Goal: Task Accomplishment & Management: Manage account settings

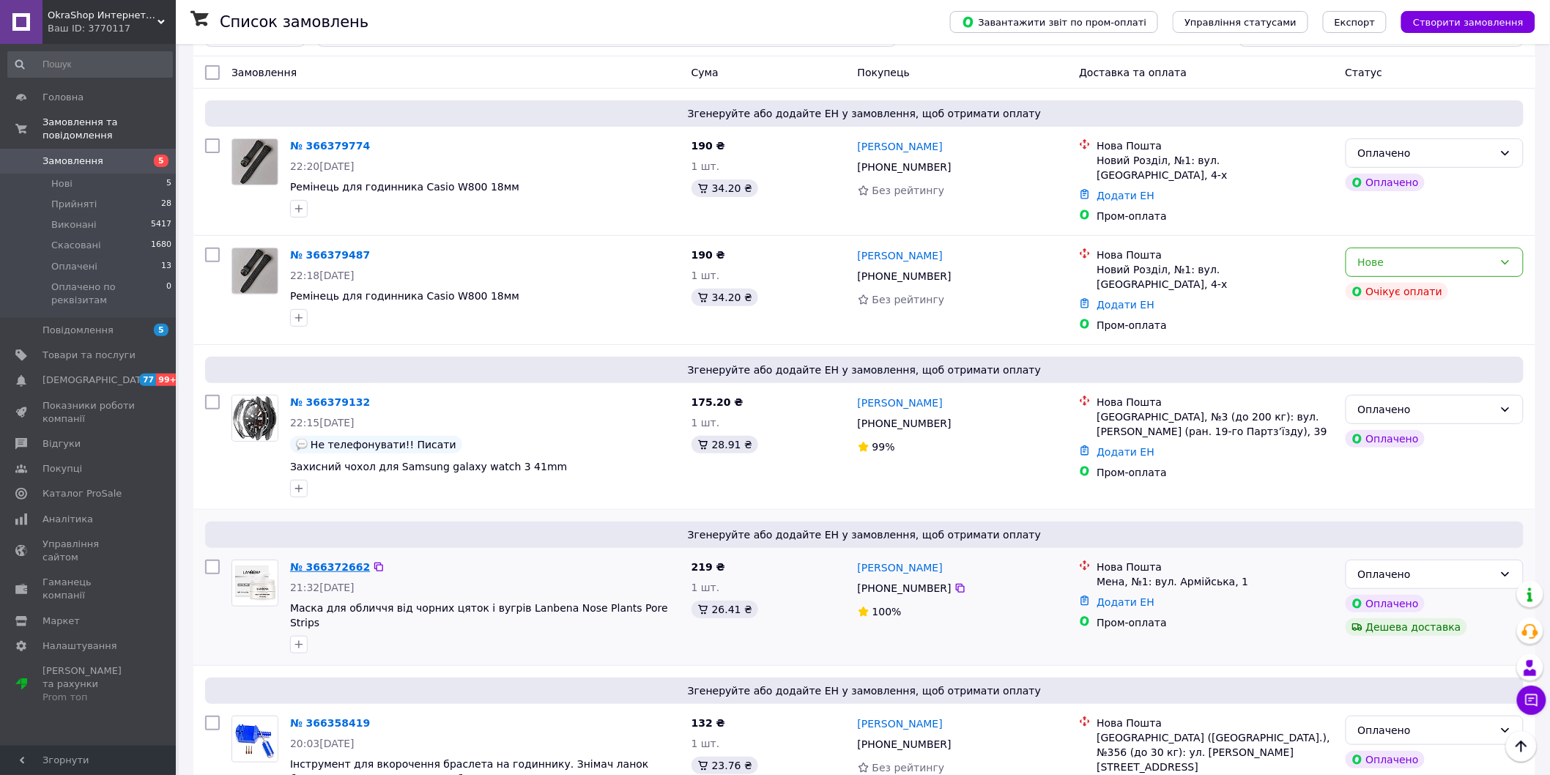
scroll to position [81, 0]
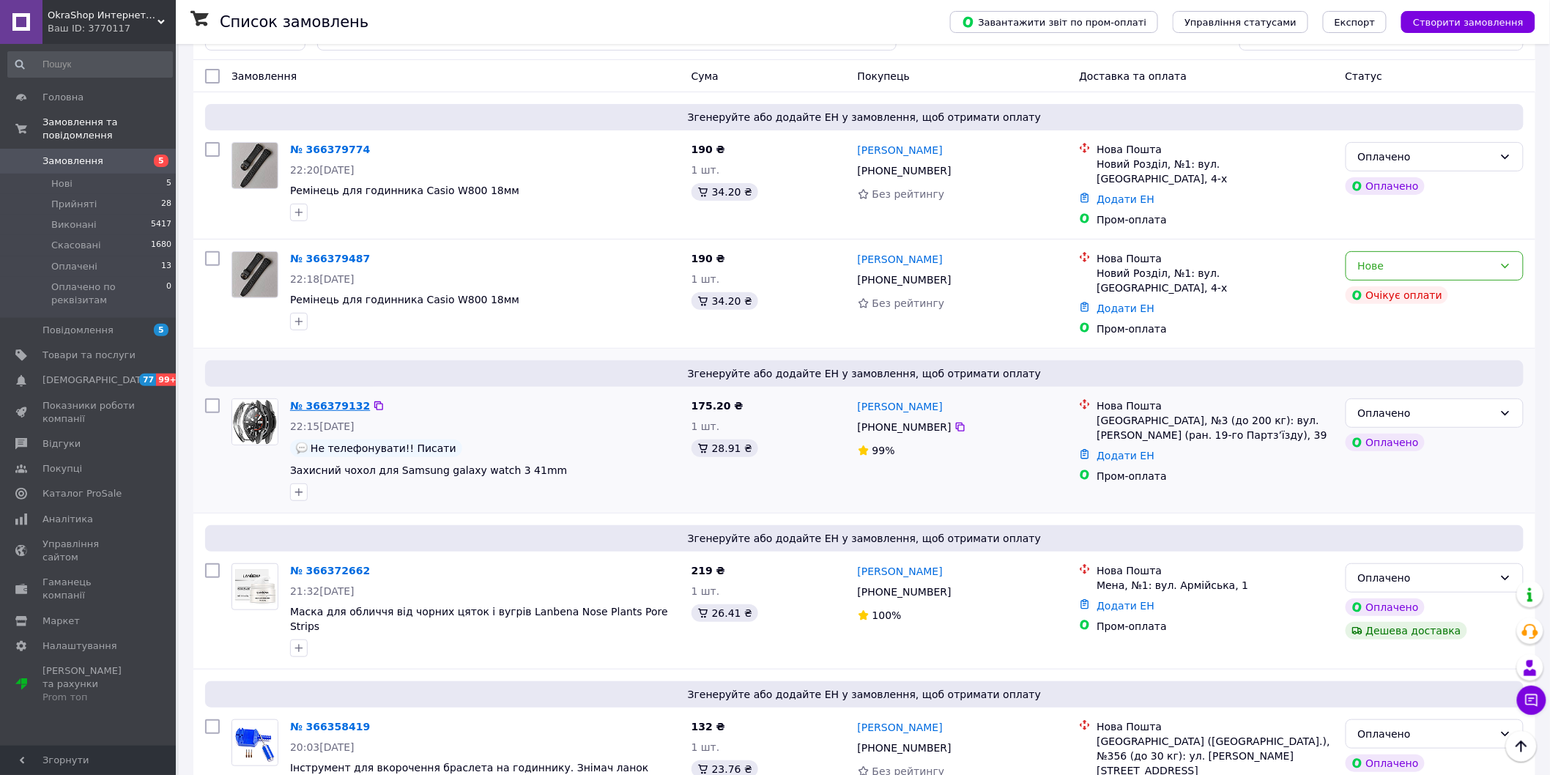
click at [319, 400] on link "№ 366379132" at bounding box center [330, 406] width 80 height 12
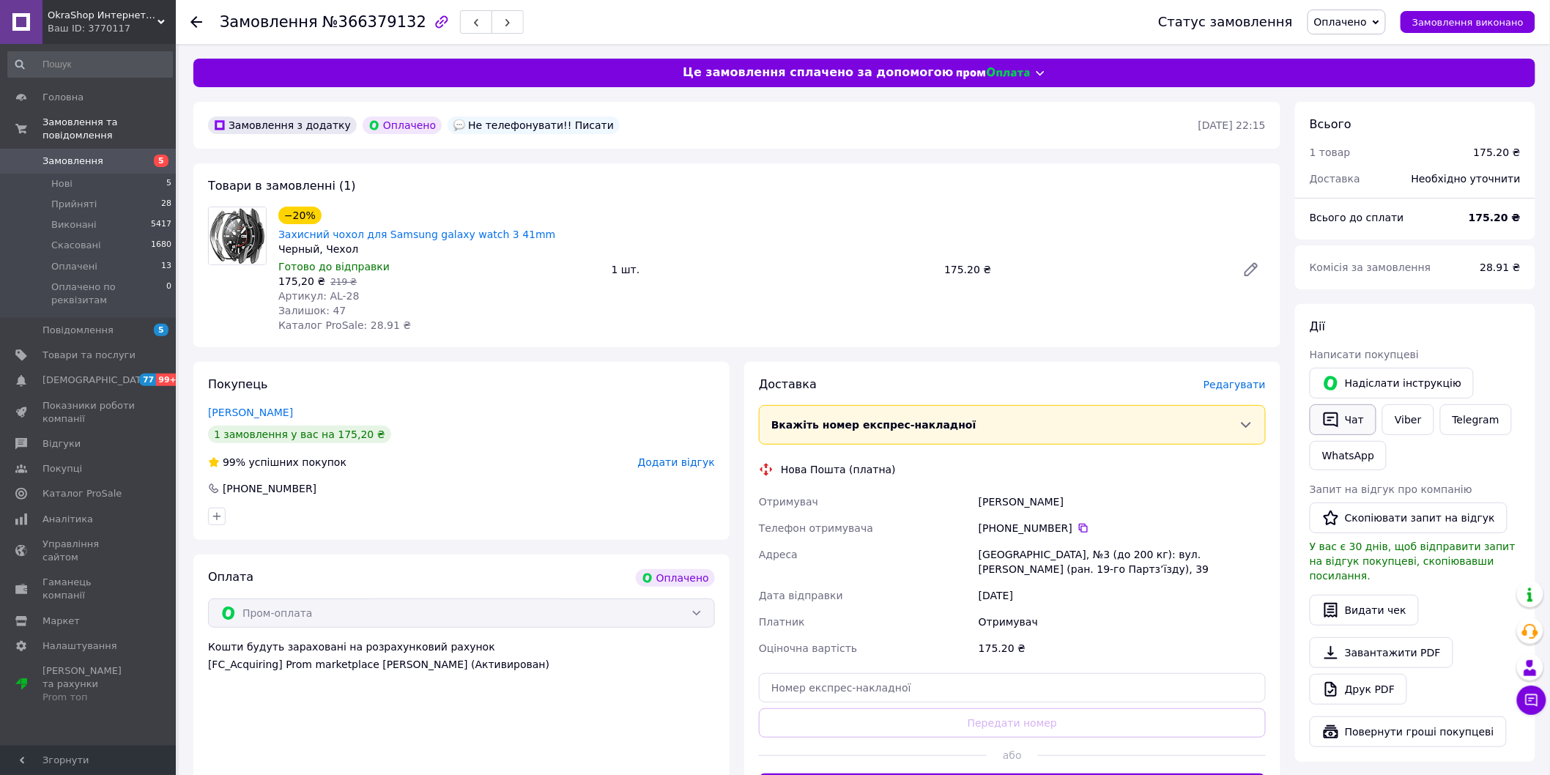
click at [1347, 420] on button "Чат" at bounding box center [1343, 419] width 67 height 31
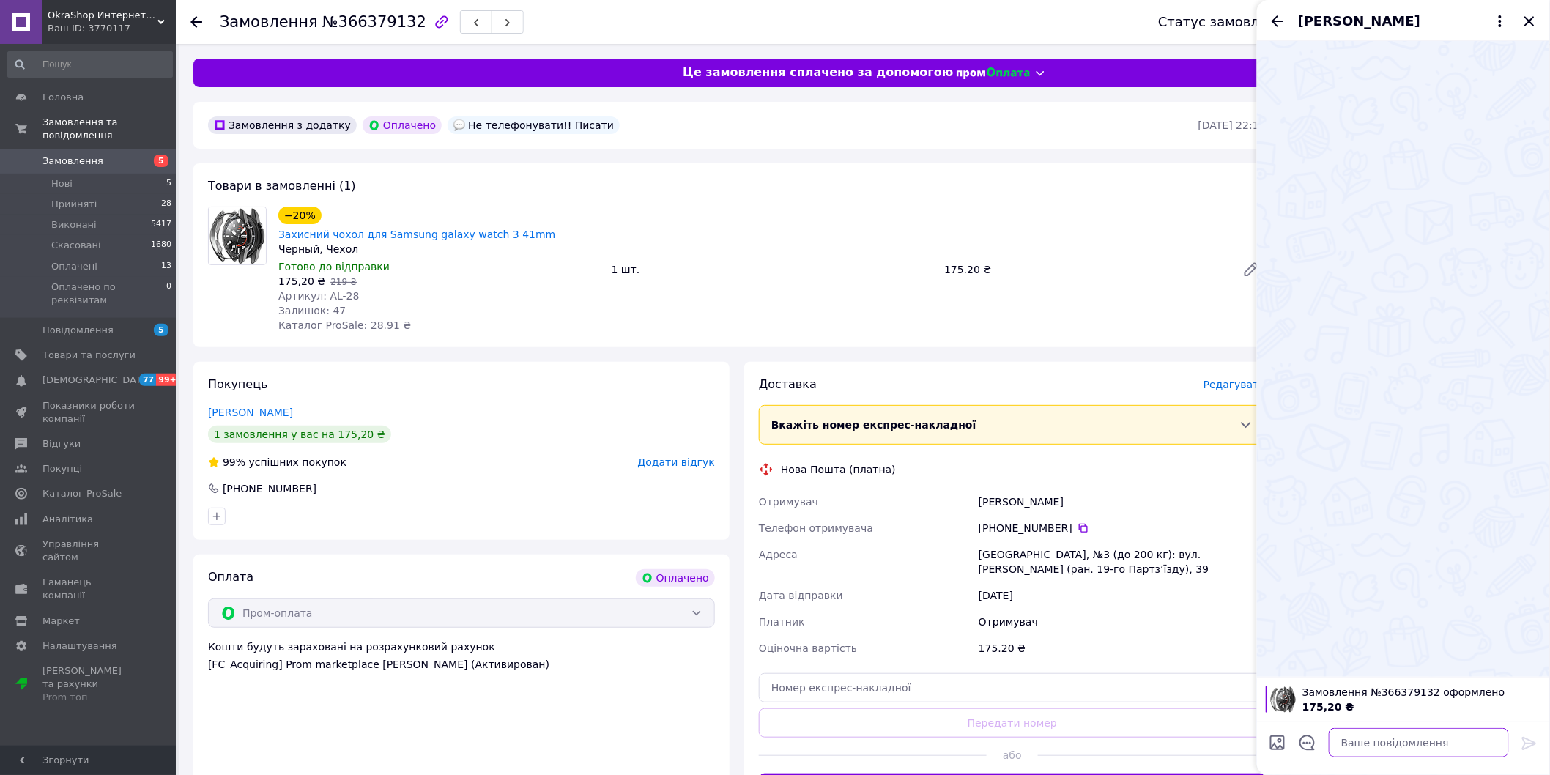
click at [1397, 747] on textarea at bounding box center [1419, 742] width 180 height 29
type textarea "Вітаю, годинник аотч 3 41 мм?"
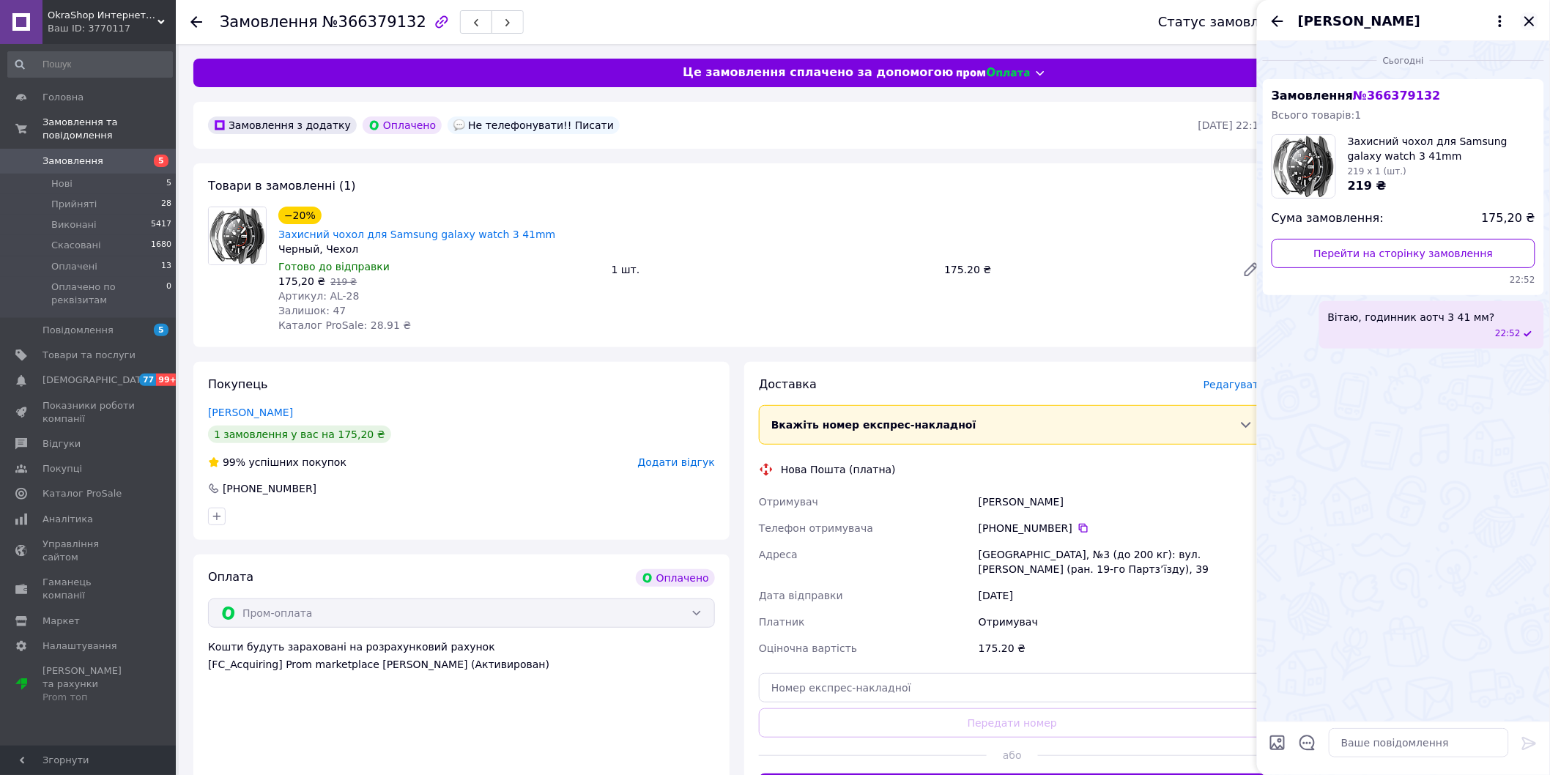
click at [1534, 23] on icon "Закрити" at bounding box center [1530, 21] width 18 height 18
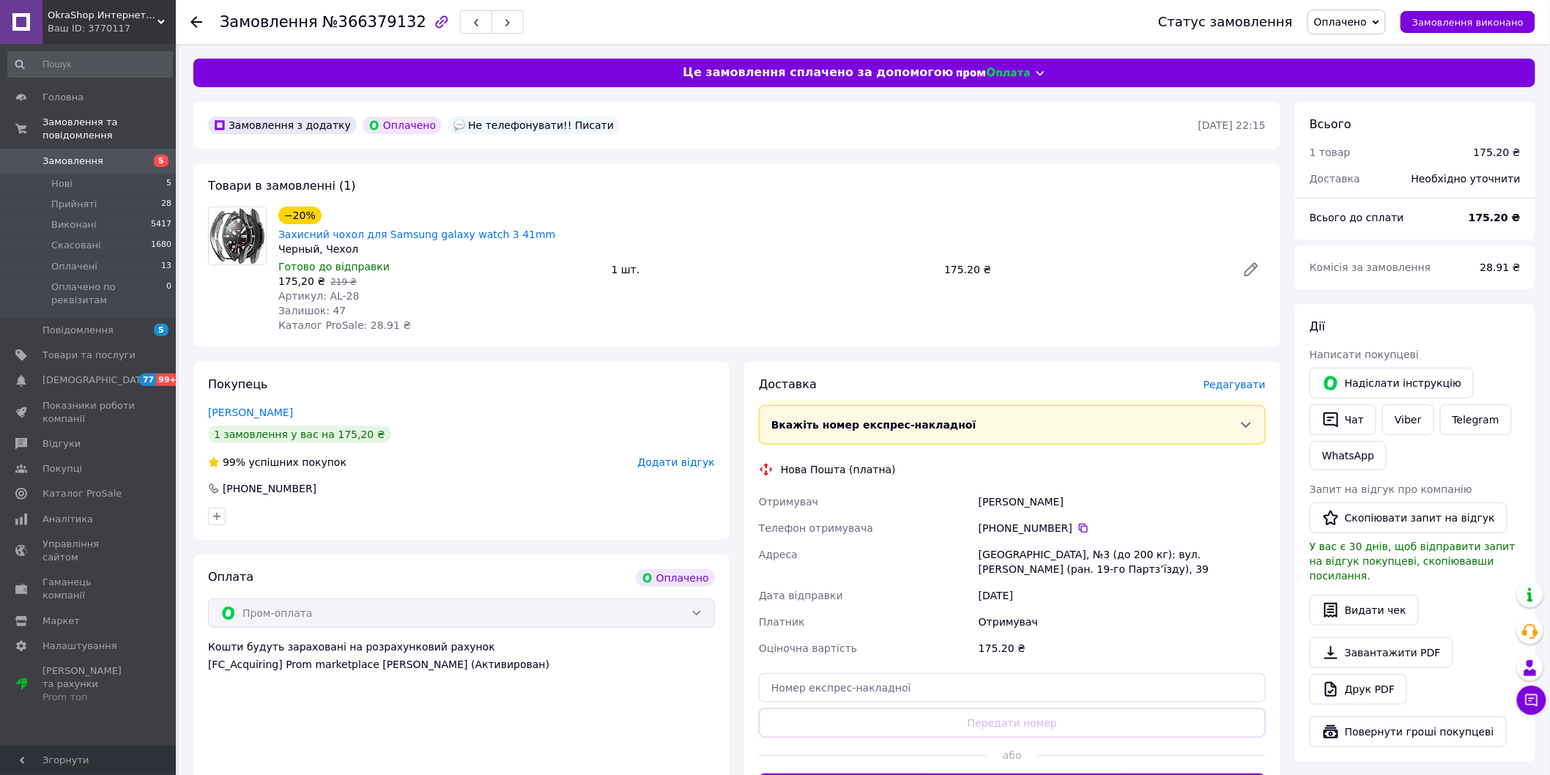
click at [92, 155] on span "Замовлення" at bounding box center [72, 161] width 61 height 13
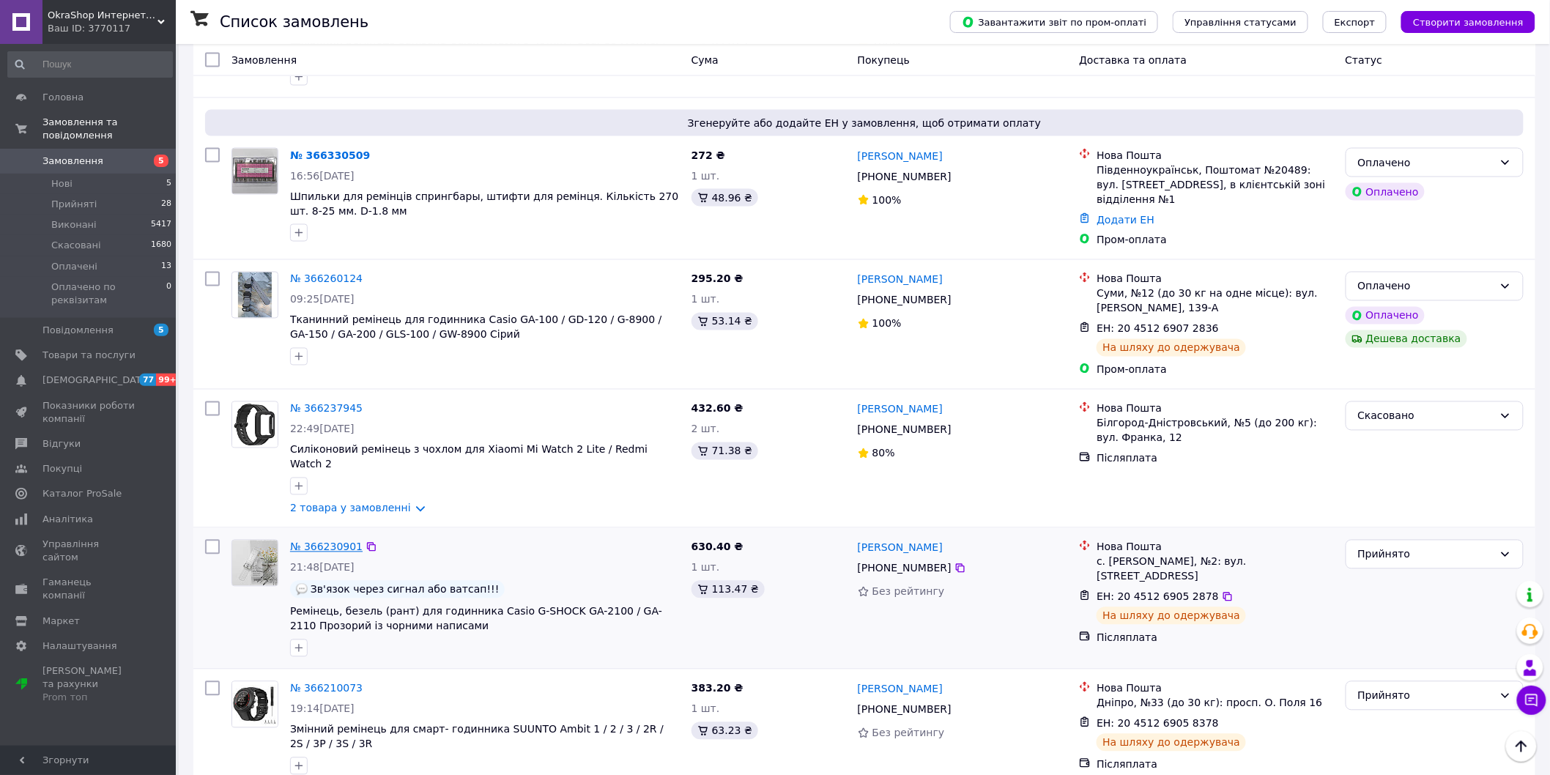
scroll to position [977, 0]
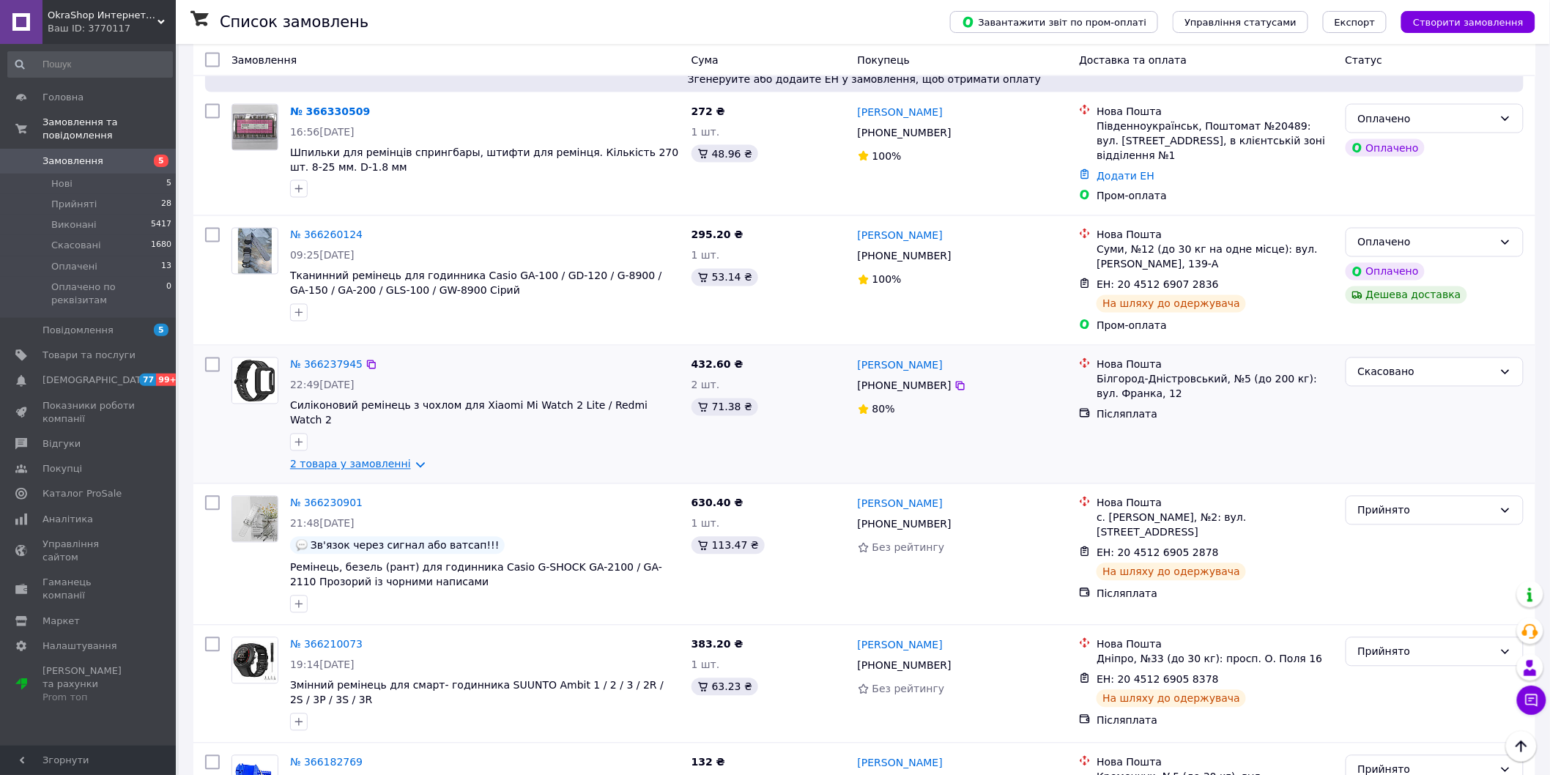
click at [381, 459] on link "2 товара у замовленні" at bounding box center [350, 465] width 121 height 12
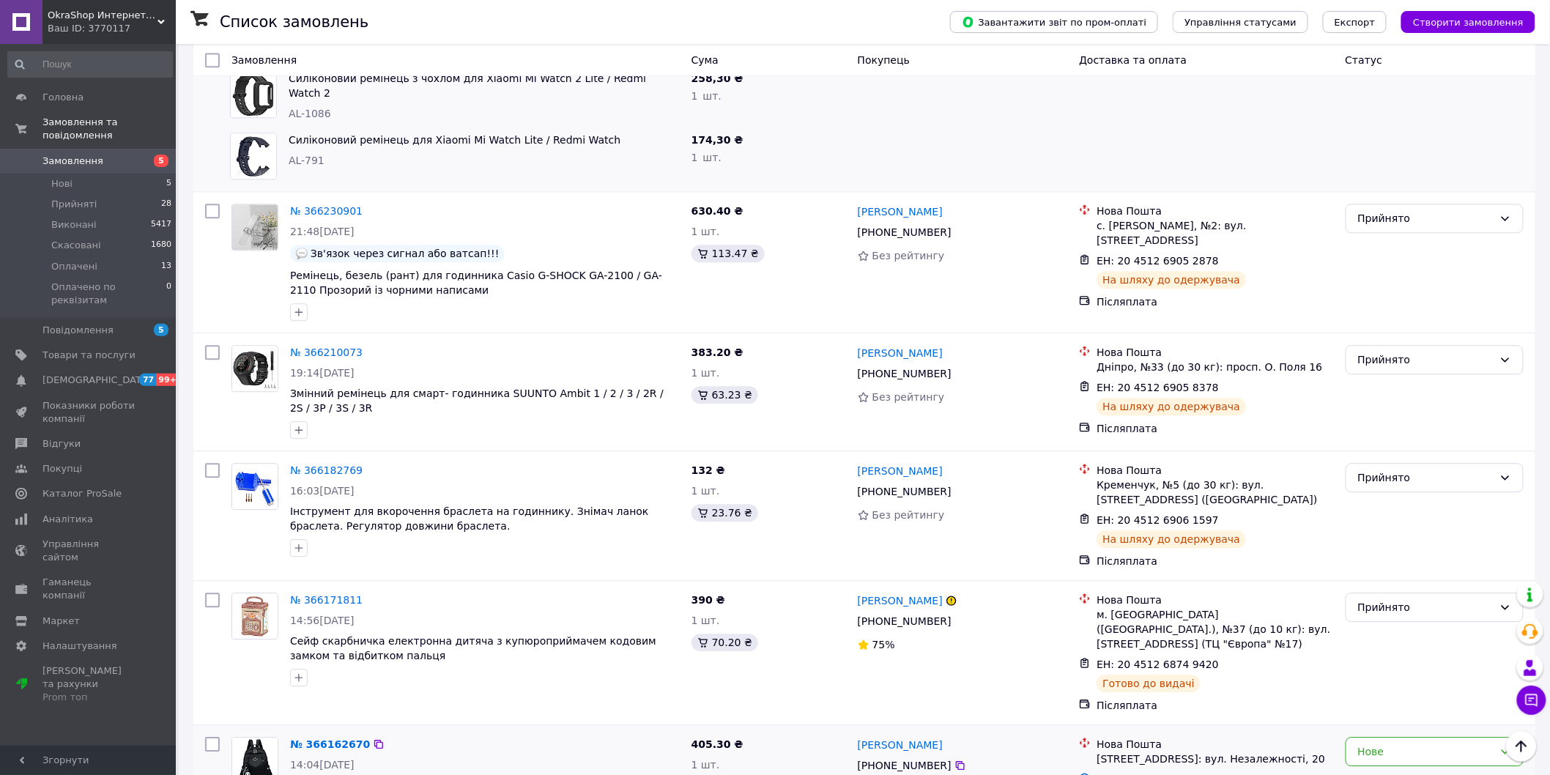
scroll to position [1547, 0]
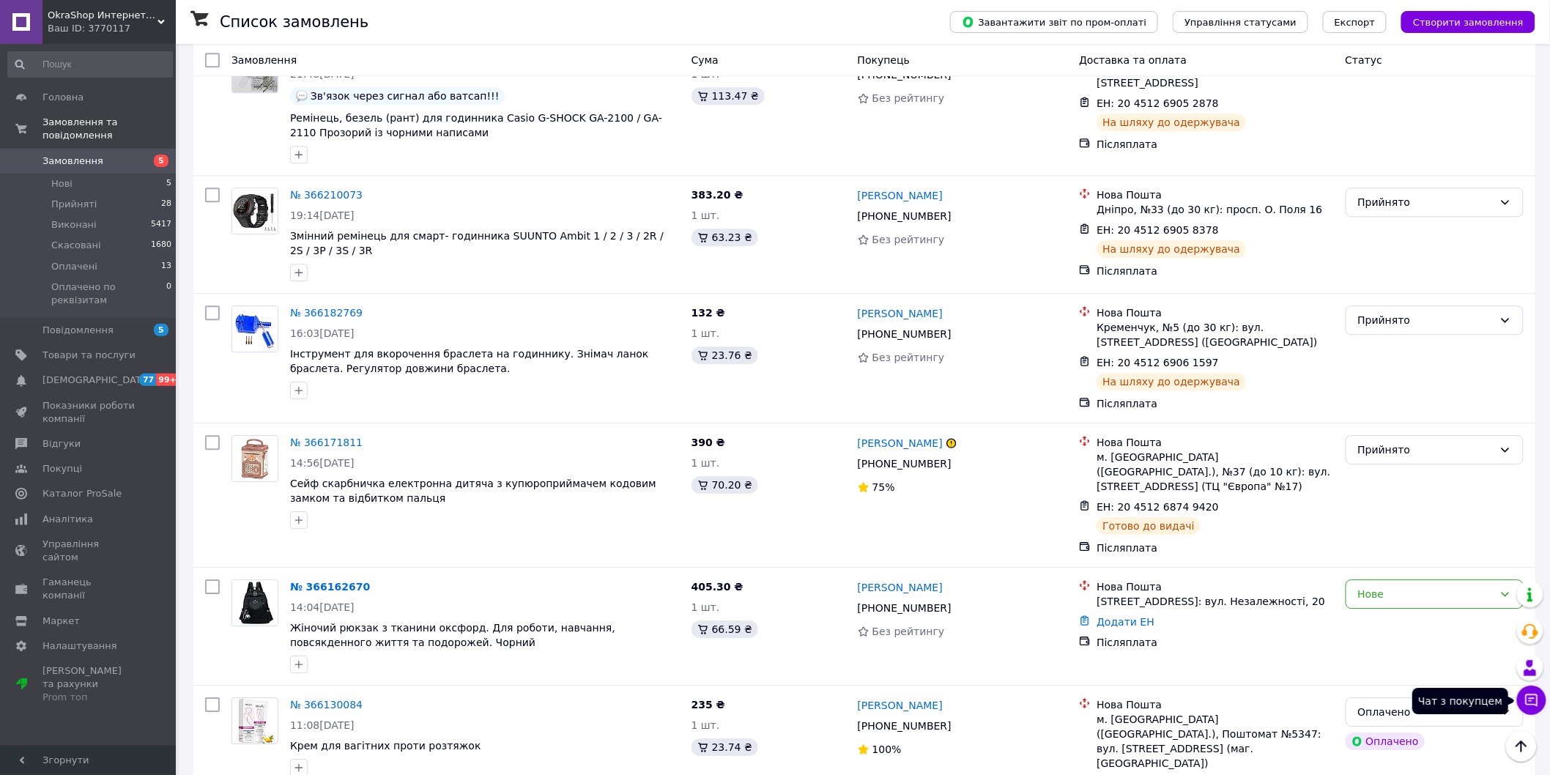
click at [1534, 700] on icon at bounding box center [1532, 700] width 15 height 15
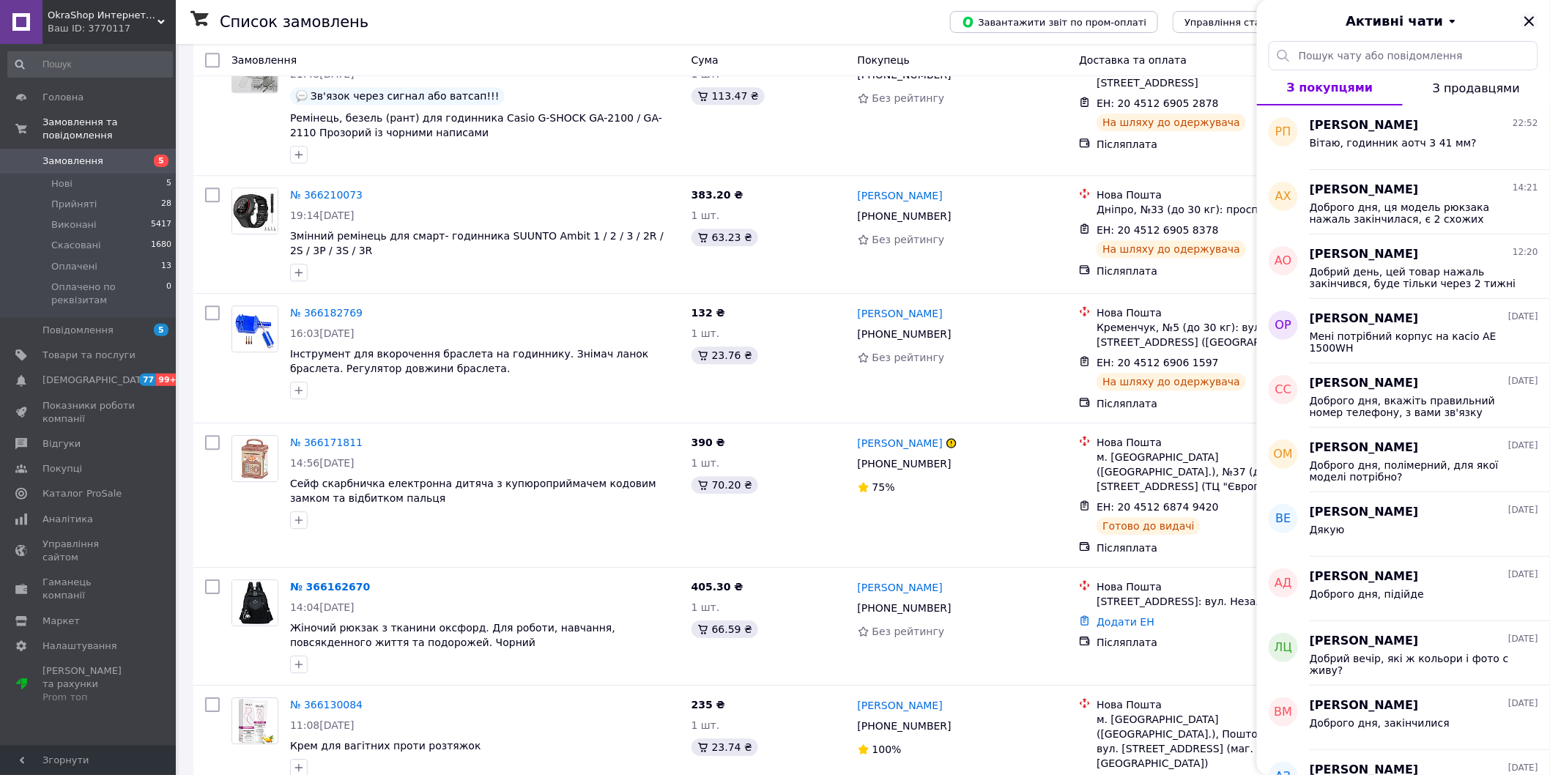
click at [1531, 18] on icon "Закрити" at bounding box center [1530, 21] width 18 height 18
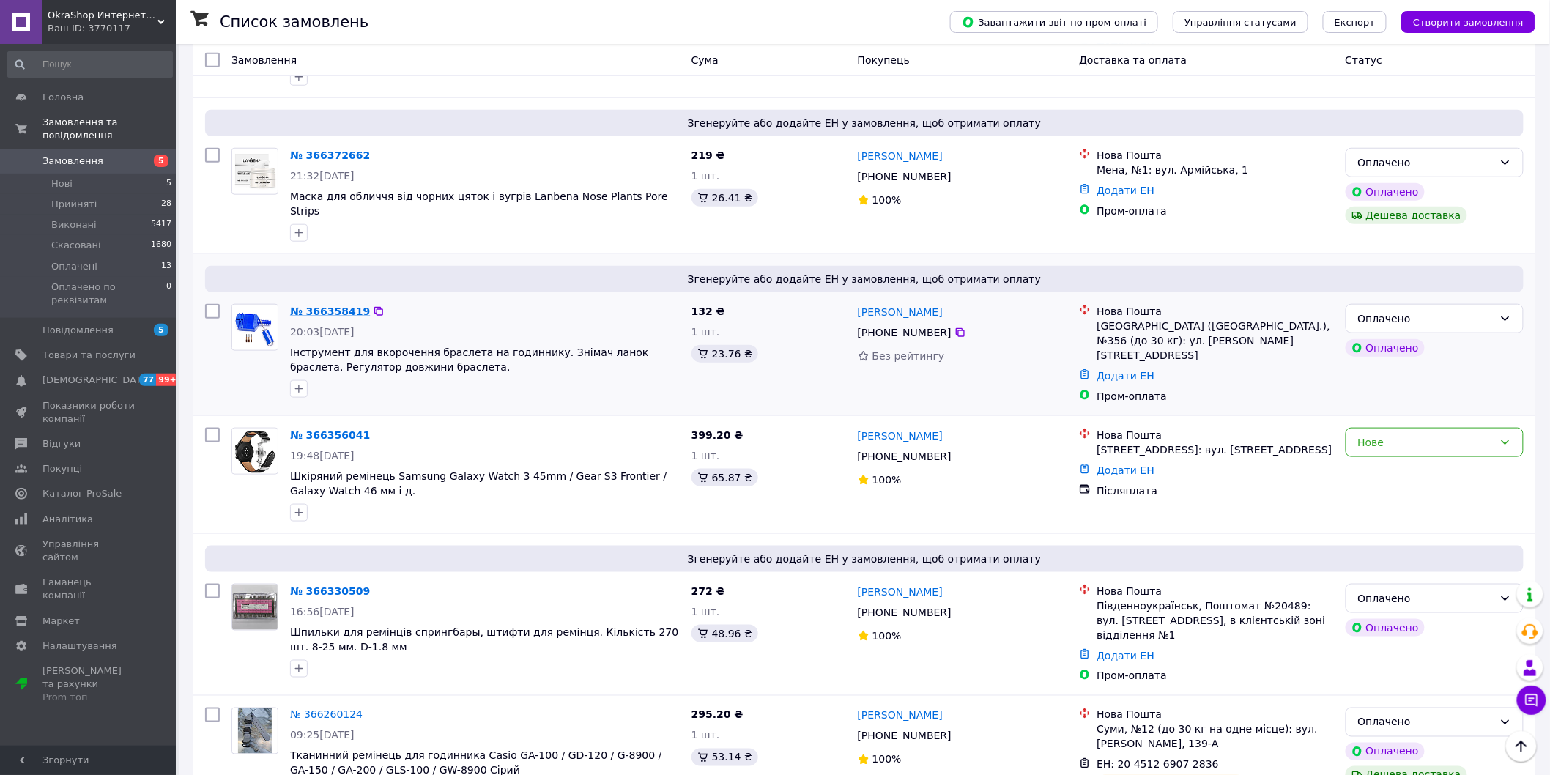
scroll to position [325, 0]
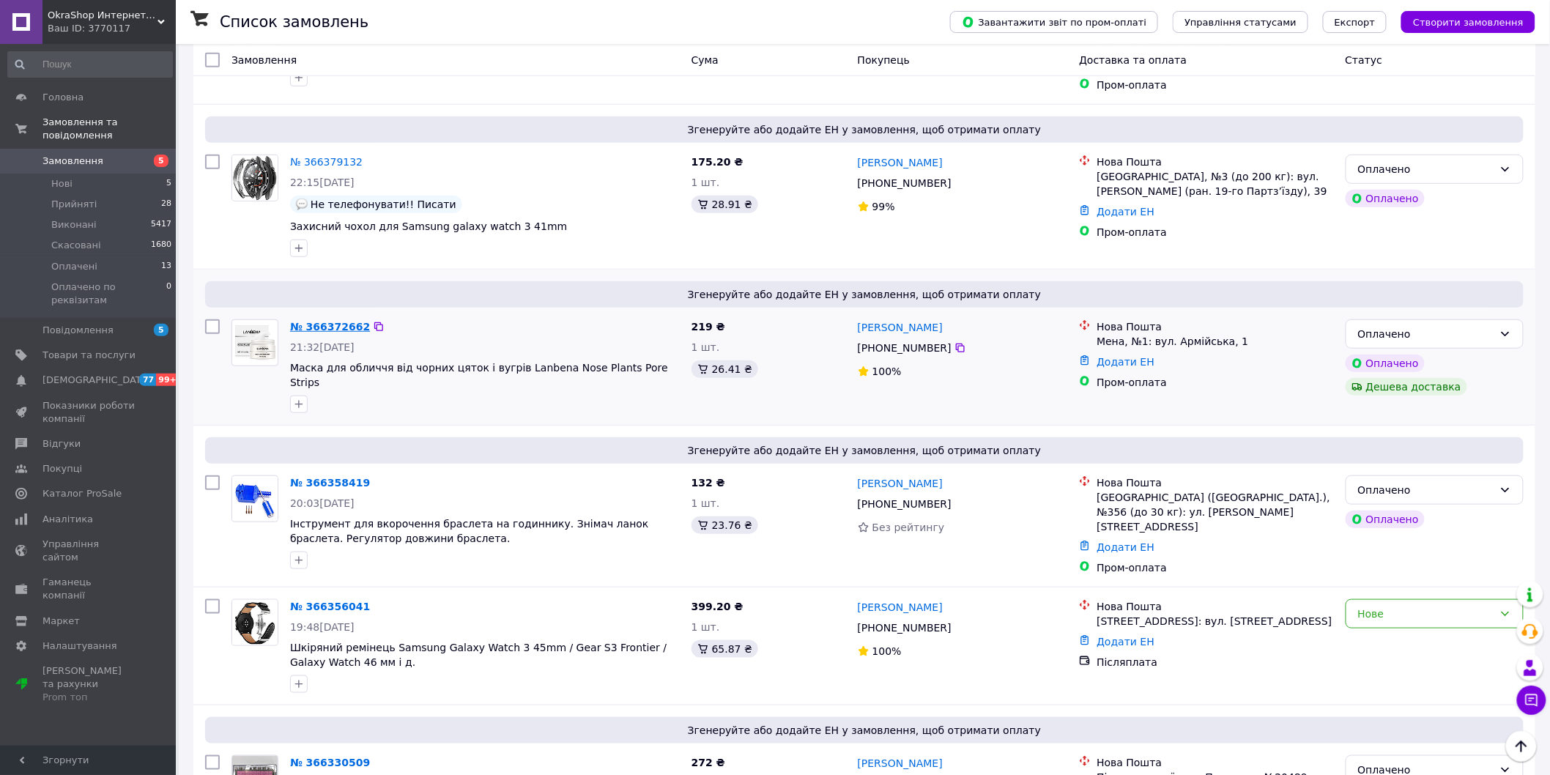
click at [304, 321] on link "№ 366372662" at bounding box center [330, 327] width 80 height 12
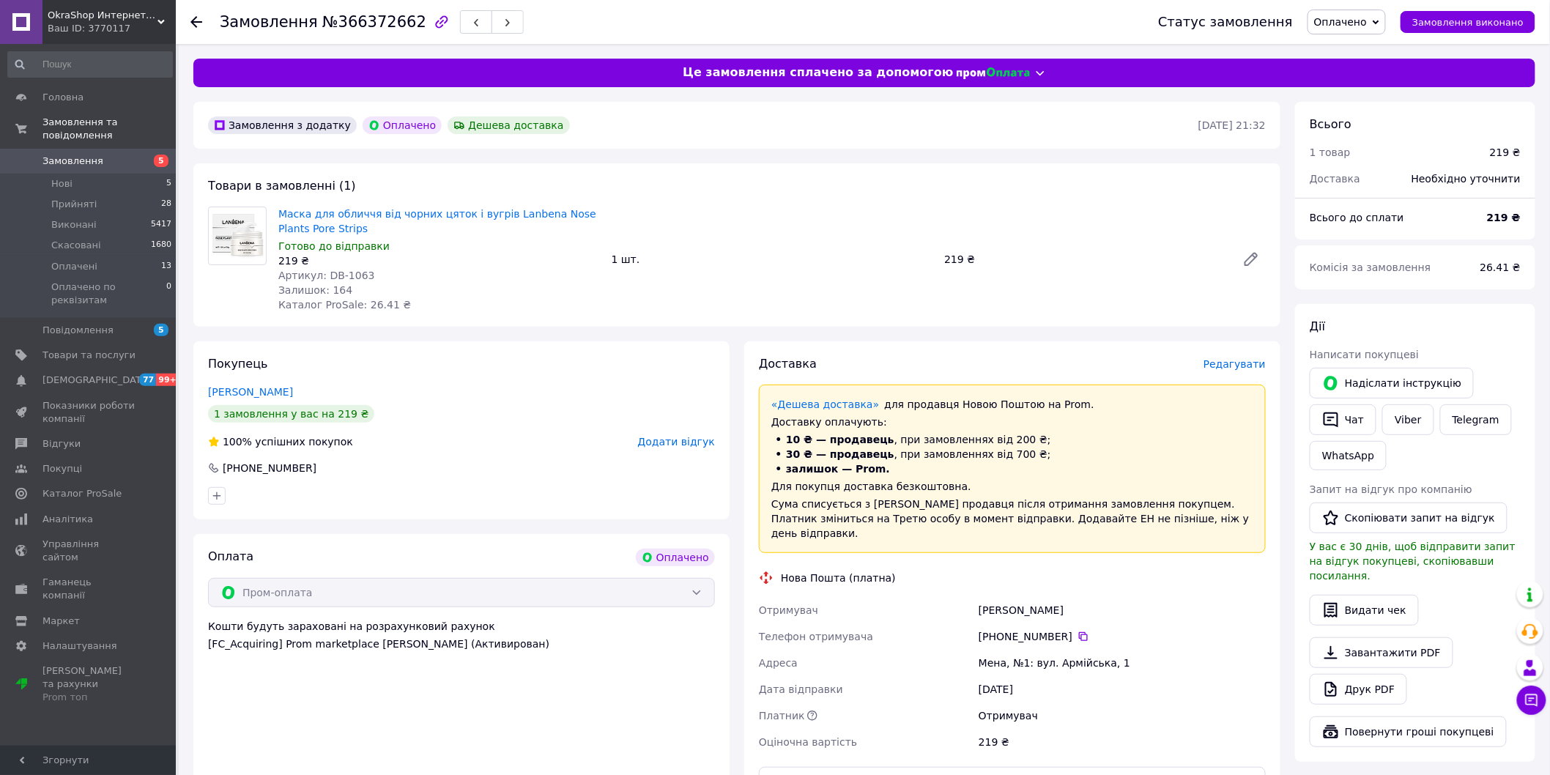
click at [1242, 366] on span "Редагувати" at bounding box center [1235, 364] width 62 height 12
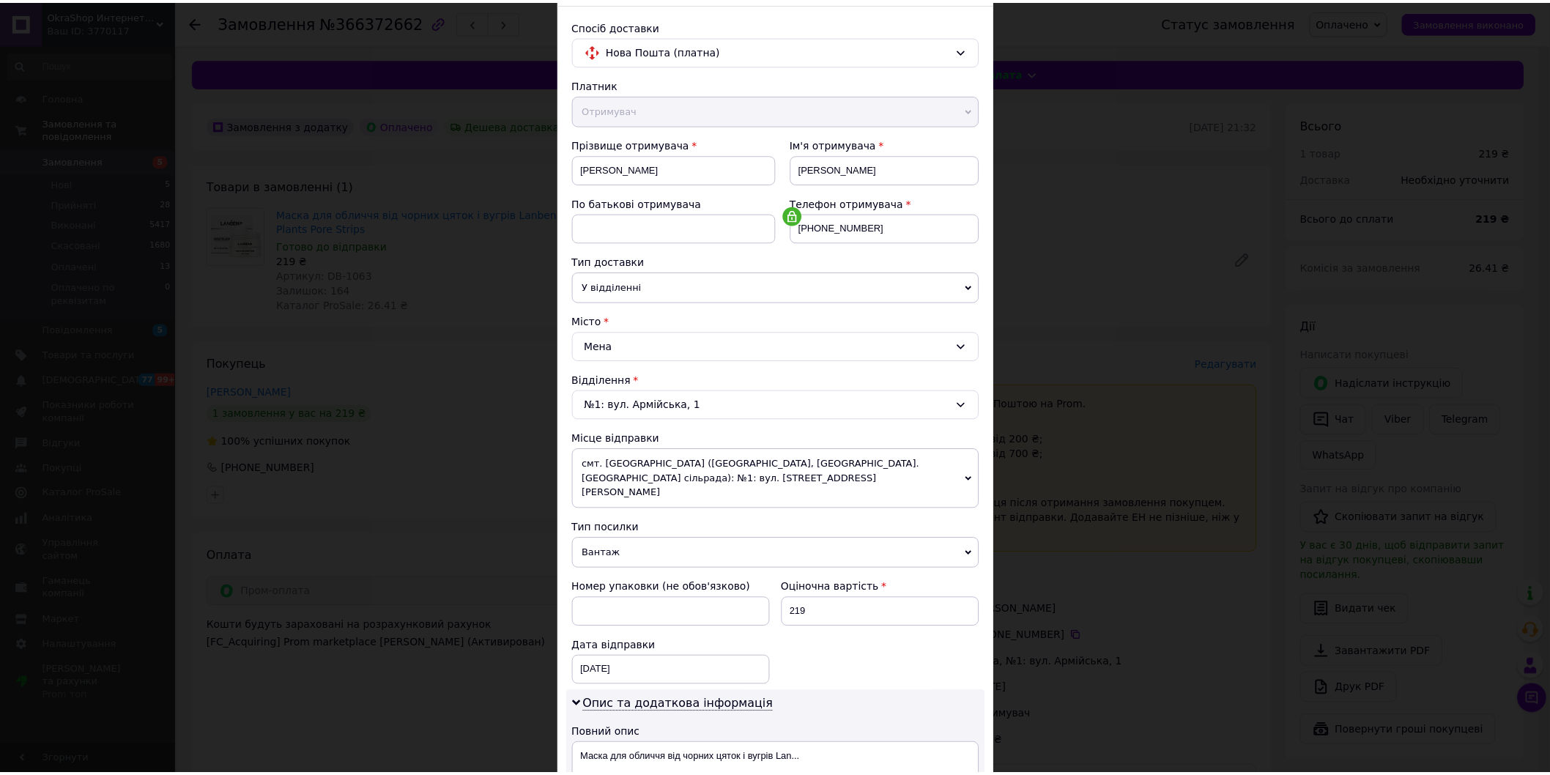
scroll to position [377, 0]
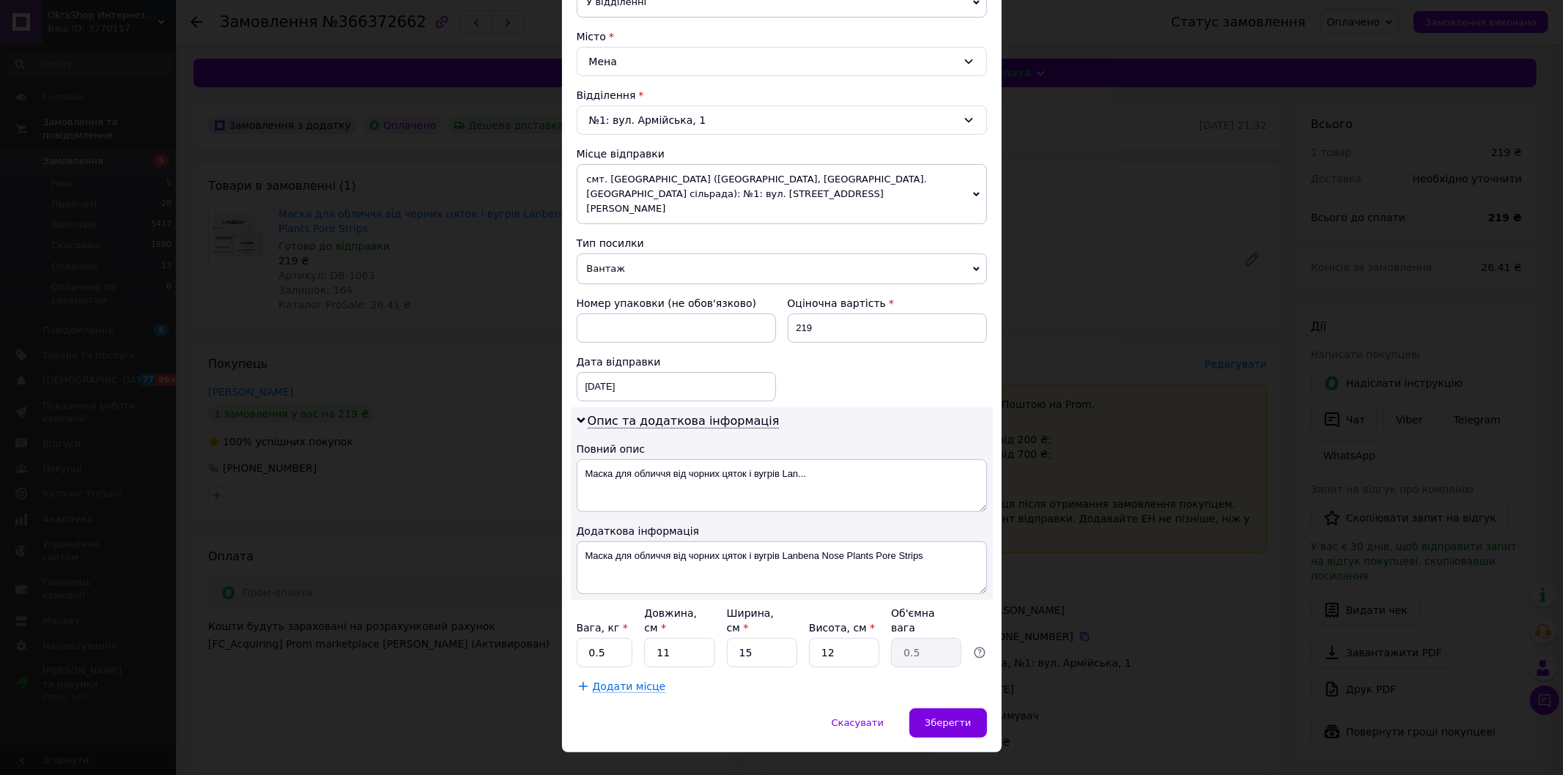
click at [1210, 414] on div "× Редагування доставки Спосіб доставки Нова Пошта (платна) Платник Отримувач Ві…" at bounding box center [781, 387] width 1563 height 775
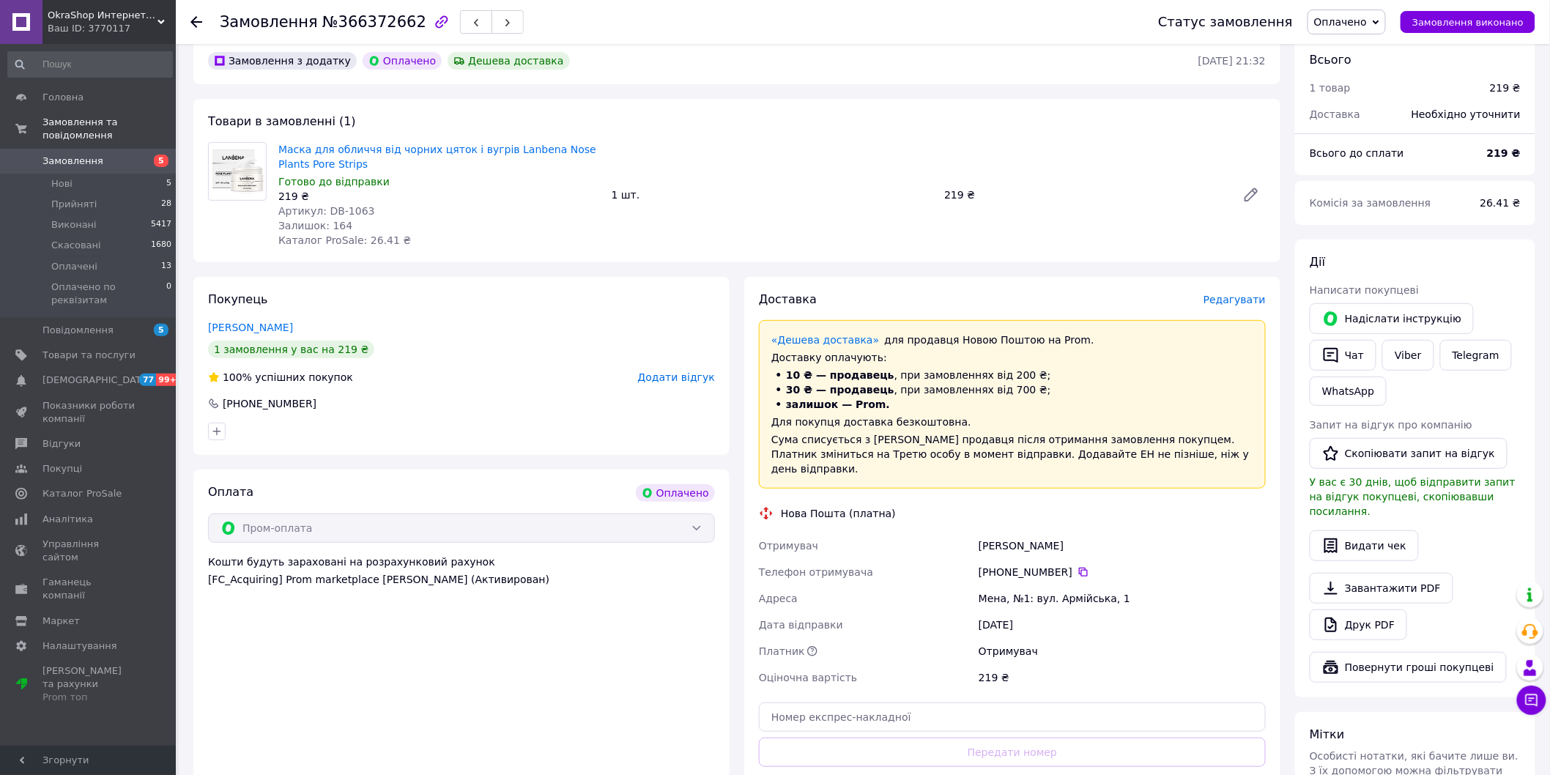
scroll to position [322, 0]
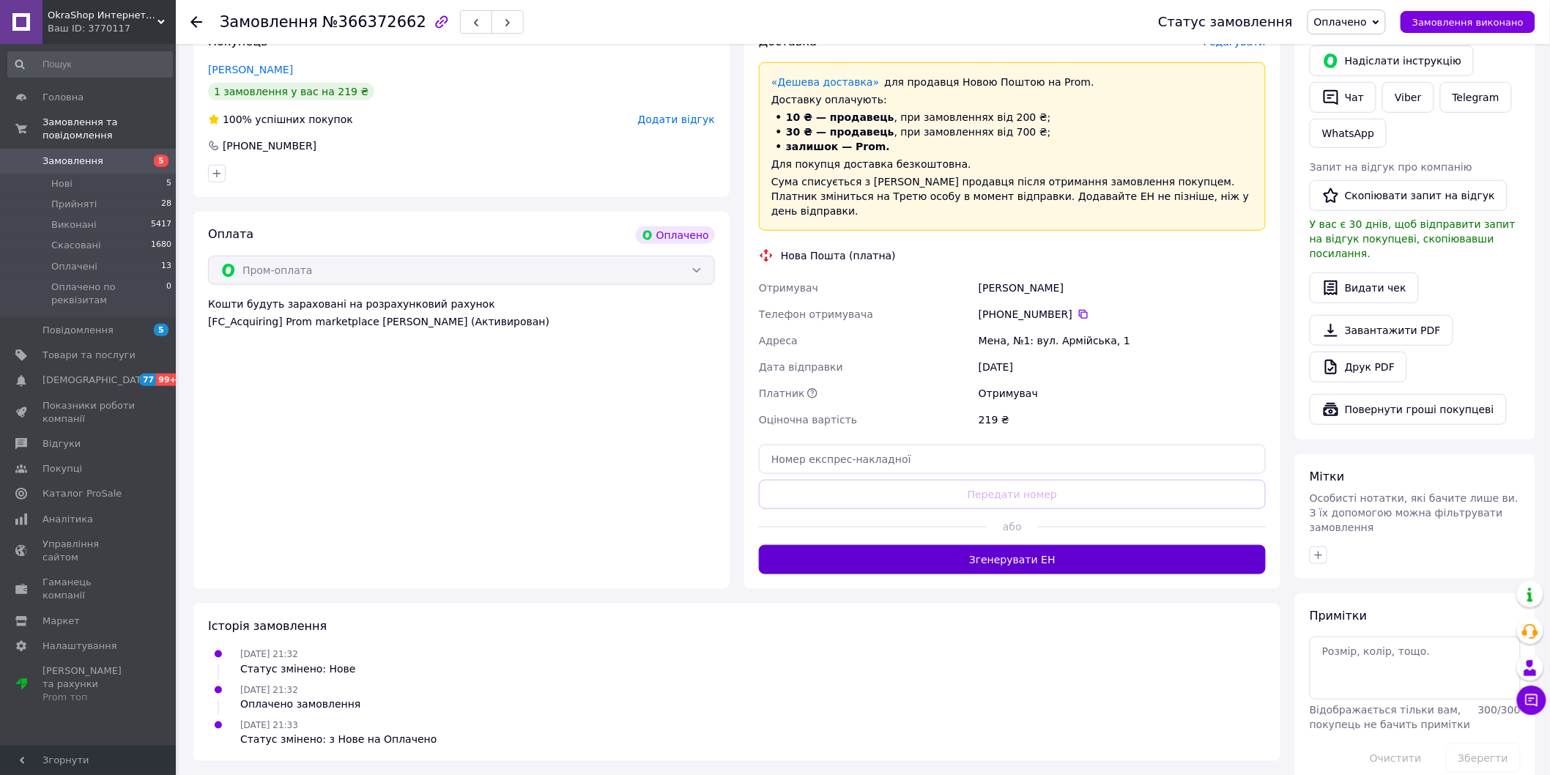
click at [1059, 558] on button "Згенерувати ЕН" at bounding box center [1012, 559] width 507 height 29
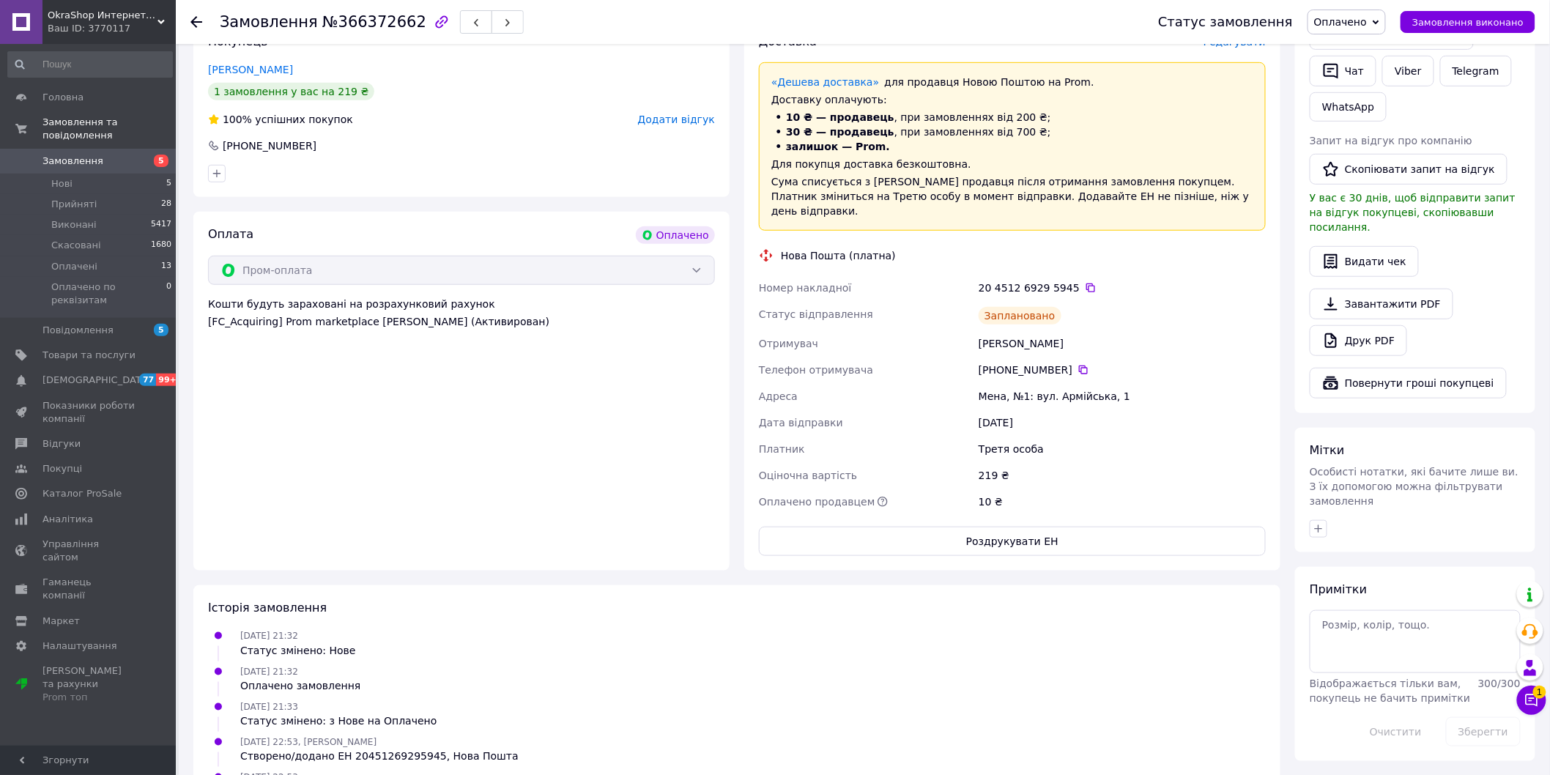
scroll to position [0, 0]
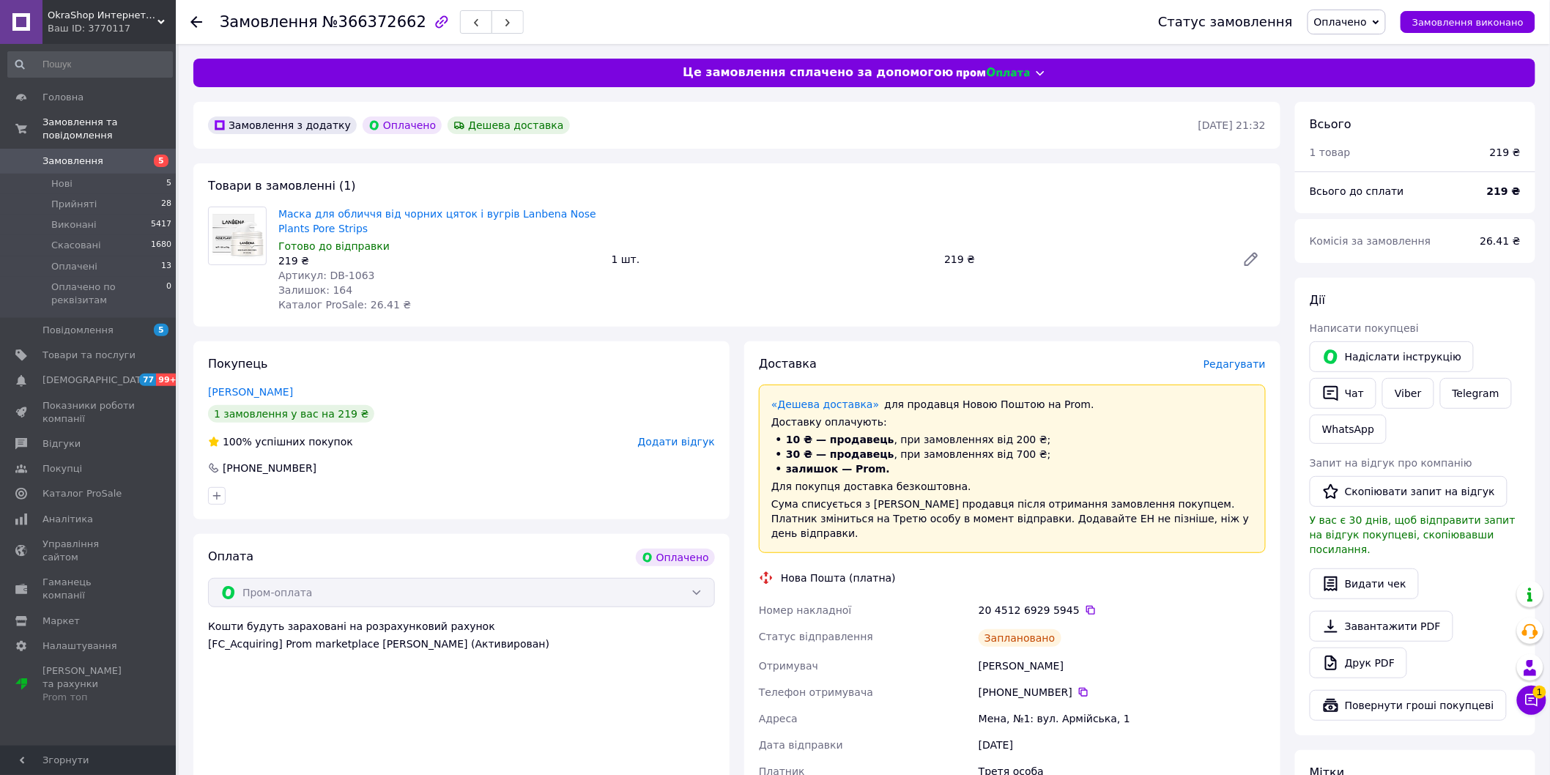
click at [94, 155] on span "Замовлення" at bounding box center [72, 161] width 61 height 13
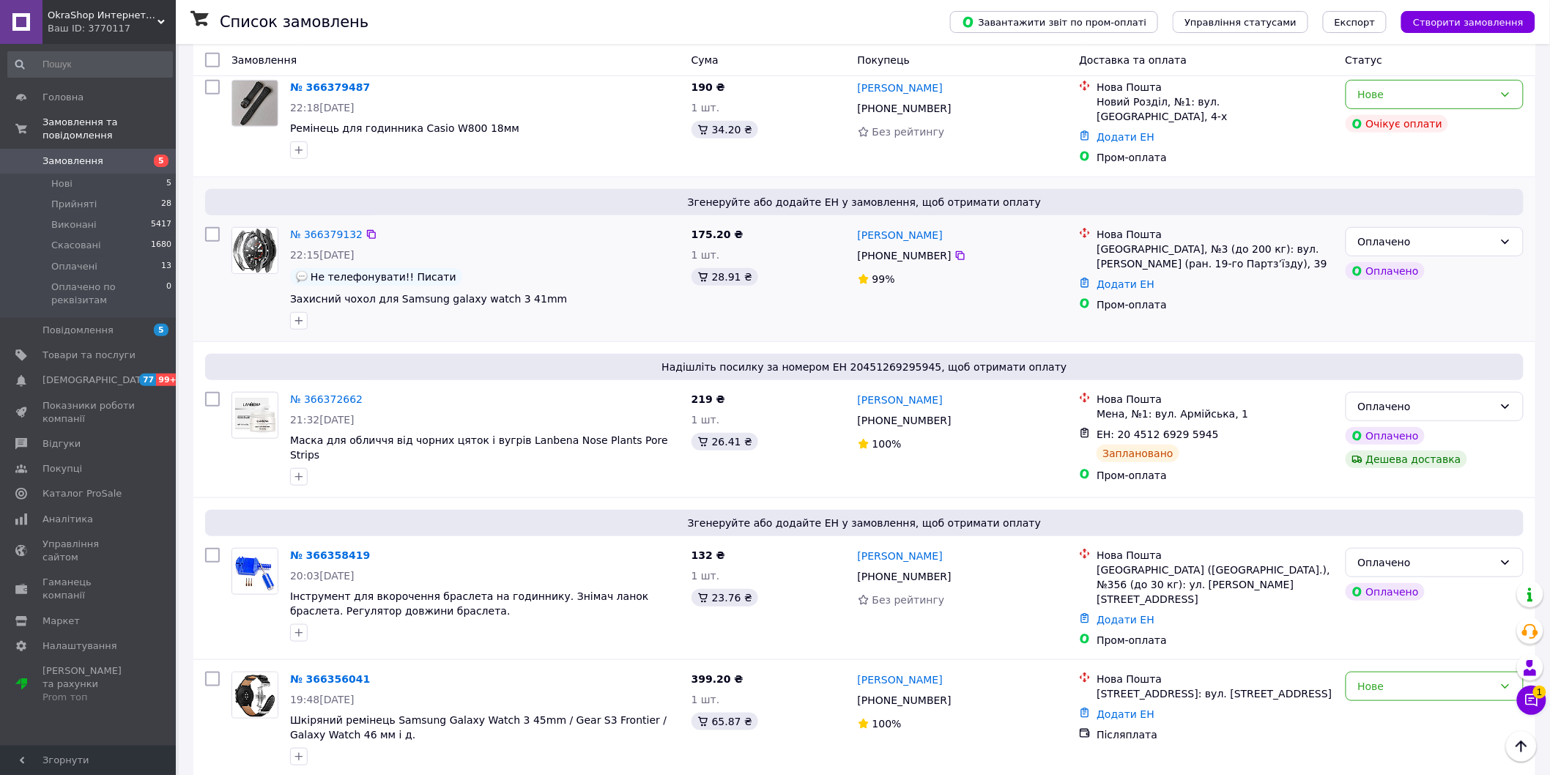
scroll to position [244, 0]
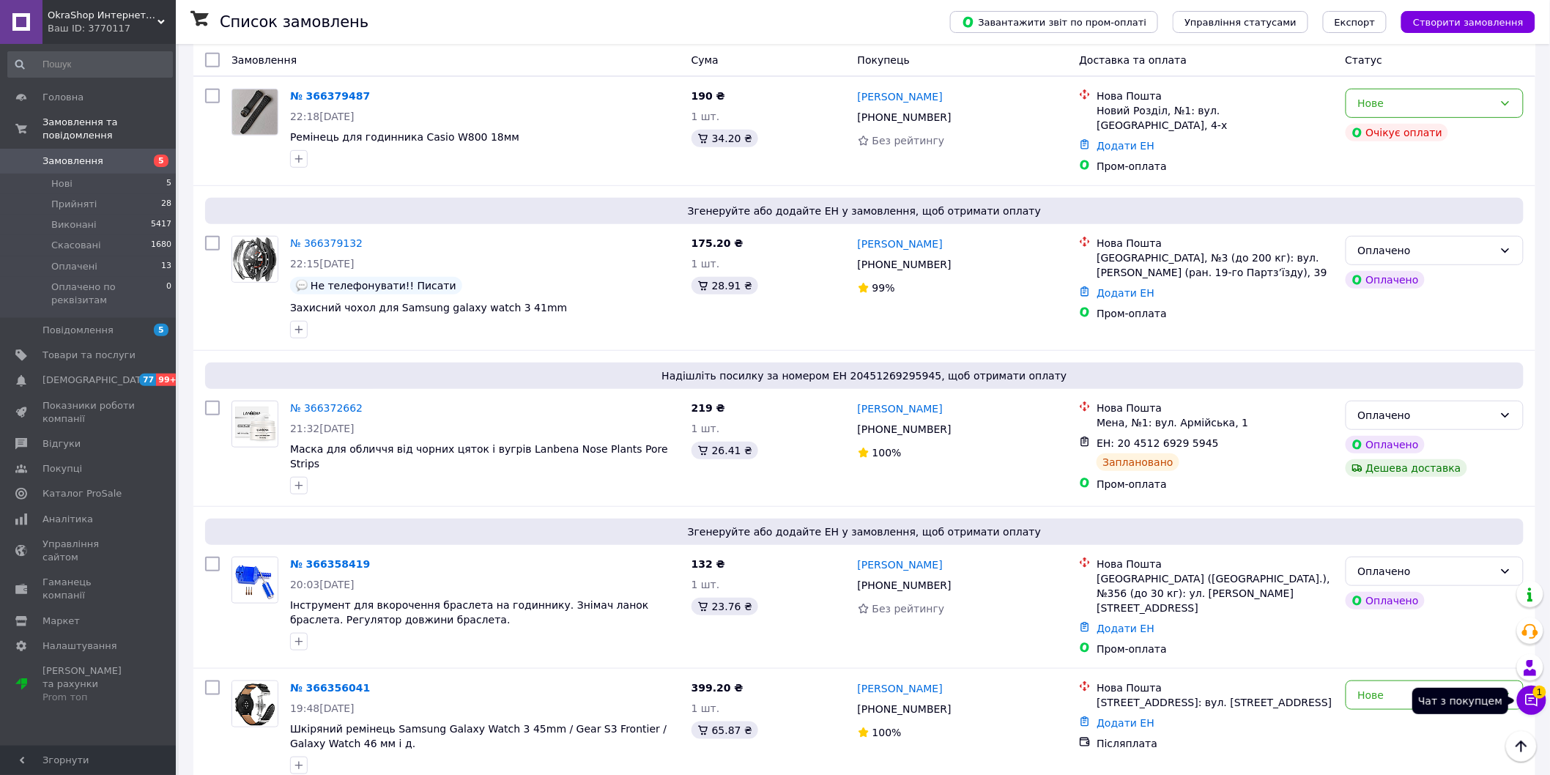
click at [1539, 695] on span "1" at bounding box center [1540, 688] width 13 height 13
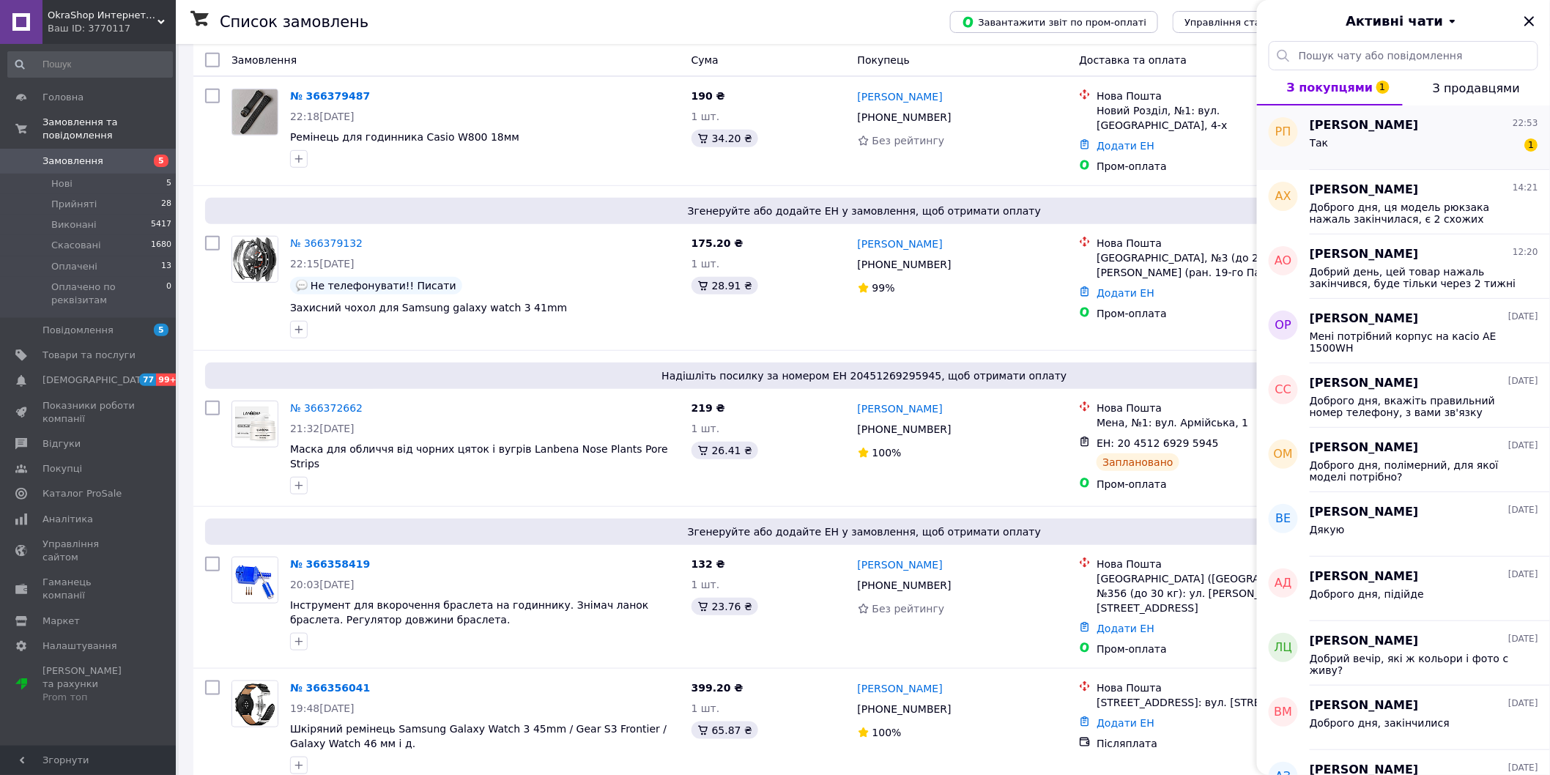
click at [1442, 133] on div "Руслан Пархоменко 22:53 Так 1" at bounding box center [1430, 138] width 240 height 64
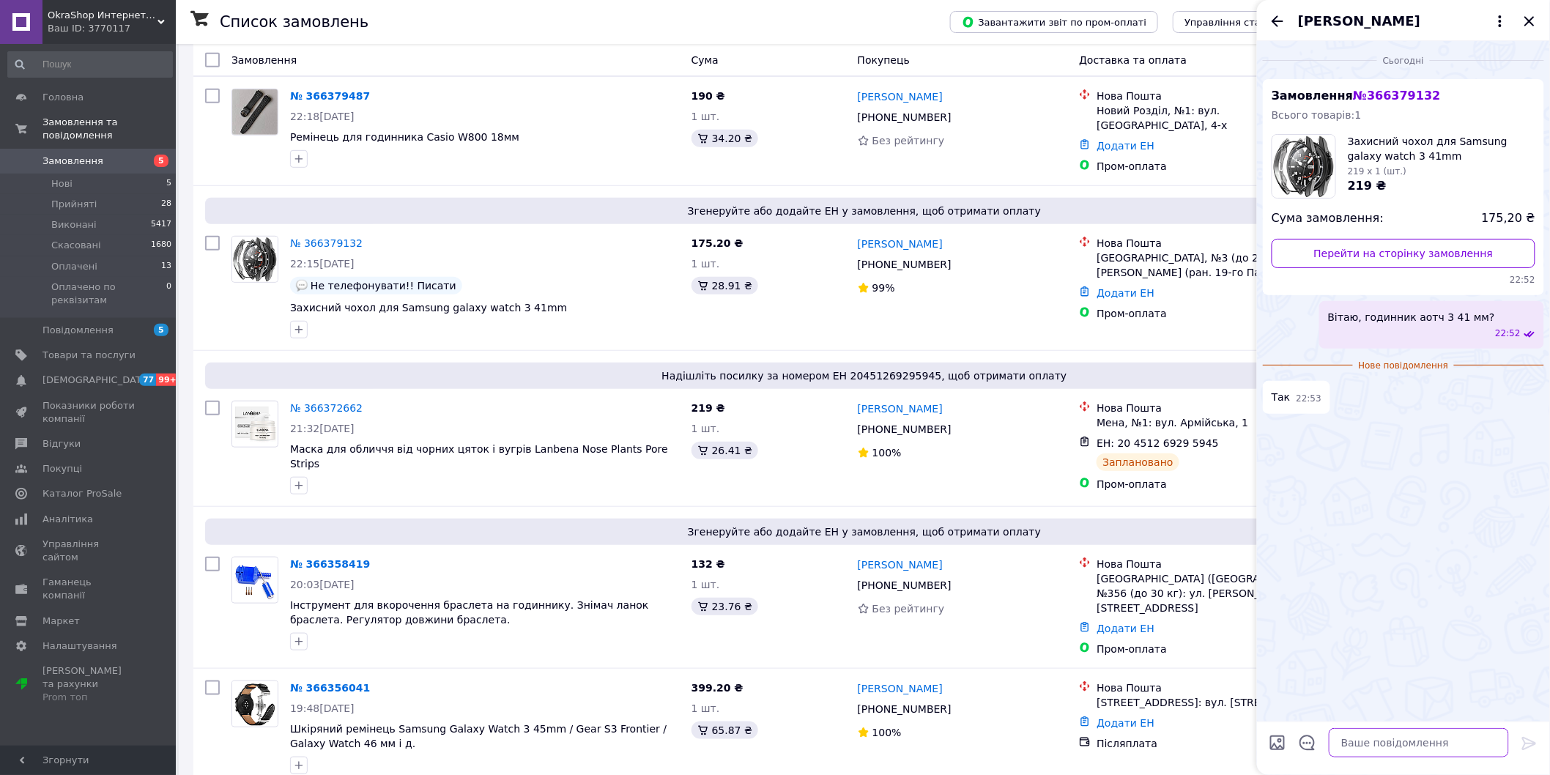
click at [1365, 750] on textarea at bounding box center [1419, 742] width 180 height 29
type textarea "Завтра відправимо"
click at [1526, 17] on icon "Закрити" at bounding box center [1530, 21] width 10 height 10
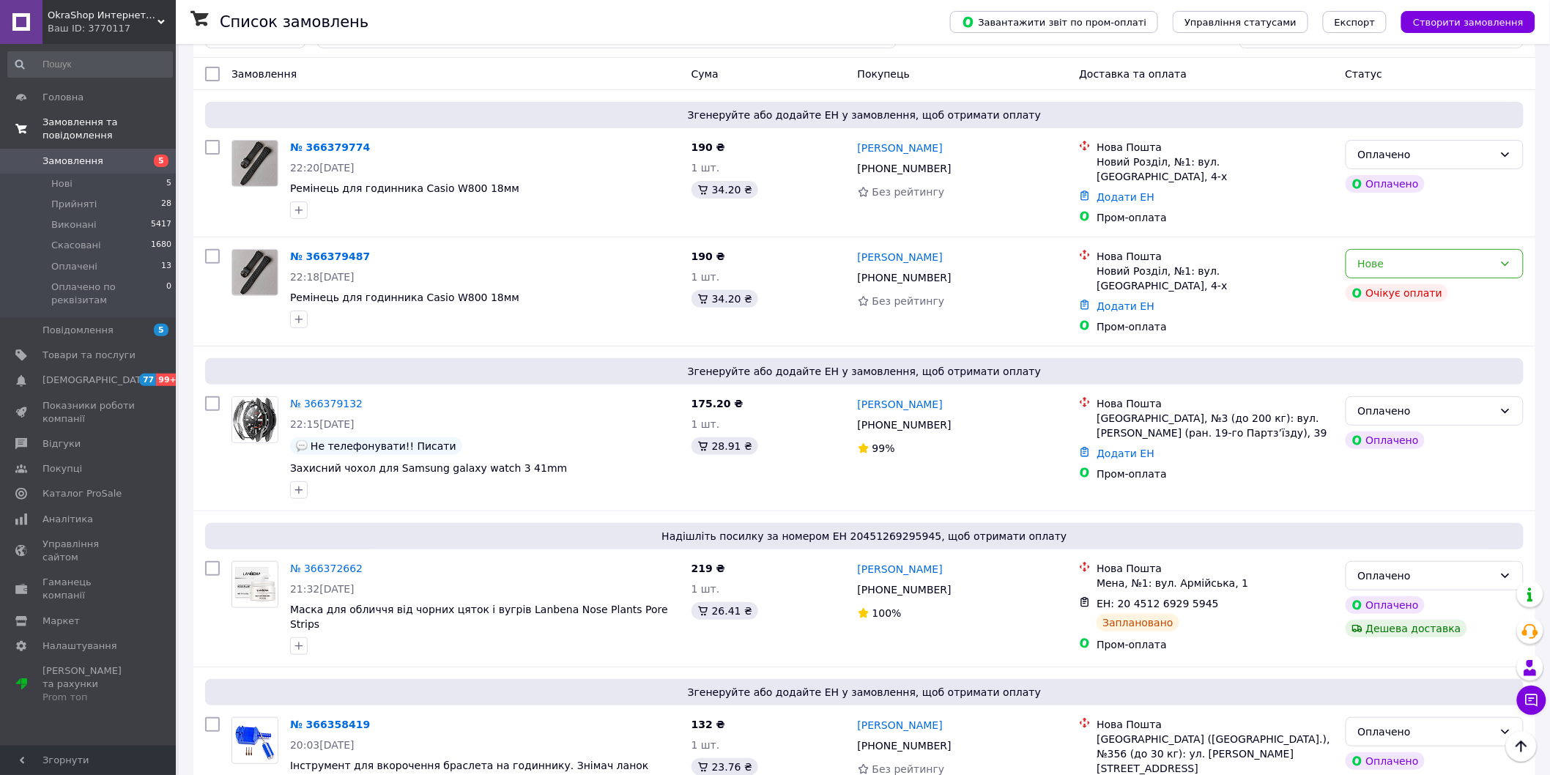
scroll to position [0, 0]
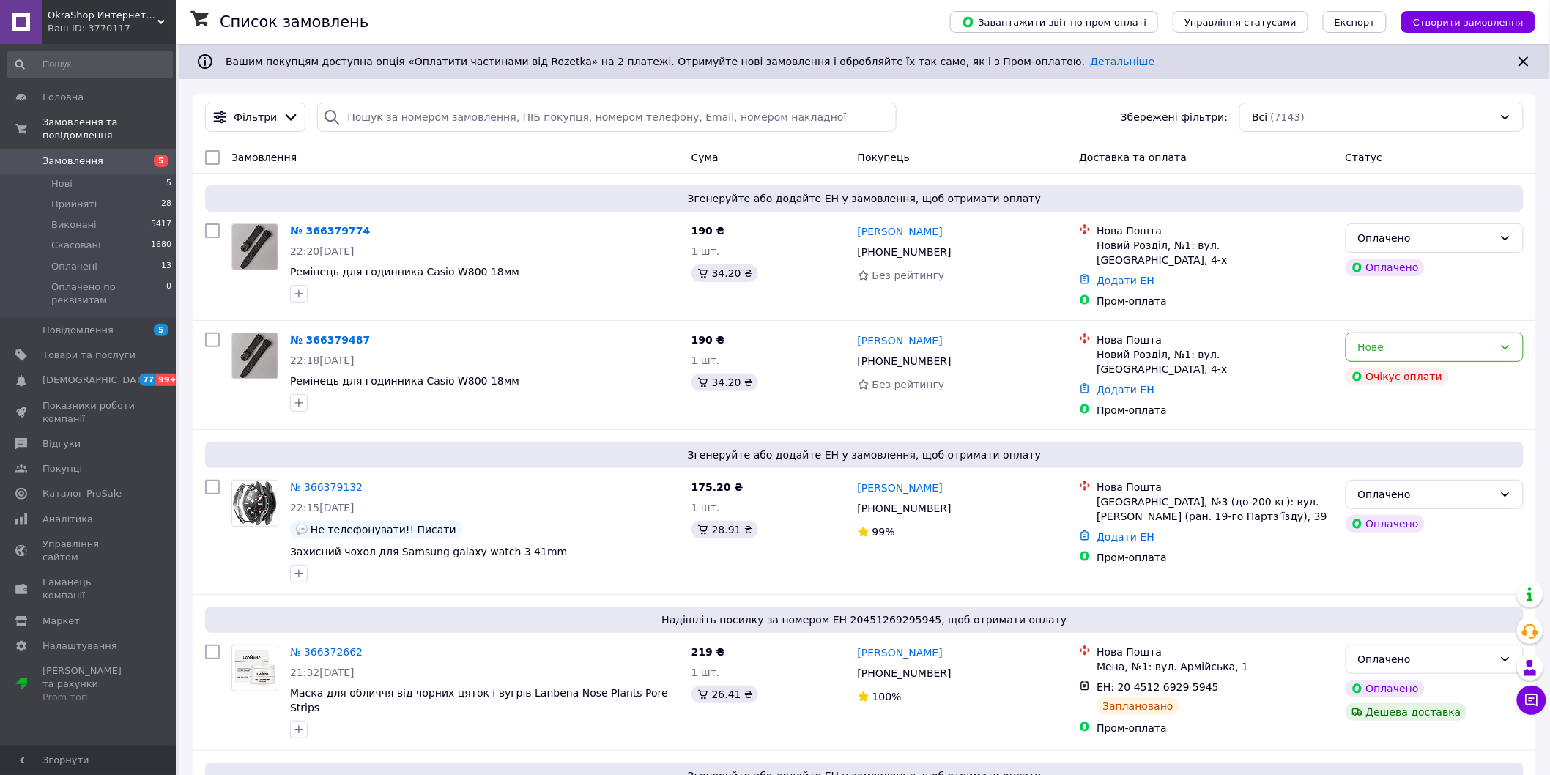
click at [85, 155] on span "Замовлення" at bounding box center [72, 161] width 61 height 13
click at [1484, 344] on div "Нове" at bounding box center [1426, 347] width 136 height 16
click at [1416, 433] on li "Скасовано" at bounding box center [1435, 427] width 177 height 26
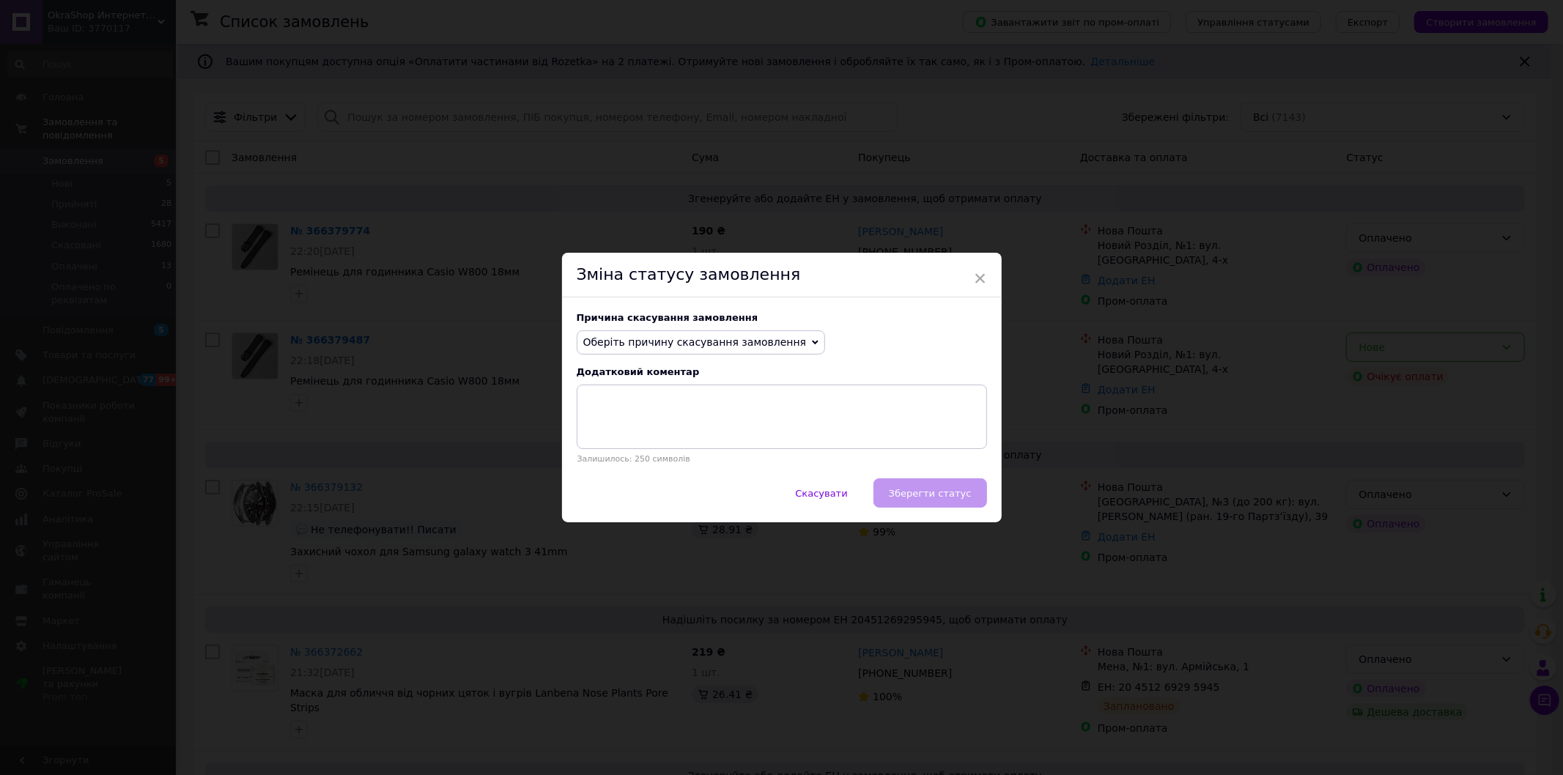
click at [643, 352] on span "Оберіть причину скасування замовлення" at bounding box center [701, 342] width 249 height 25
click at [647, 449] on li "Замовлення-дублікат" at bounding box center [701, 453] width 248 height 21
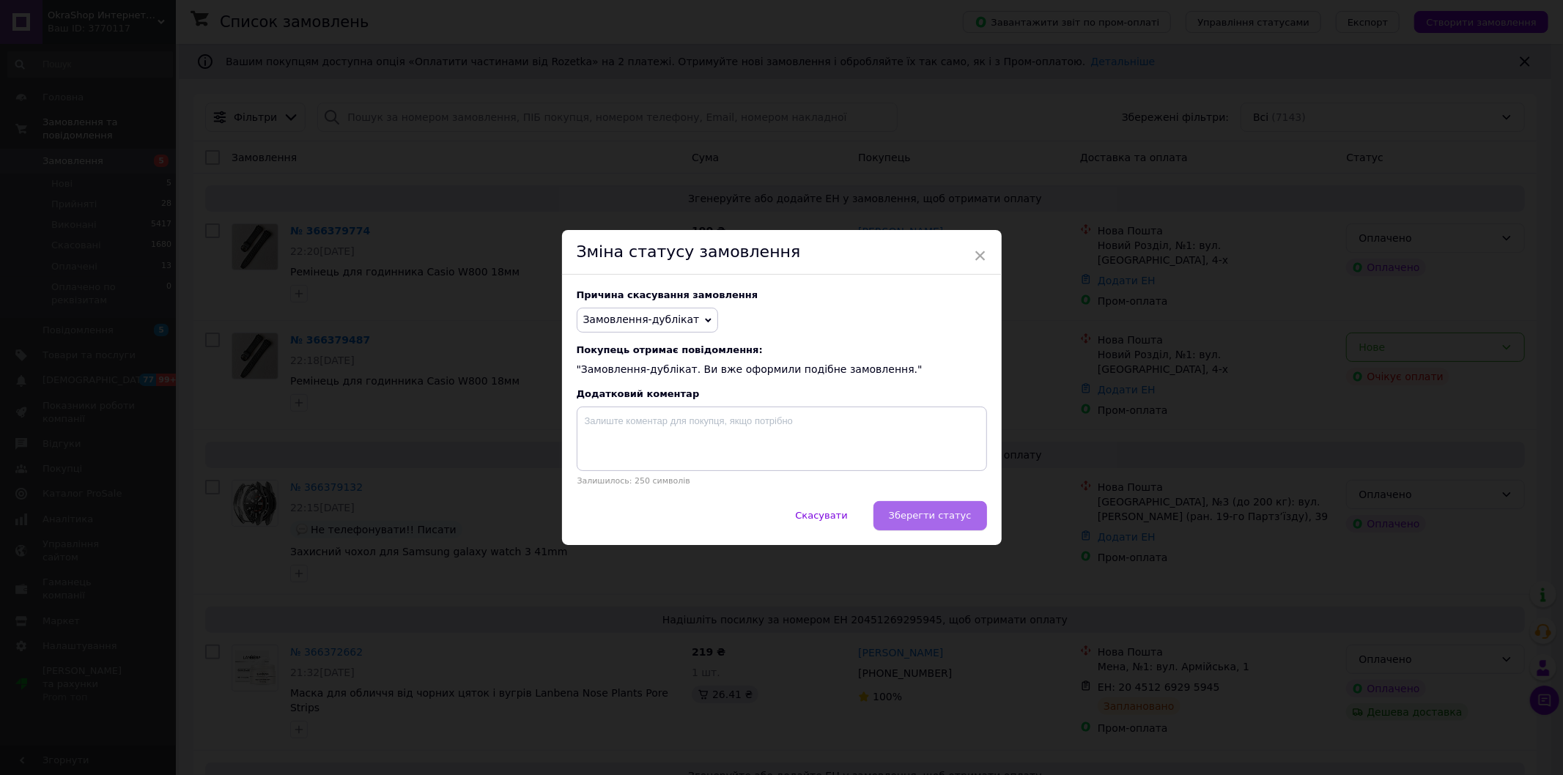
click at [920, 515] on span "Зберегти статус" at bounding box center [930, 515] width 83 height 11
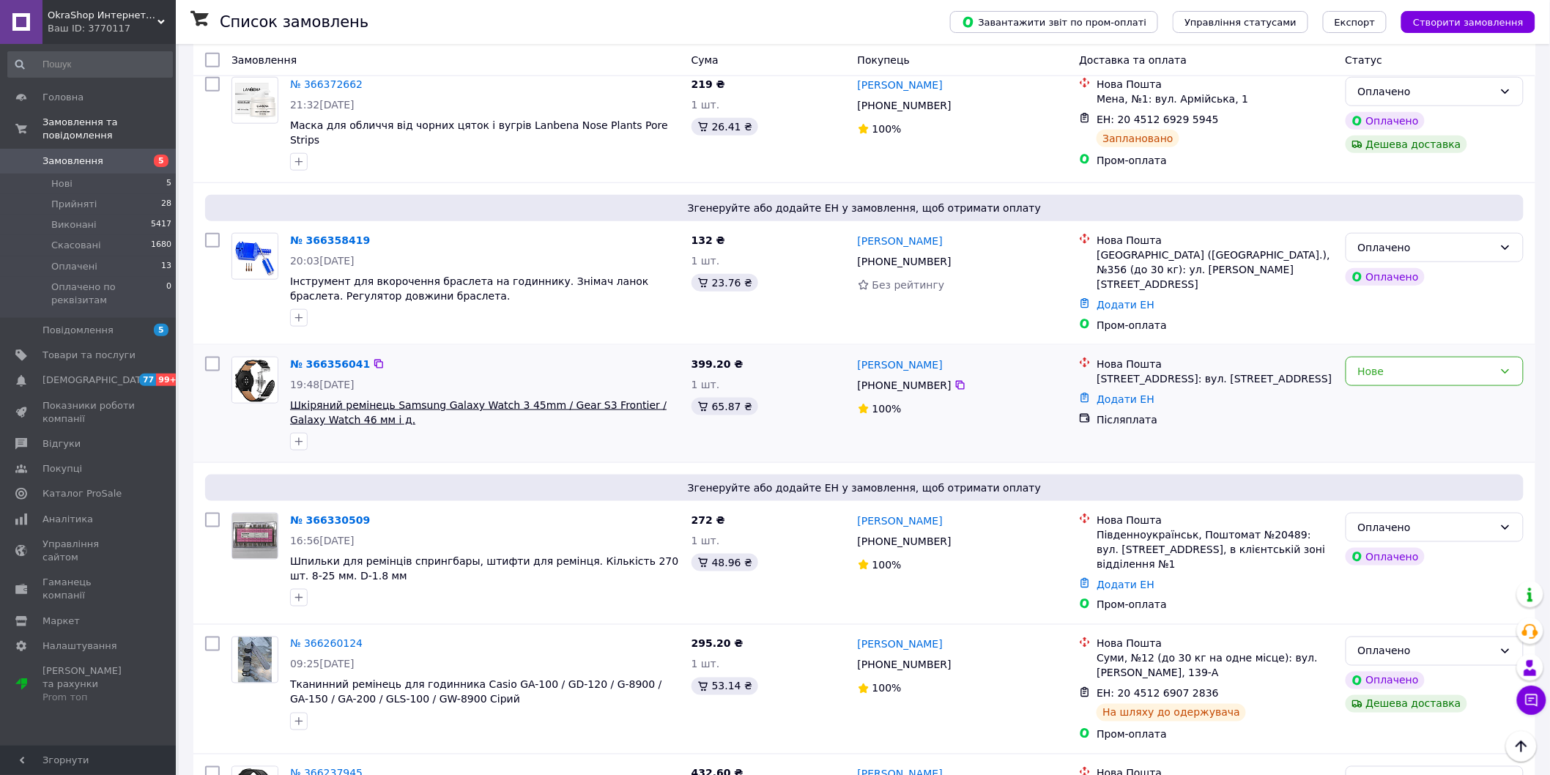
scroll to position [569, 0]
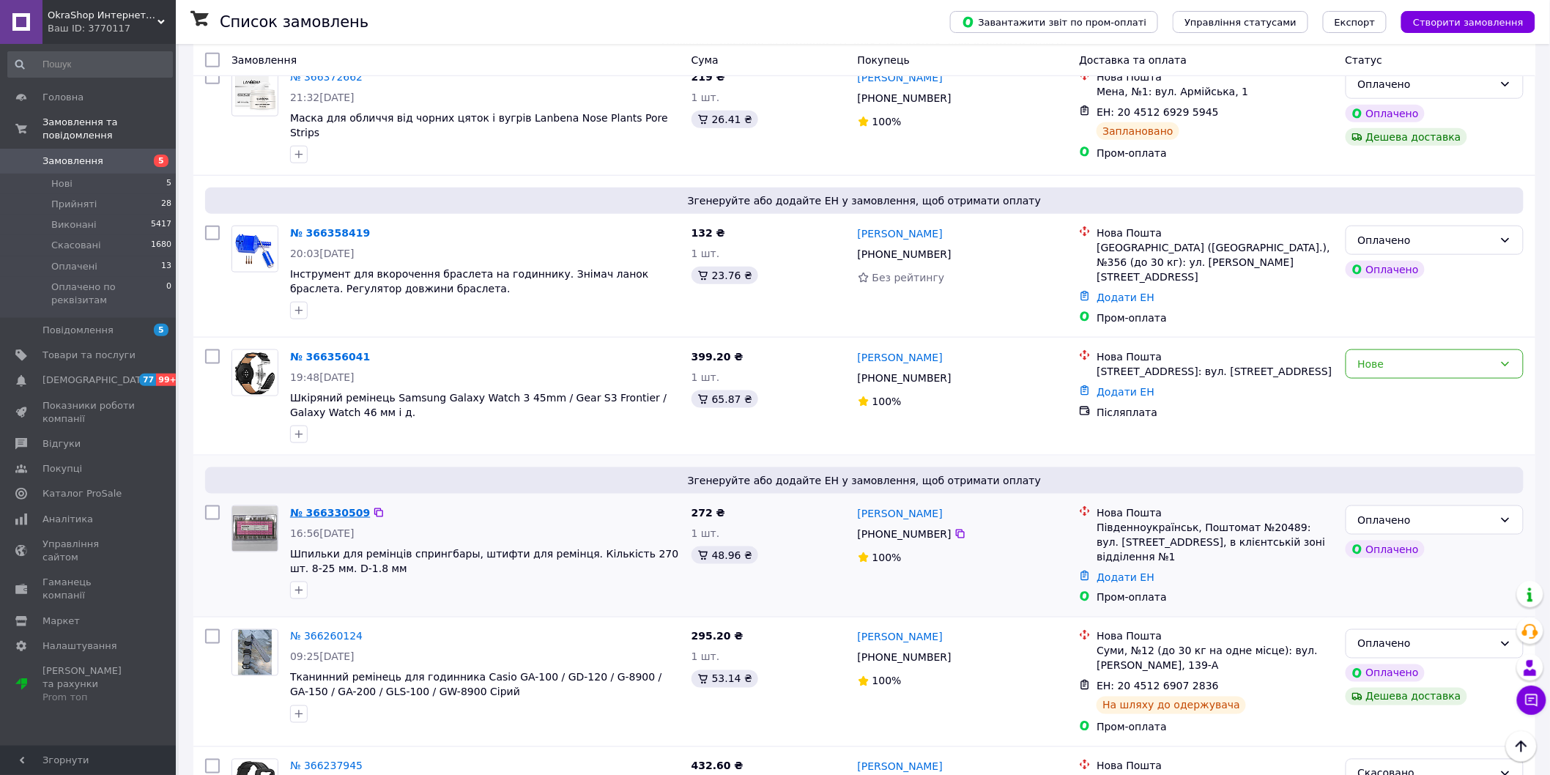
click at [328, 507] on link "№ 366330509" at bounding box center [330, 513] width 80 height 12
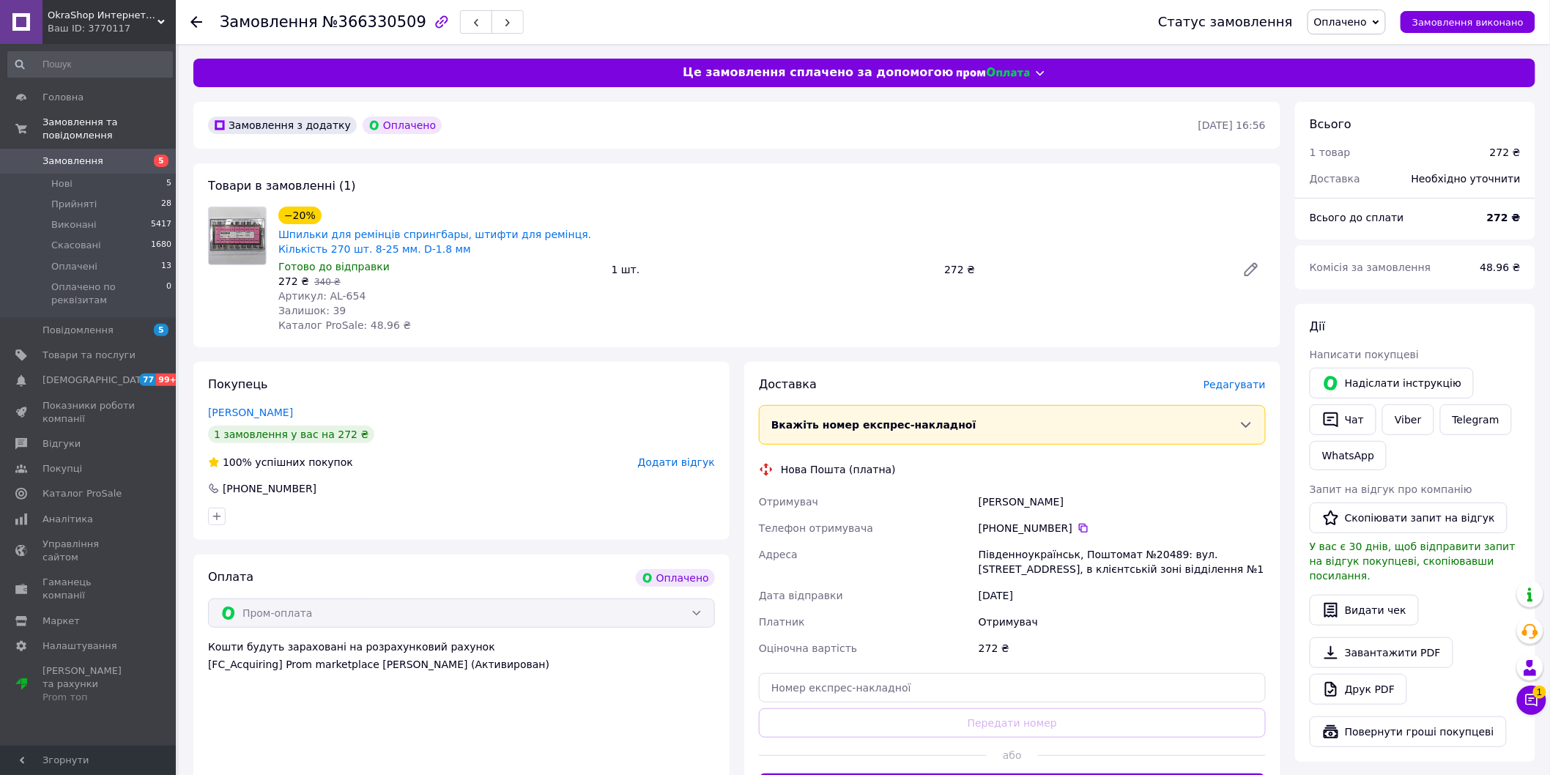
click at [1247, 391] on span "Редагувати" at bounding box center [1235, 385] width 62 height 12
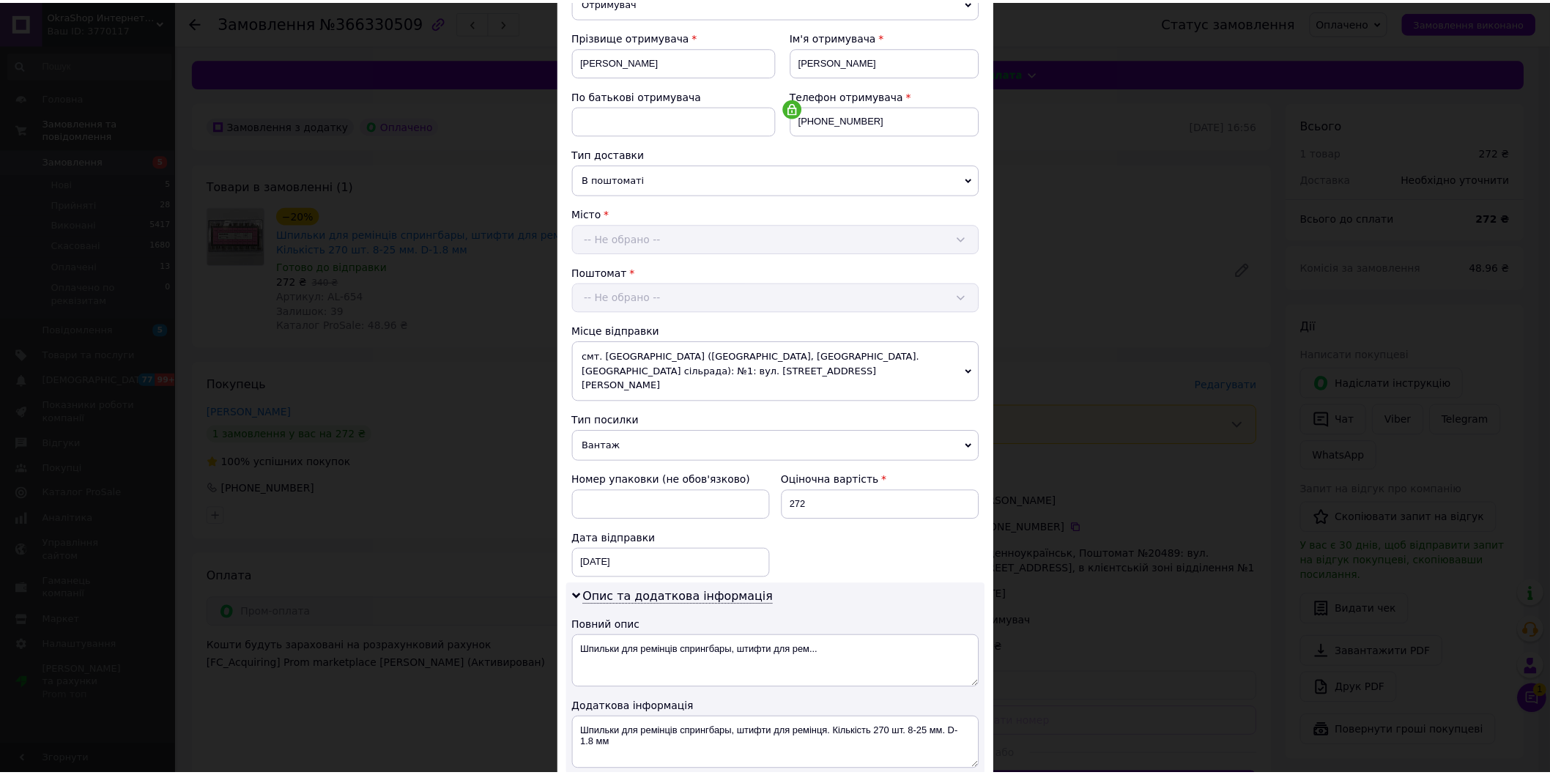
scroll to position [377, 0]
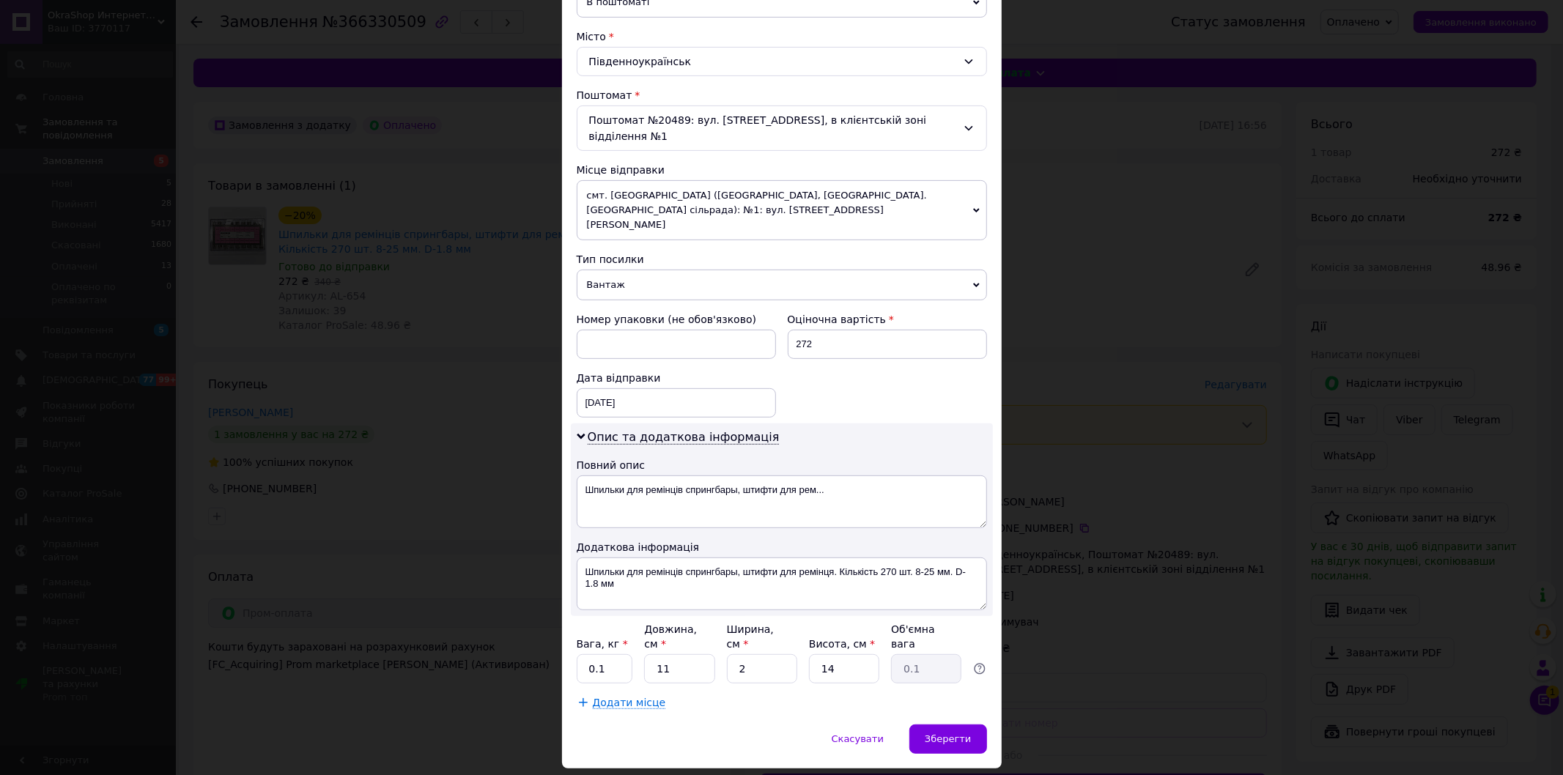
click at [1232, 459] on div "× Редагування доставки Спосіб доставки Нова Пошта (платна) Платник Отримувач Ві…" at bounding box center [781, 387] width 1563 height 775
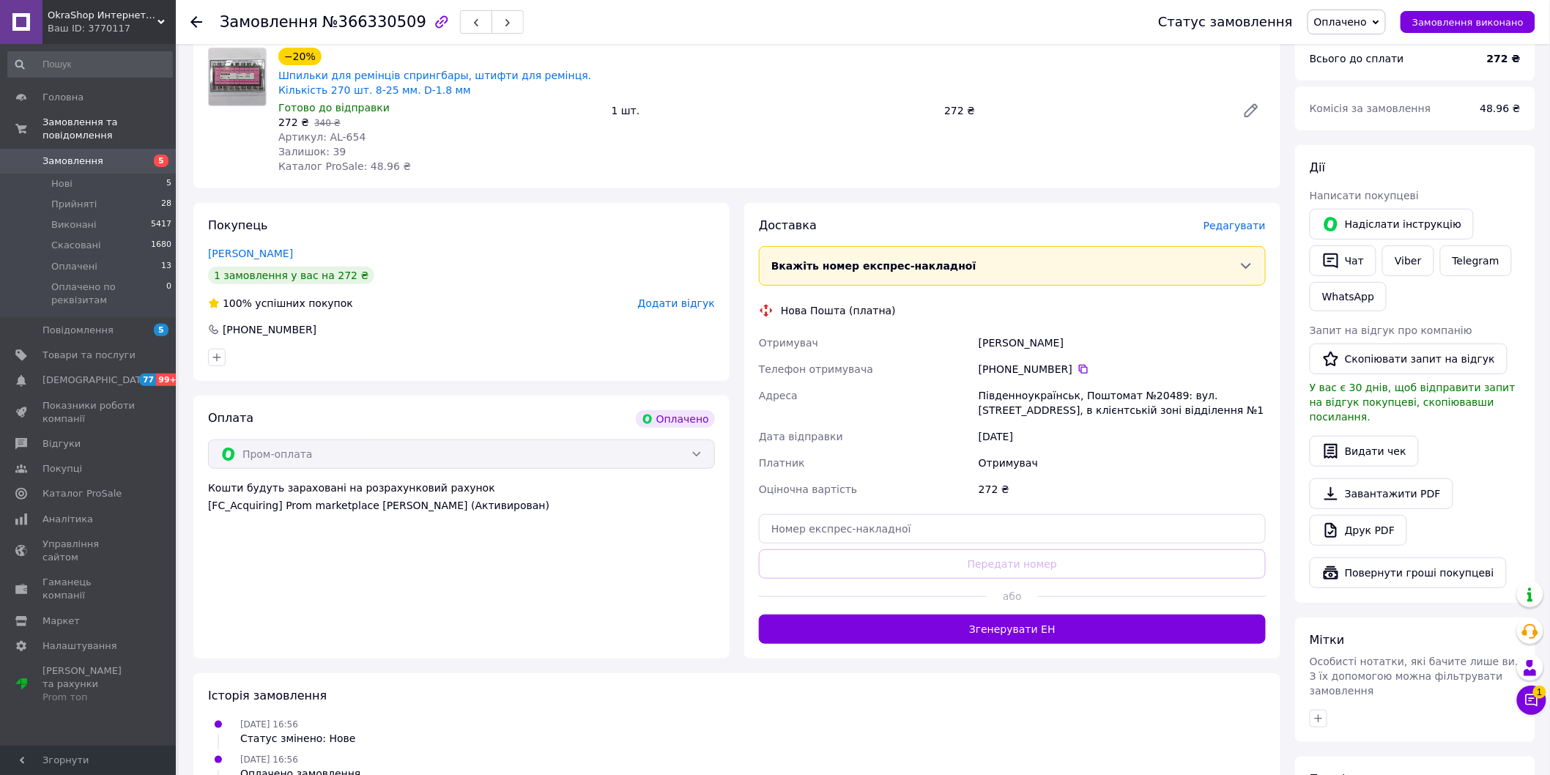
scroll to position [320, 0]
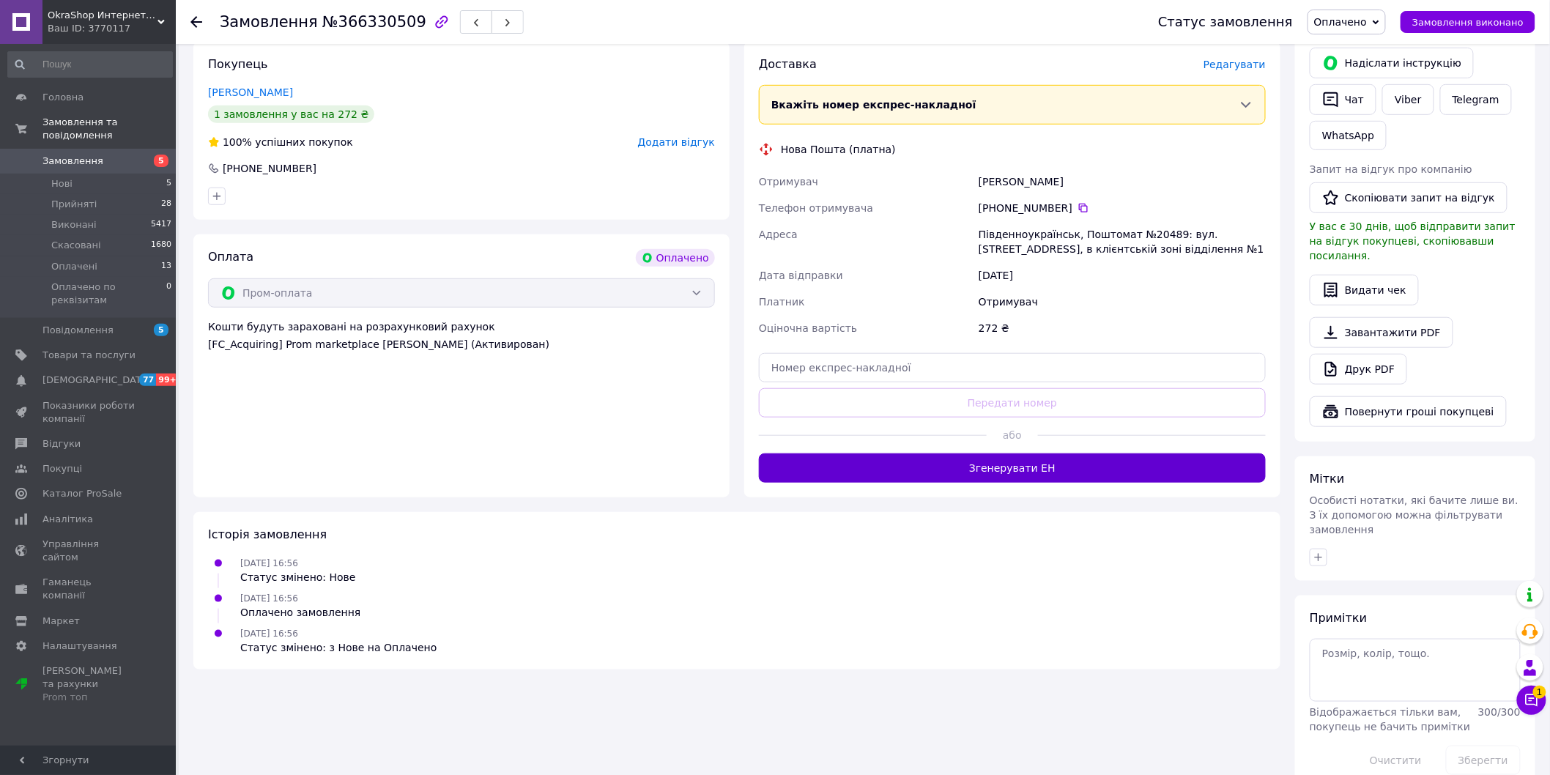
click at [1083, 465] on button "Згенерувати ЕН" at bounding box center [1012, 468] width 507 height 29
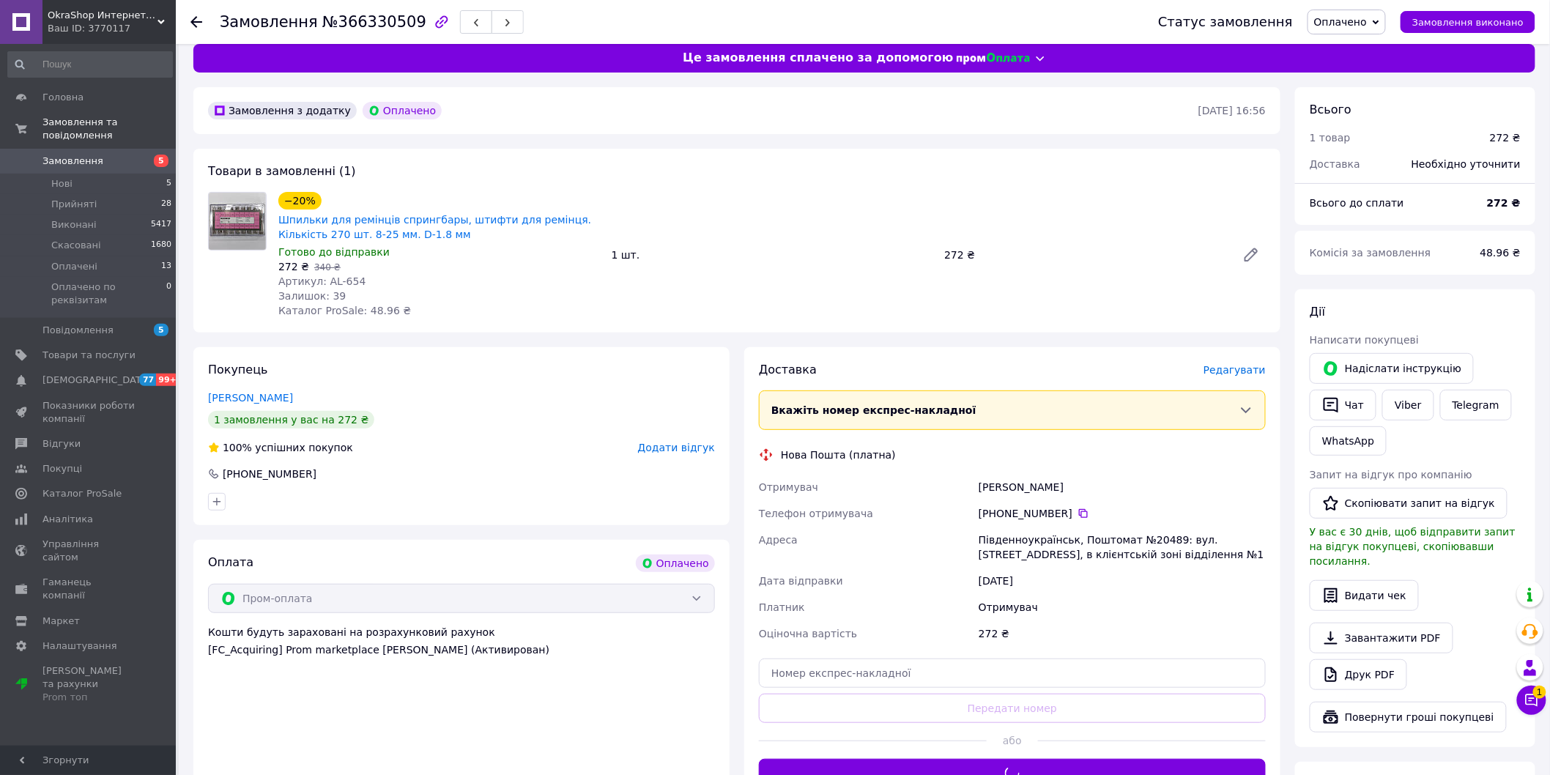
scroll to position [0, 0]
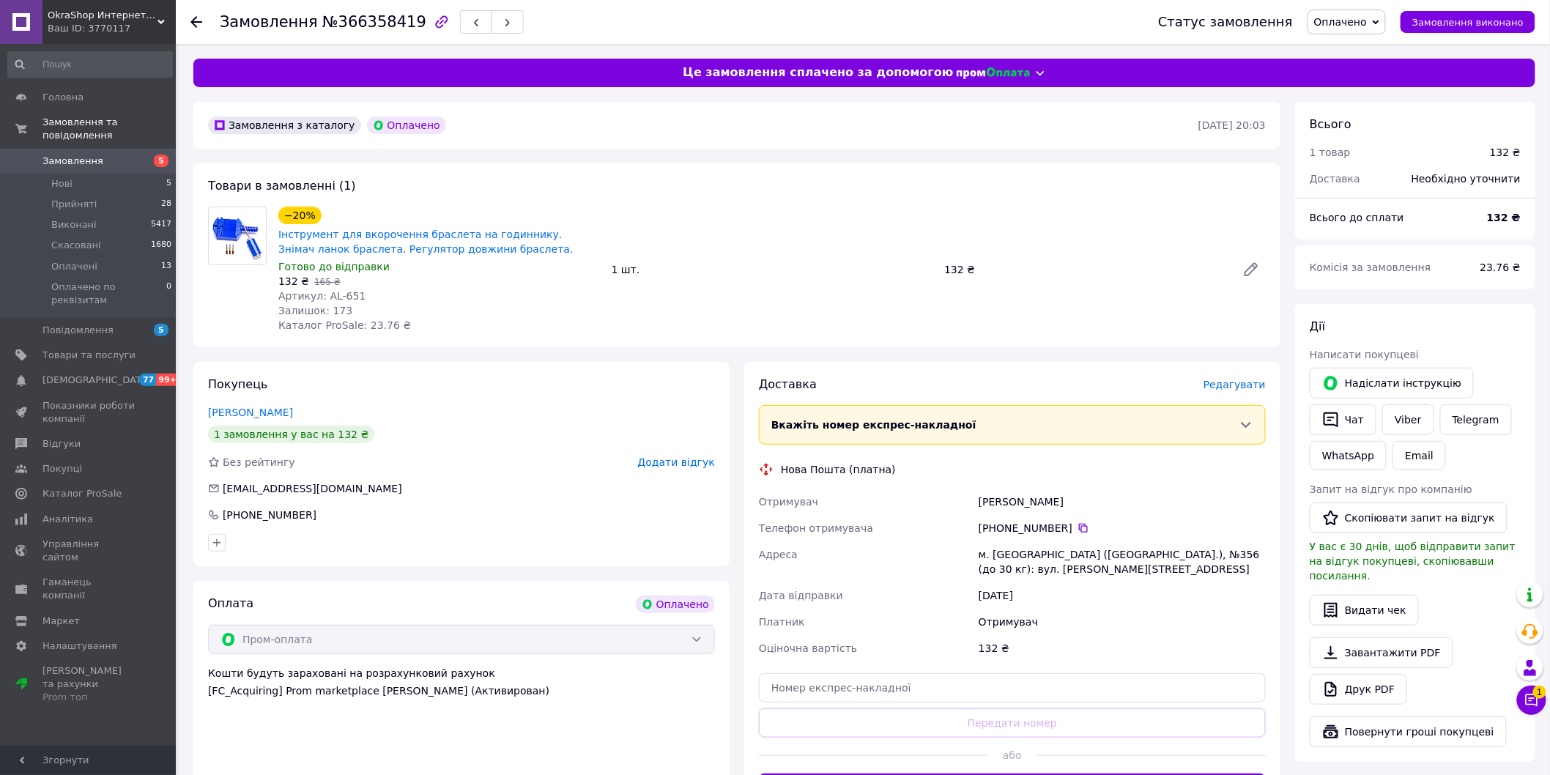
click at [1243, 391] on span "Редагувати" at bounding box center [1235, 385] width 62 height 12
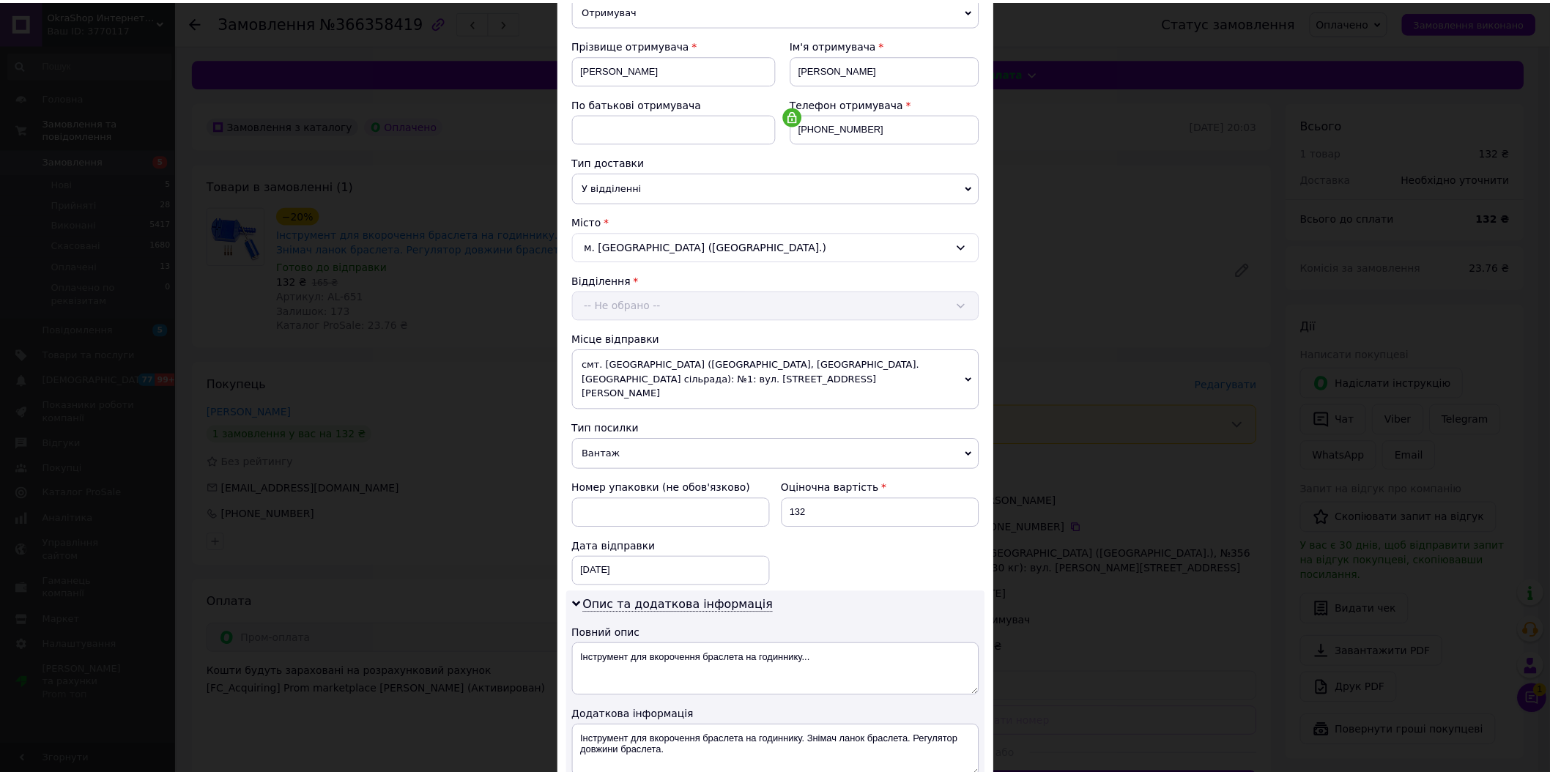
scroll to position [377, 0]
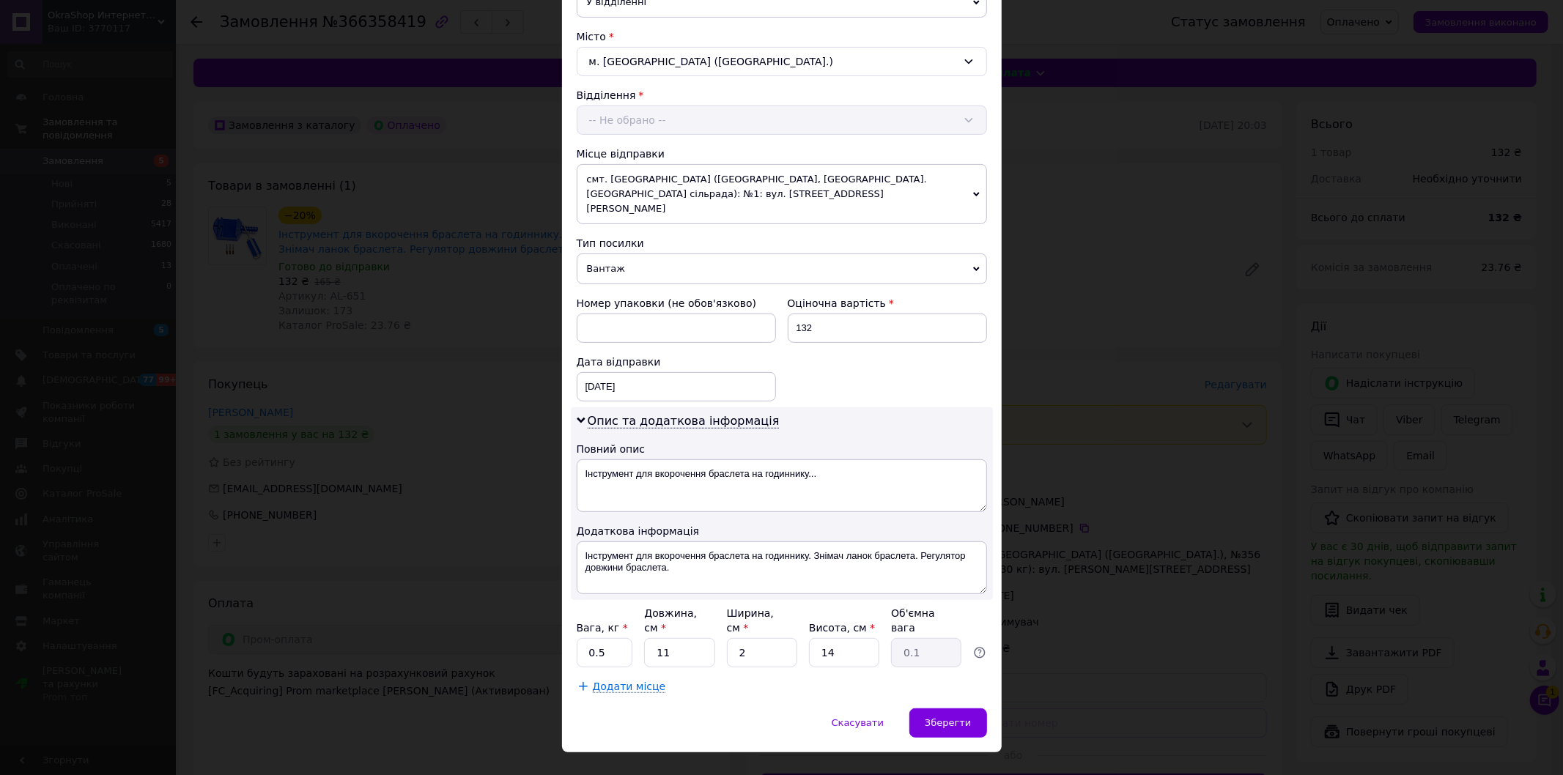
click at [1195, 554] on div "× Редагування доставки Спосіб доставки Нова Пошта (платна) Платник Отримувач Ві…" at bounding box center [781, 387] width 1563 height 775
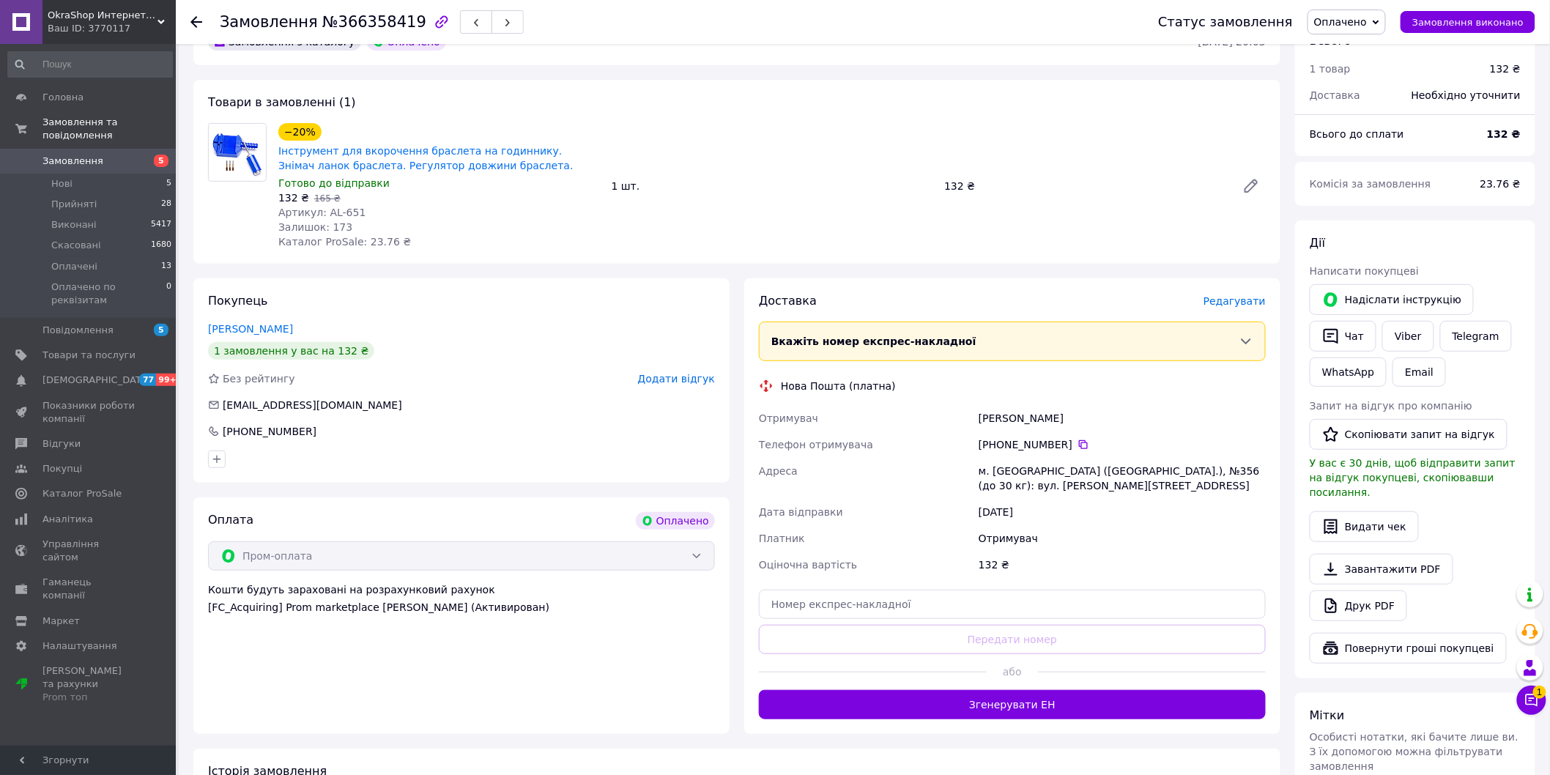
scroll to position [320, 0]
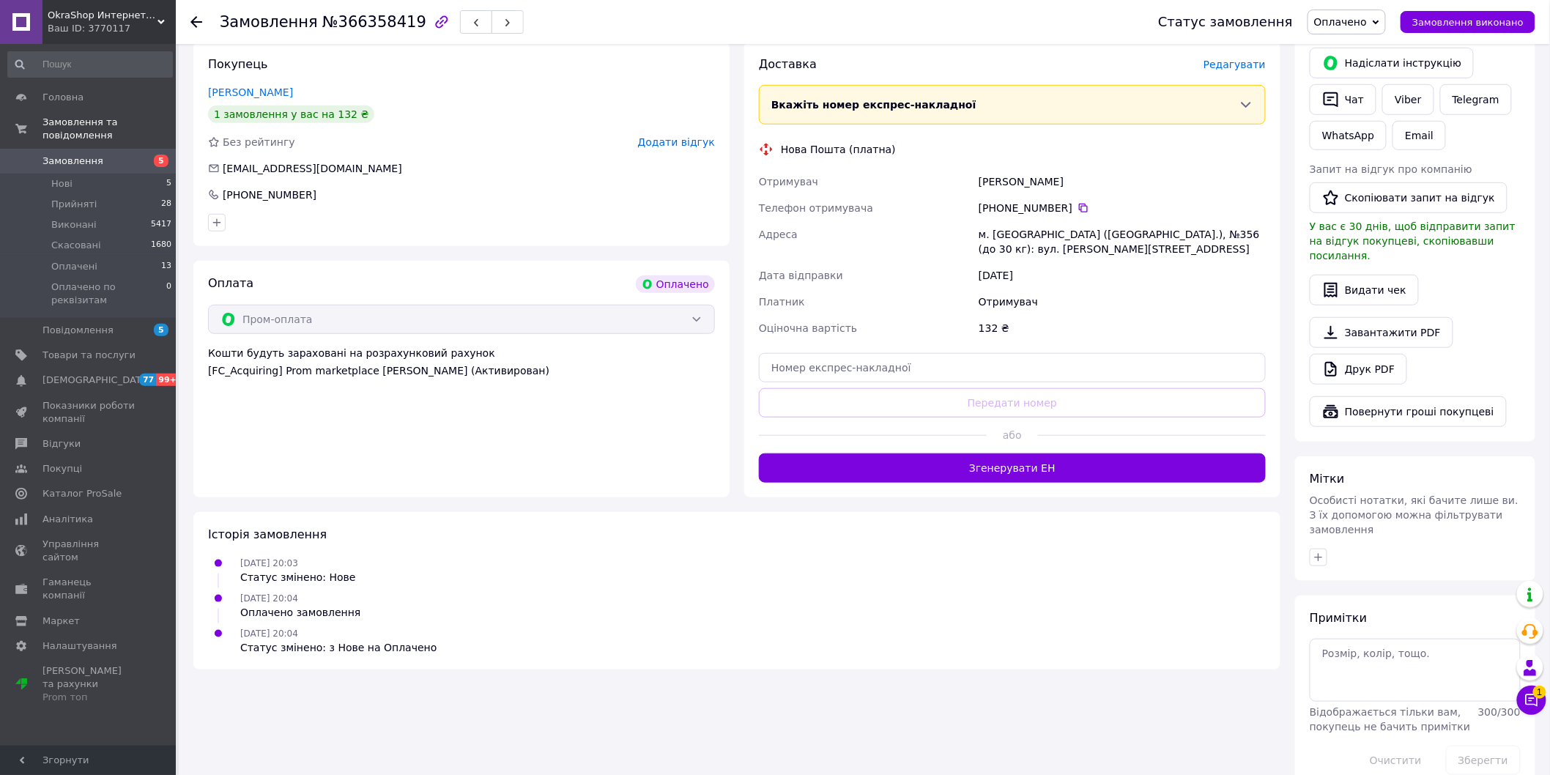
click at [1052, 471] on button "Згенерувати ЕН" at bounding box center [1012, 468] width 507 height 29
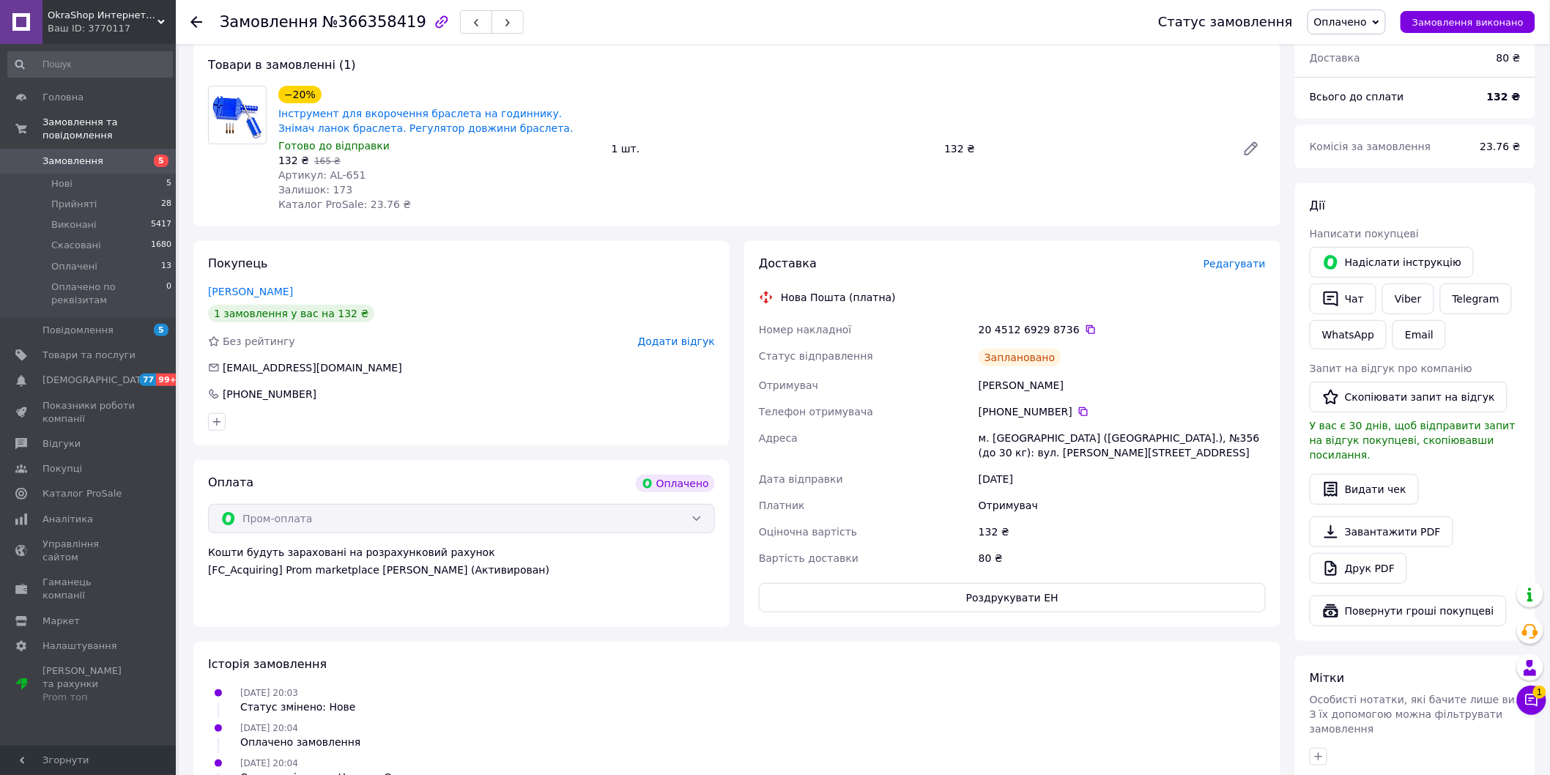
scroll to position [0, 0]
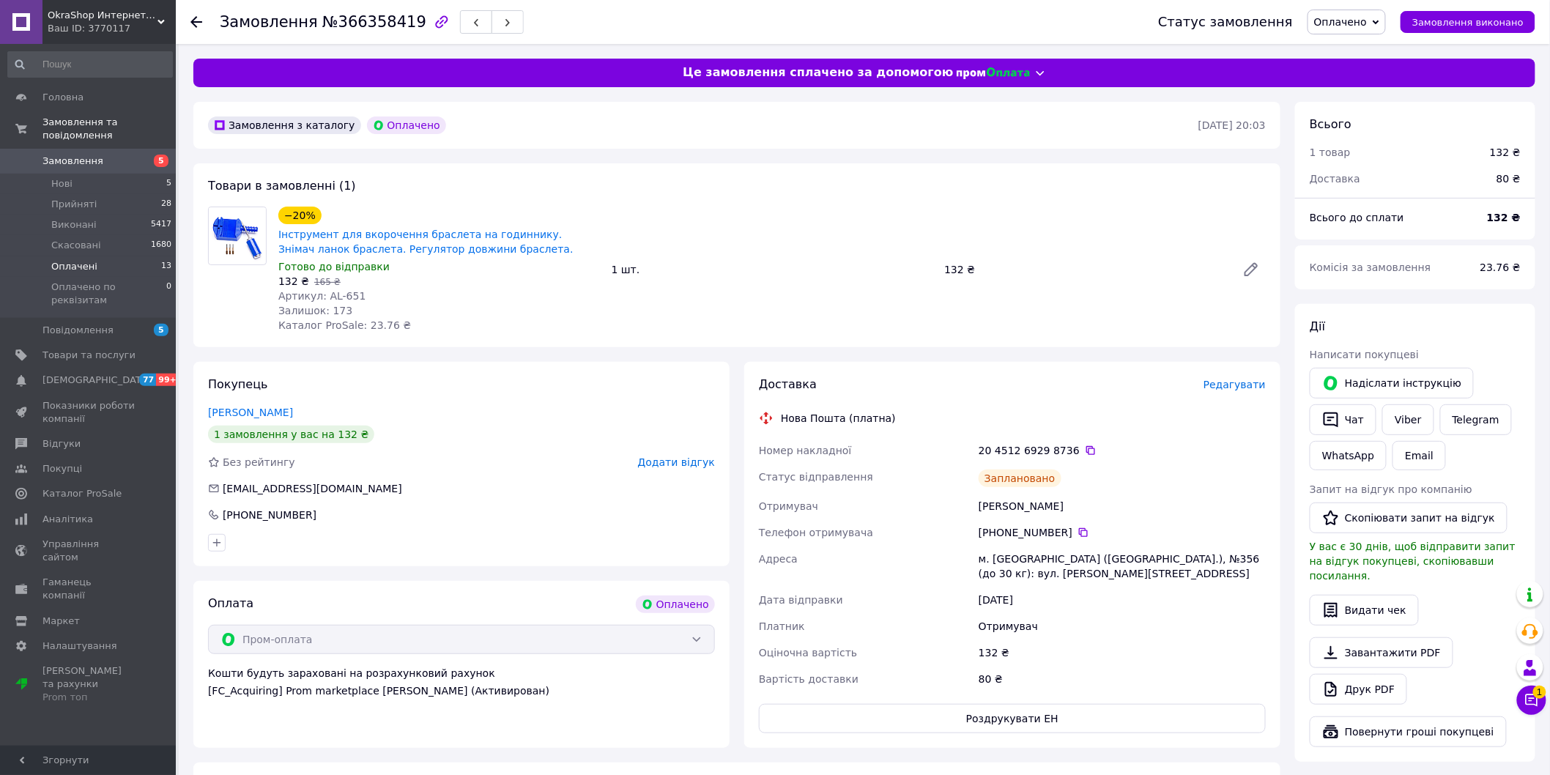
click at [95, 256] on li "Оплачені 13" at bounding box center [90, 266] width 180 height 21
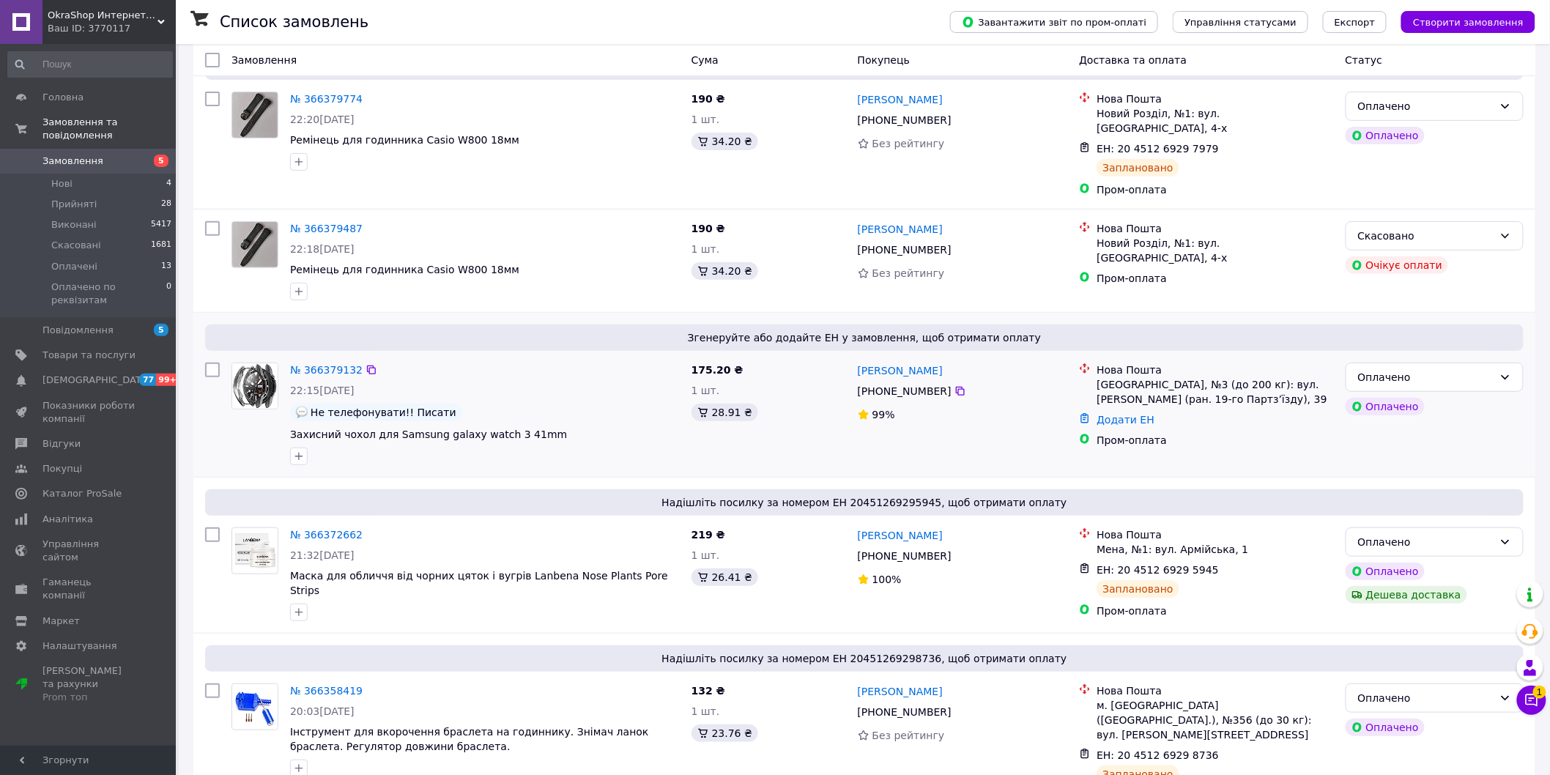
scroll to position [163, 0]
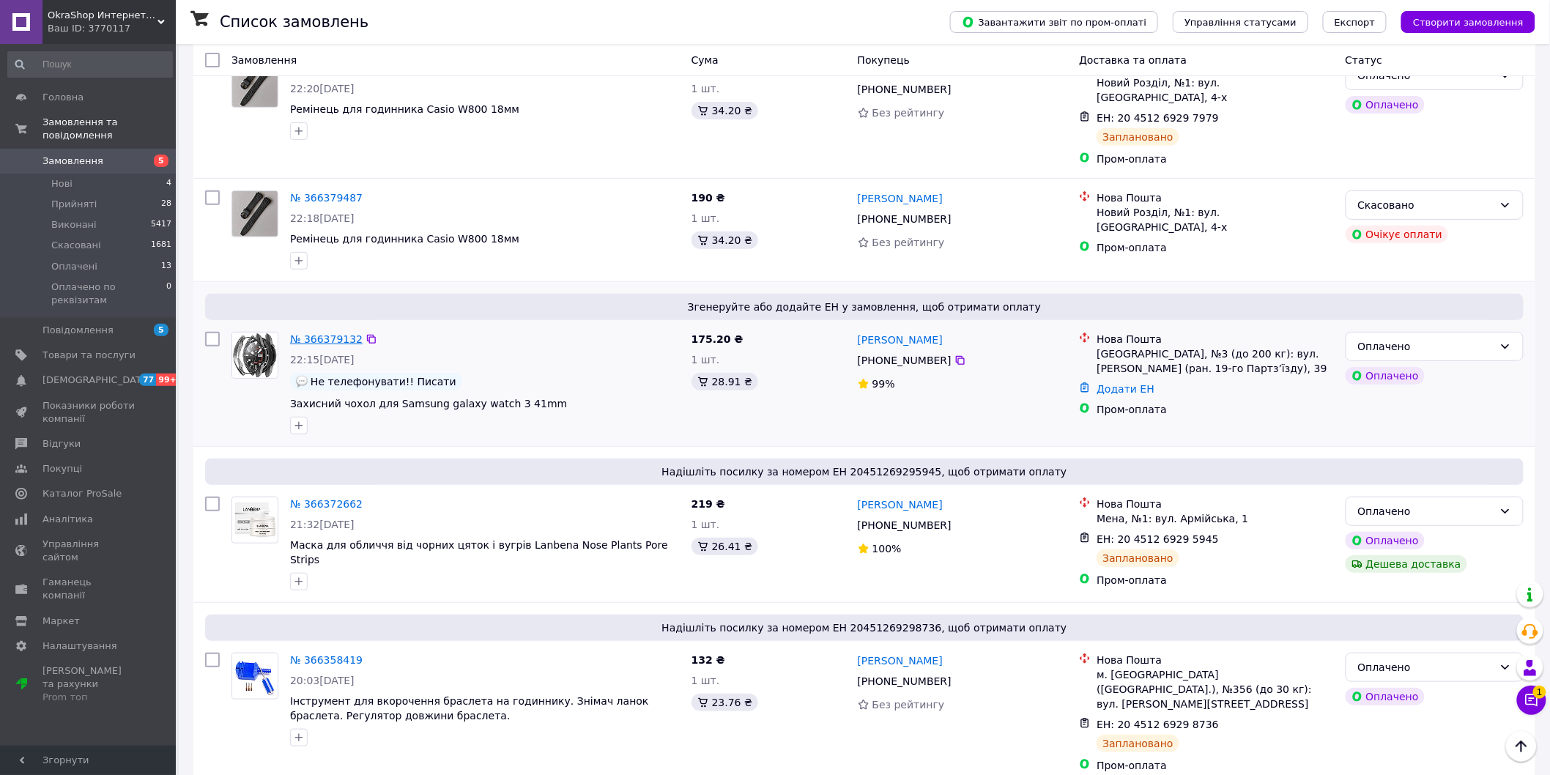
click at [330, 333] on link "№ 366379132" at bounding box center [326, 339] width 73 height 12
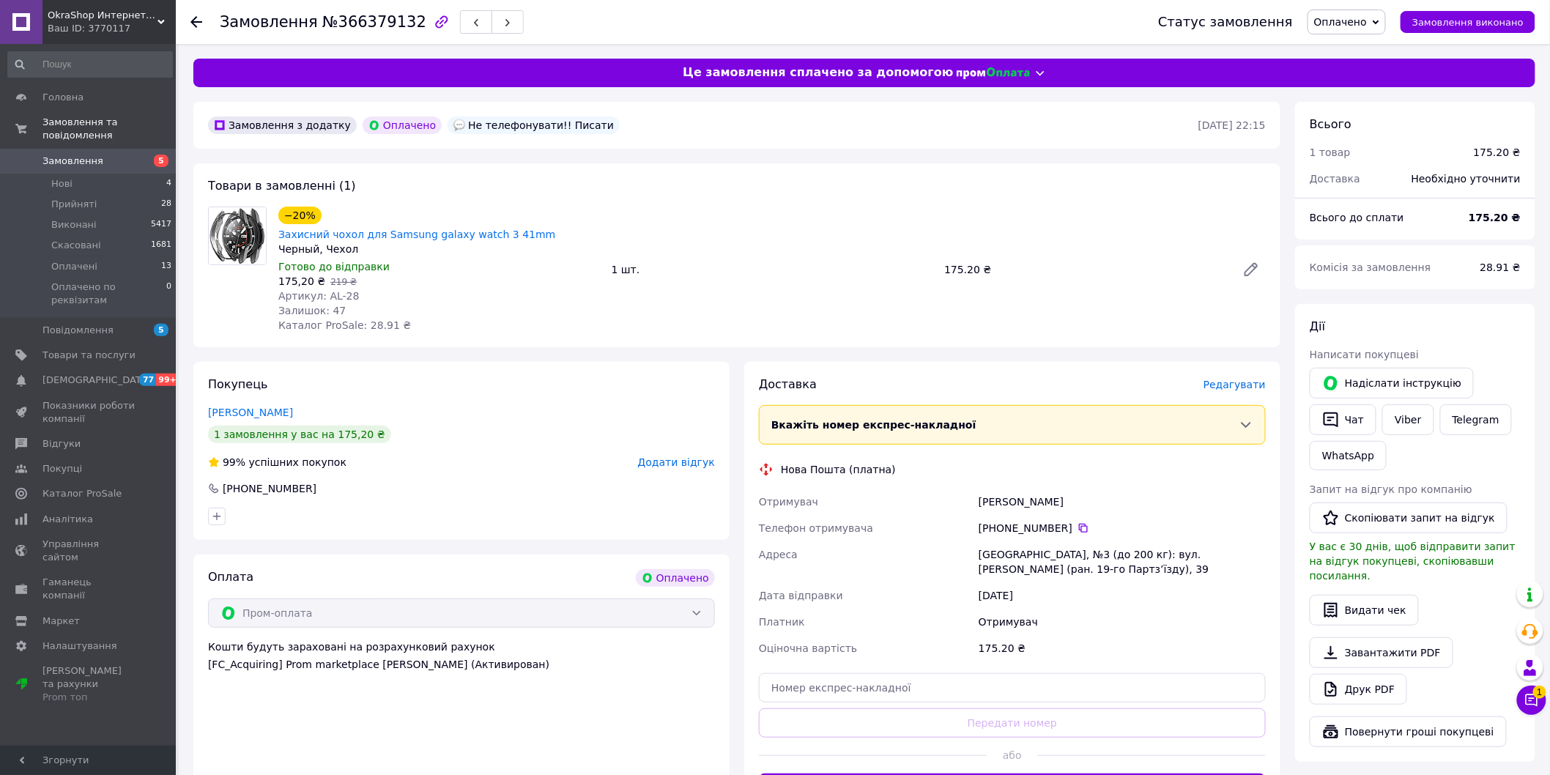
click at [1243, 379] on span "Редагувати" at bounding box center [1235, 385] width 62 height 12
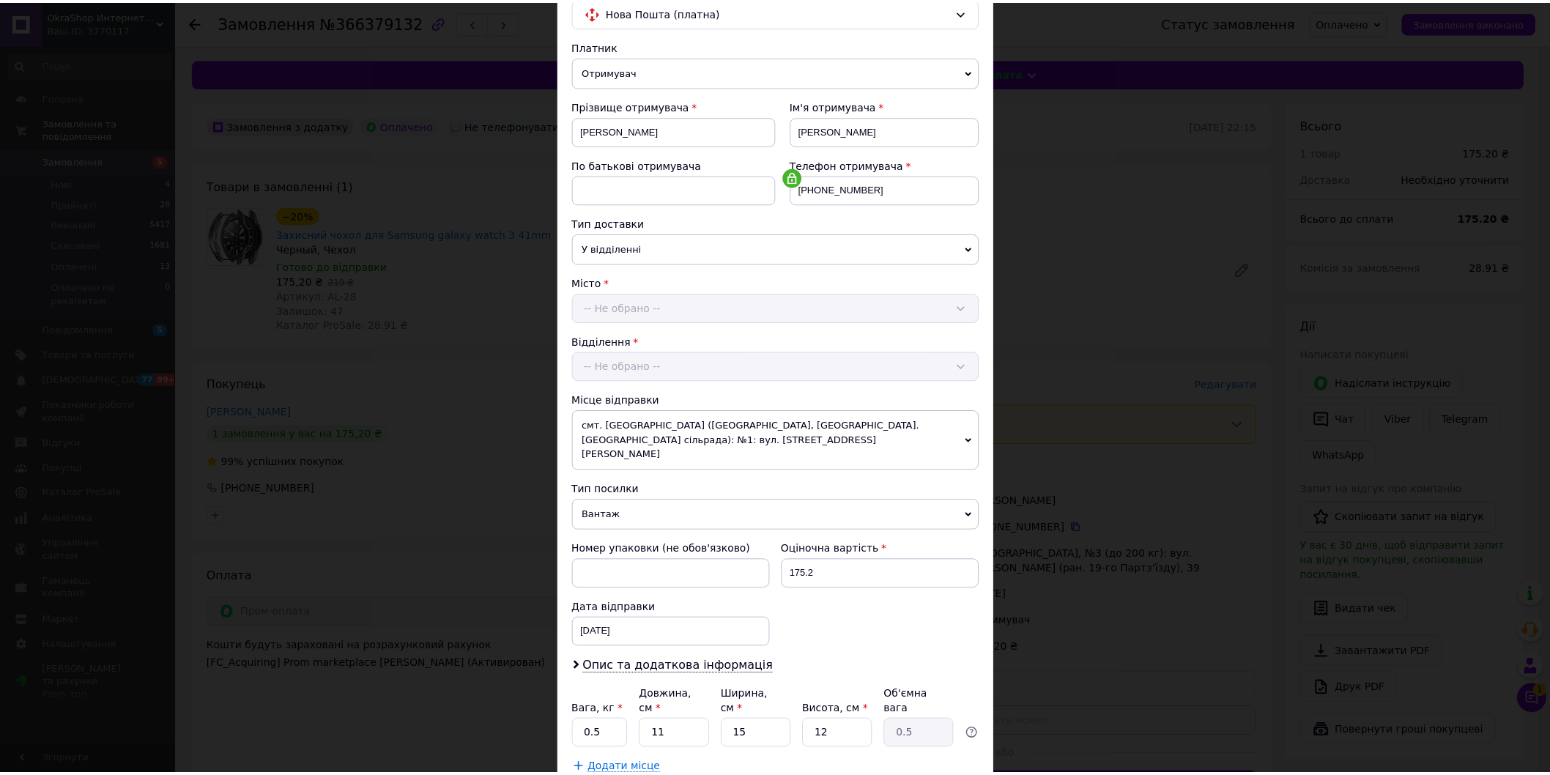
scroll to position [213, 0]
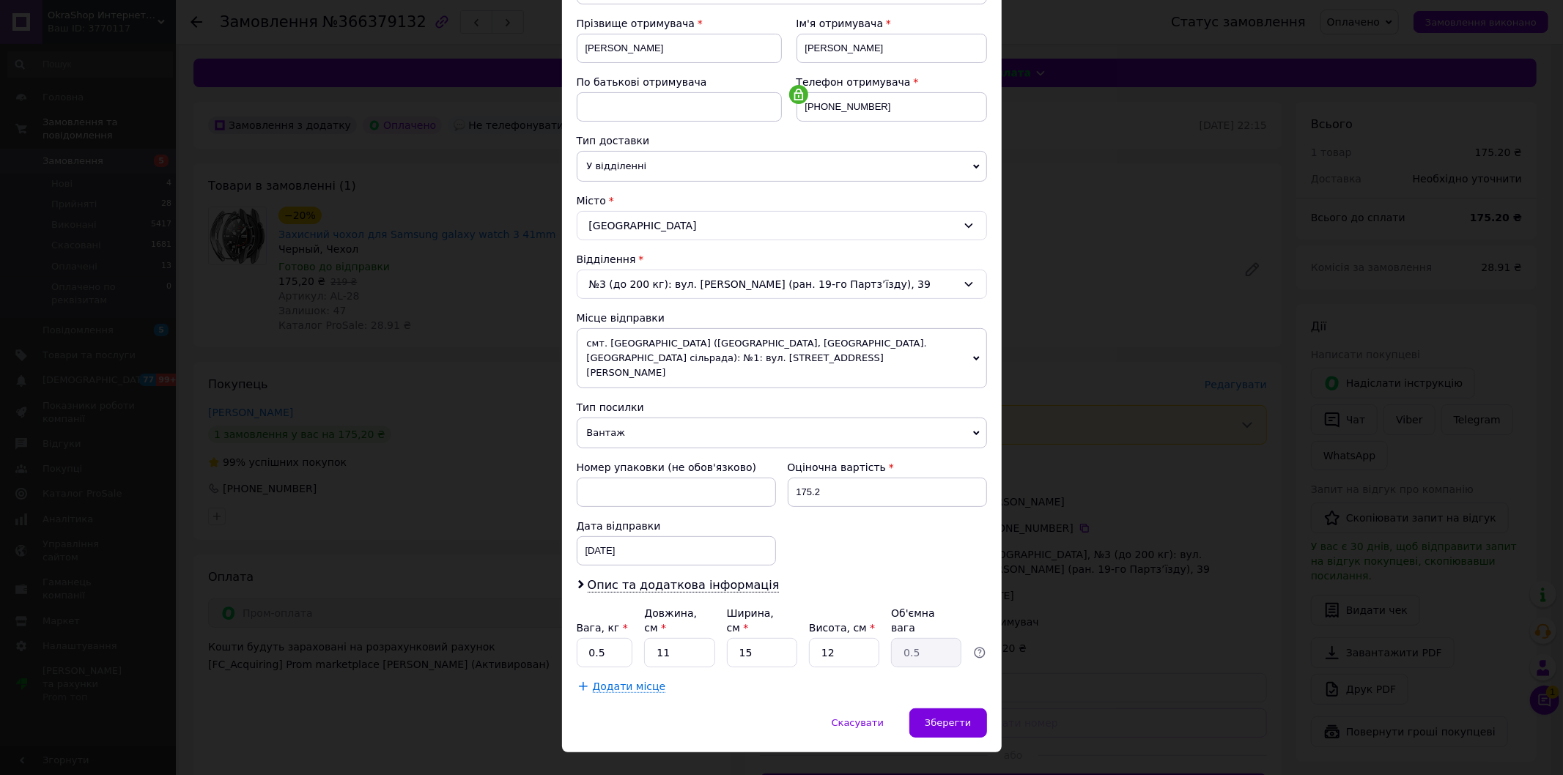
click at [1224, 407] on div "× Редагування доставки Спосіб доставки Нова Пошта (платна) Платник Отримувач Ві…" at bounding box center [781, 387] width 1563 height 775
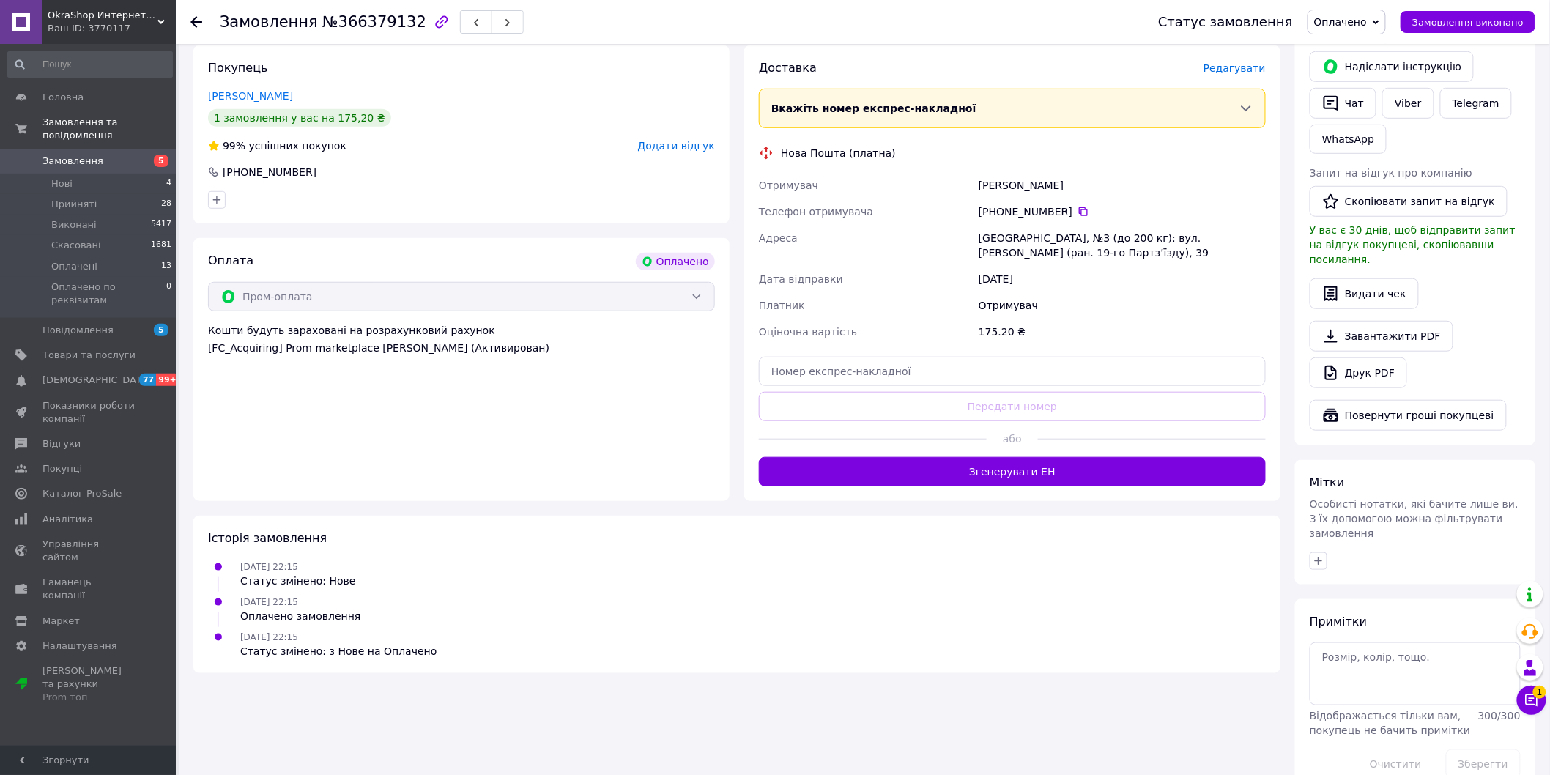
scroll to position [320, 0]
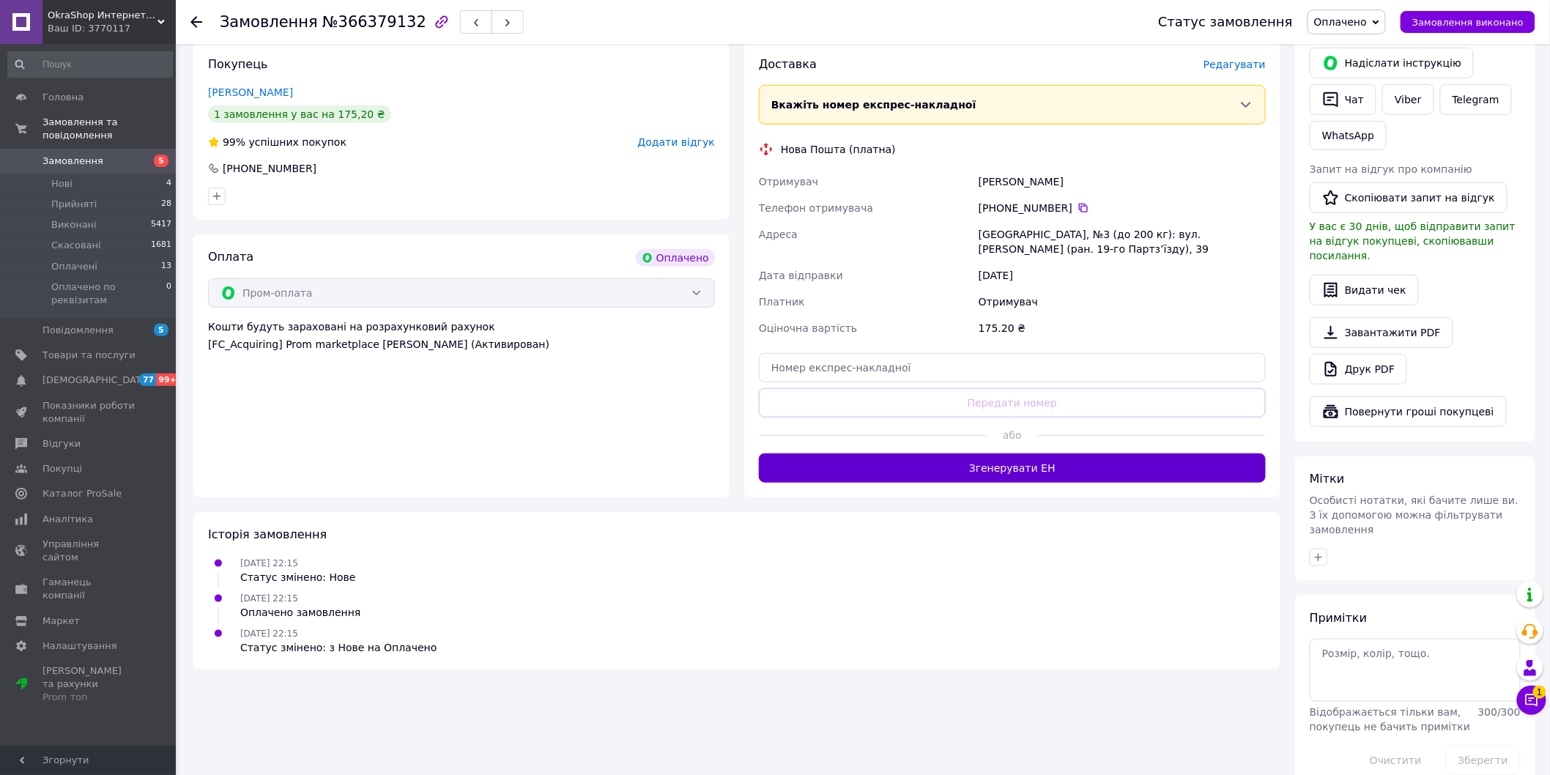
click at [1037, 454] on button "Згенерувати ЕН" at bounding box center [1012, 468] width 507 height 29
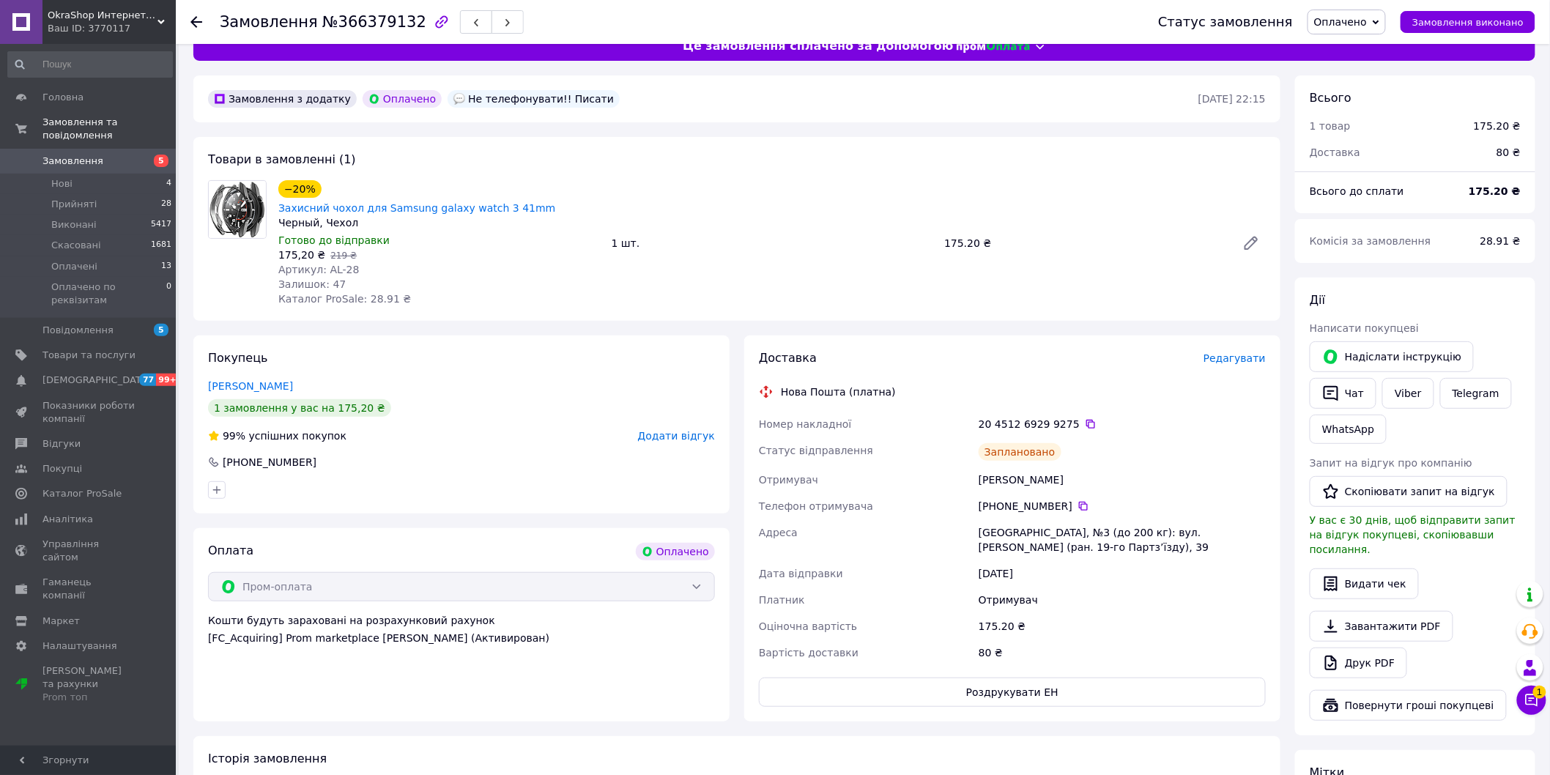
scroll to position [0, 0]
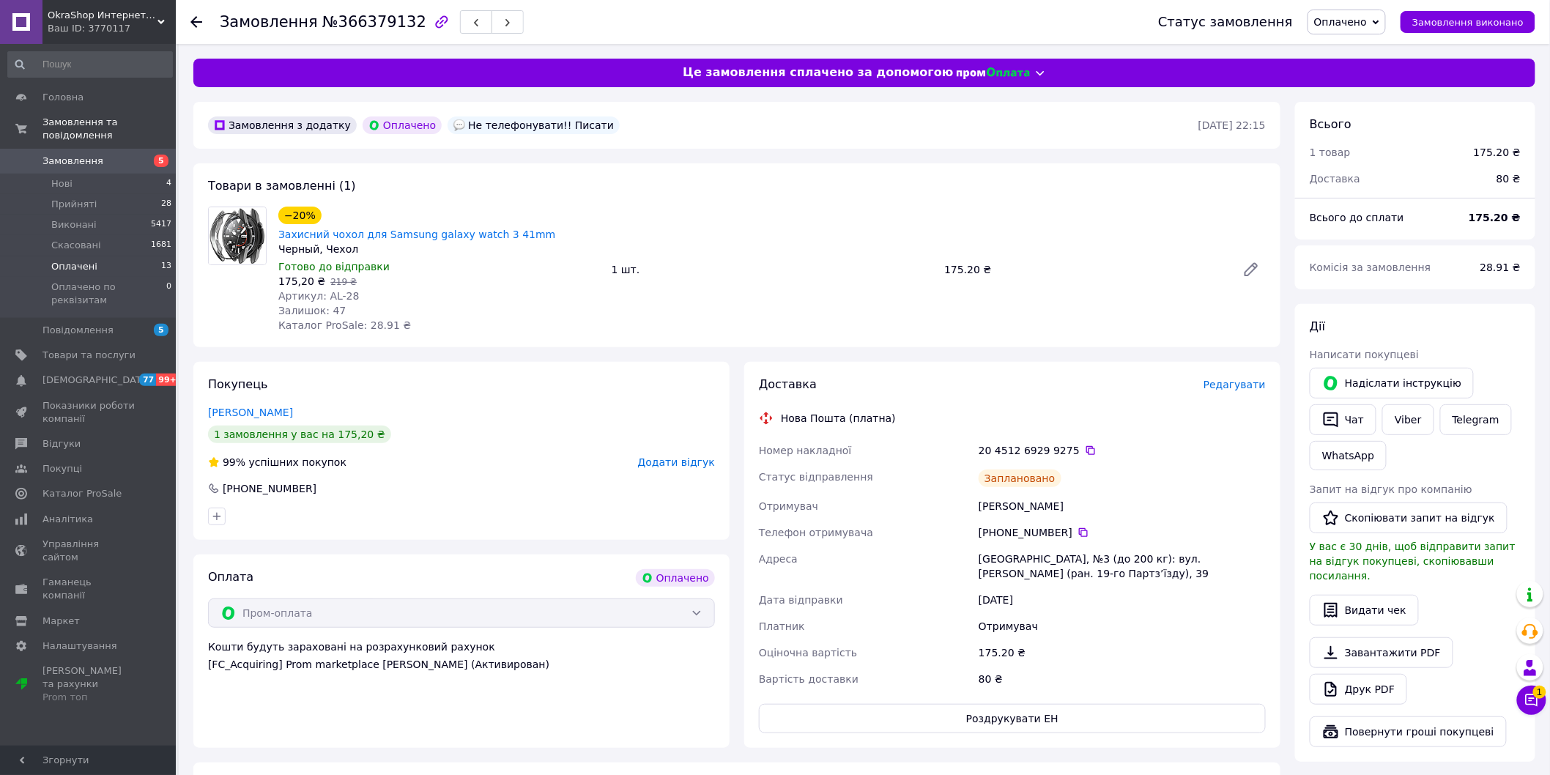
click at [53, 260] on span "Оплачені" at bounding box center [74, 266] width 46 height 13
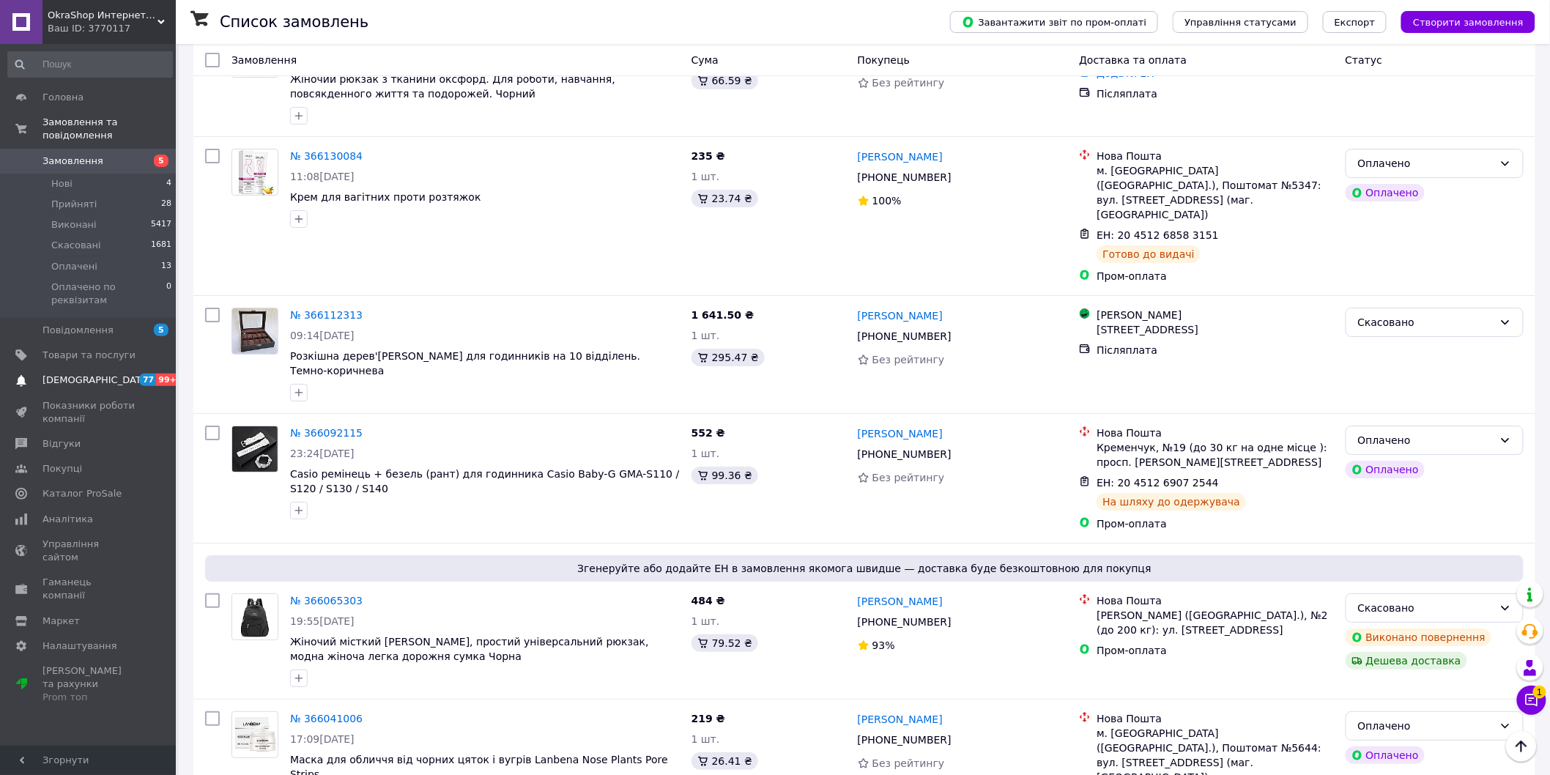
scroll to position [1791, 0]
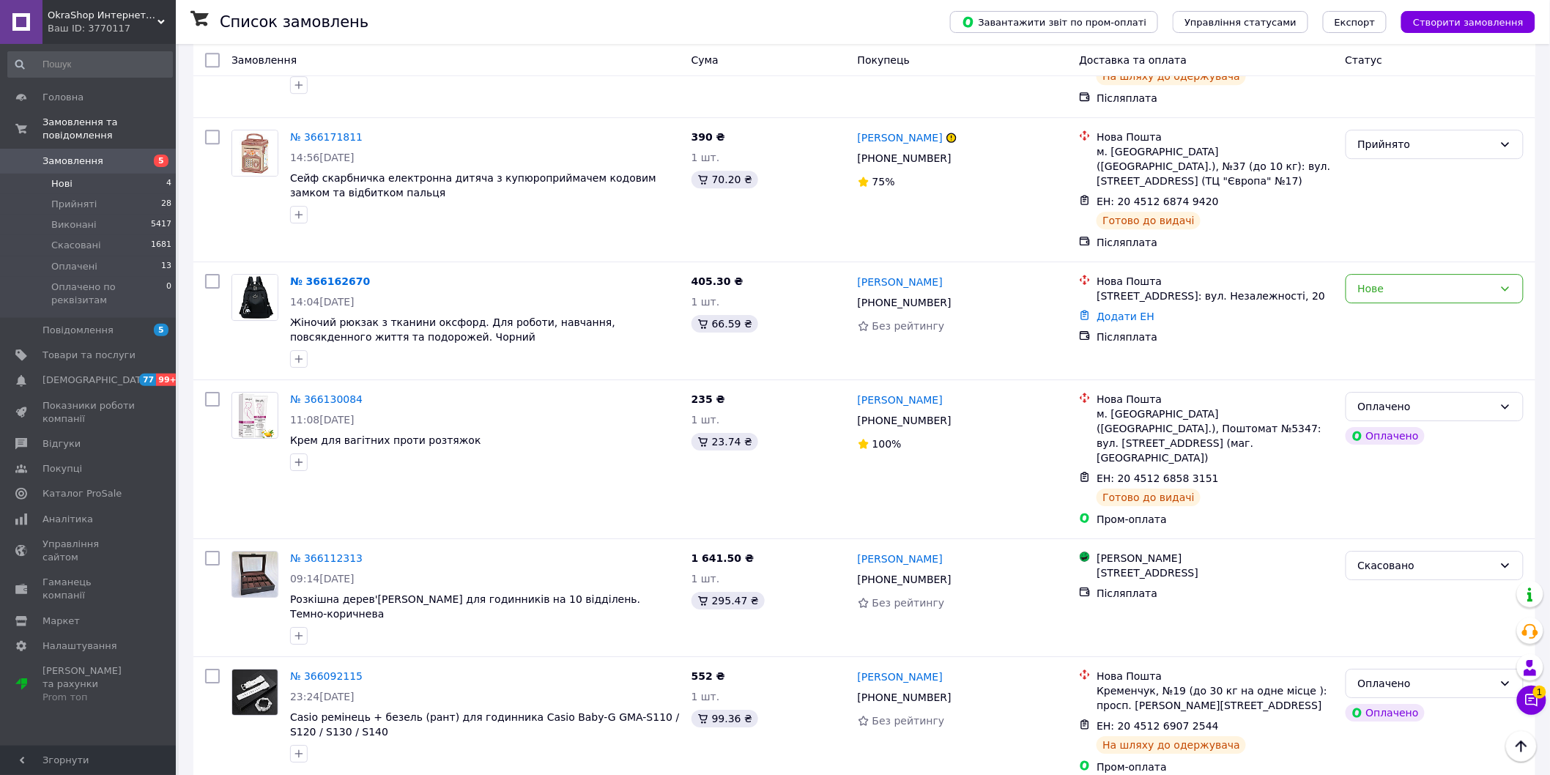
click at [64, 177] on span "Нові" at bounding box center [61, 183] width 21 height 13
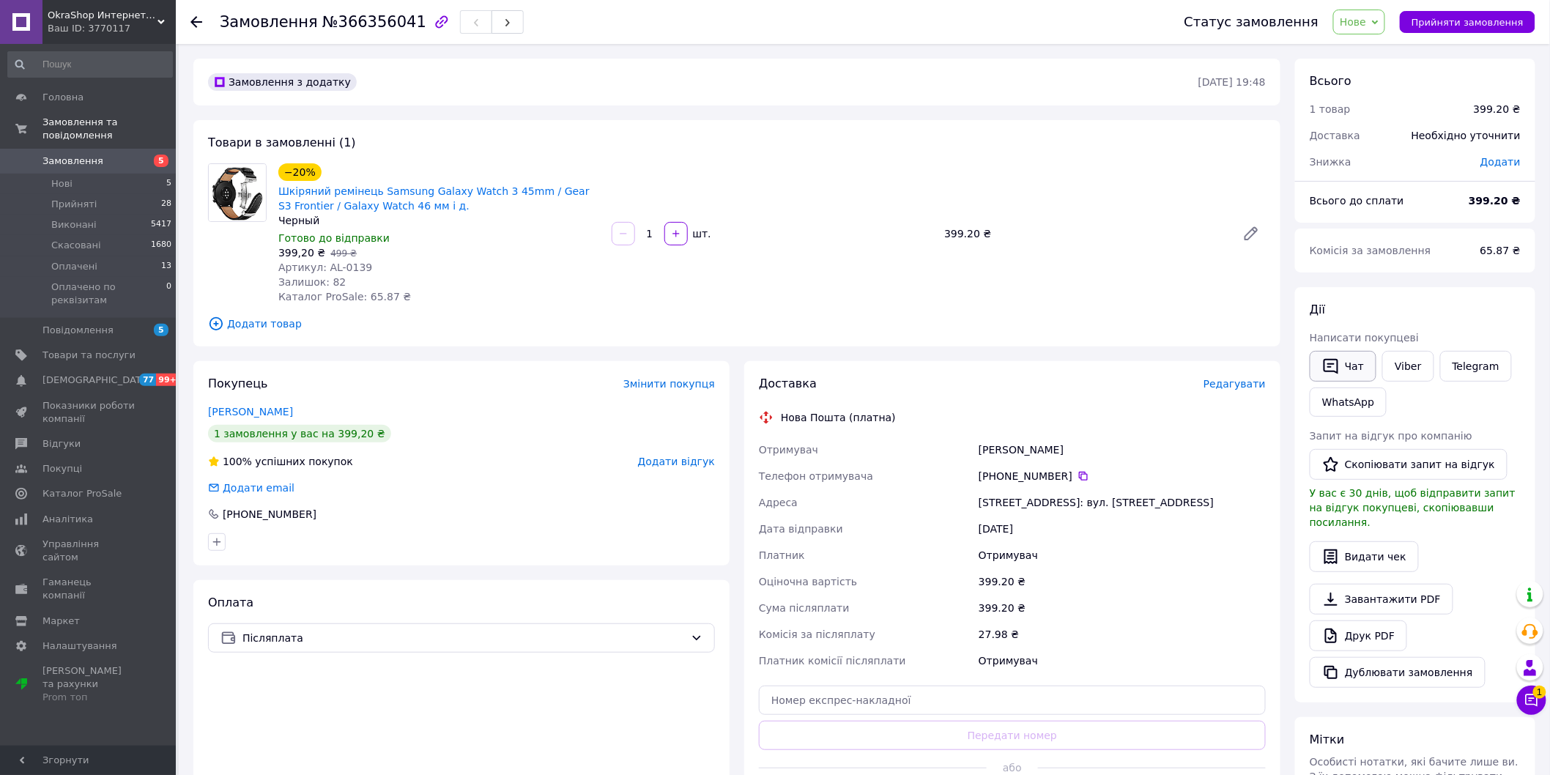
click at [1356, 371] on button "Чат" at bounding box center [1343, 366] width 67 height 31
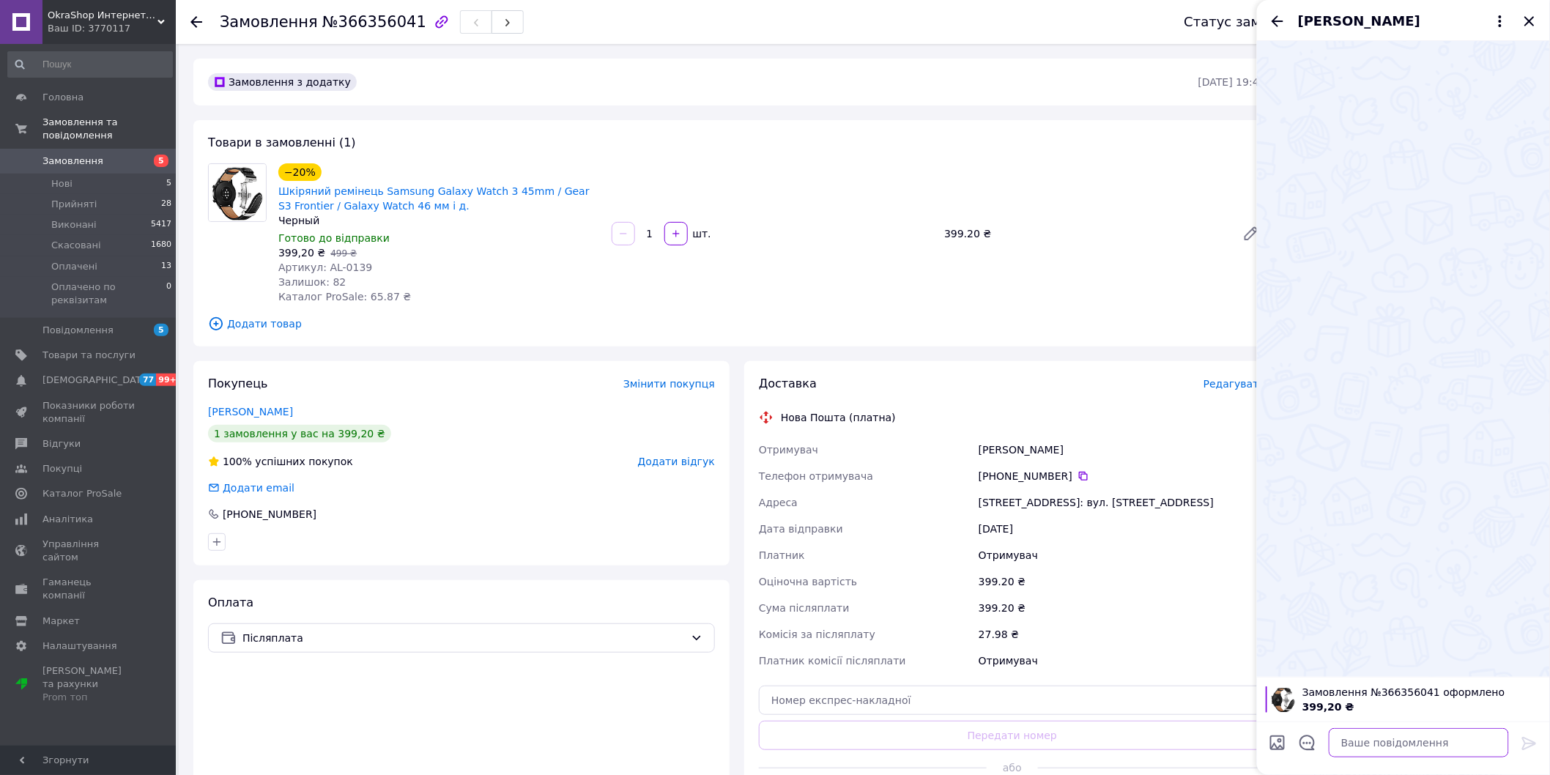
click at [1383, 749] on textarea at bounding box center [1419, 742] width 180 height 29
type textarea "Завтра відправимо 22 мм"
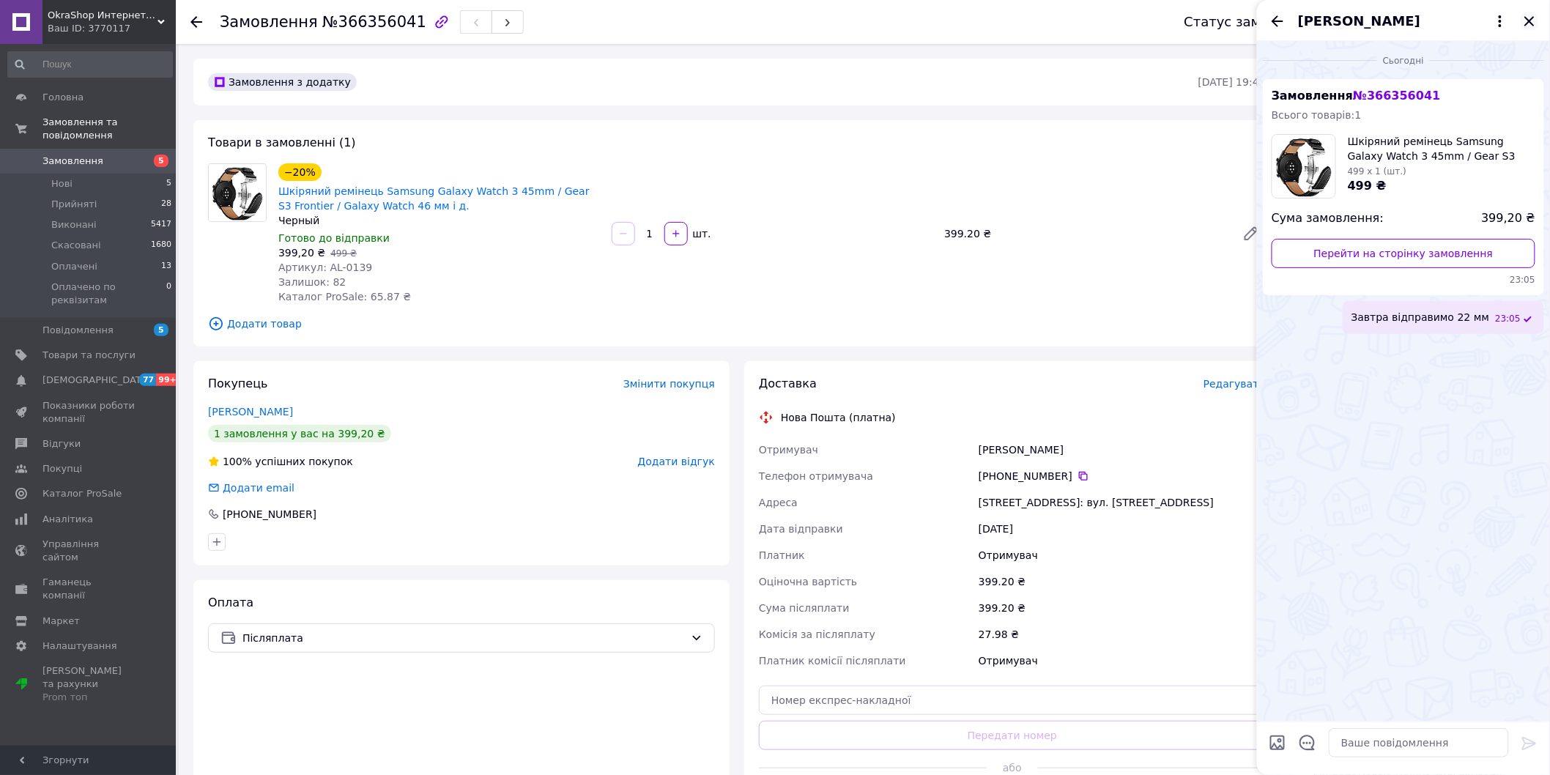
click at [1532, 19] on icon "Закрити" at bounding box center [1530, 21] width 10 height 10
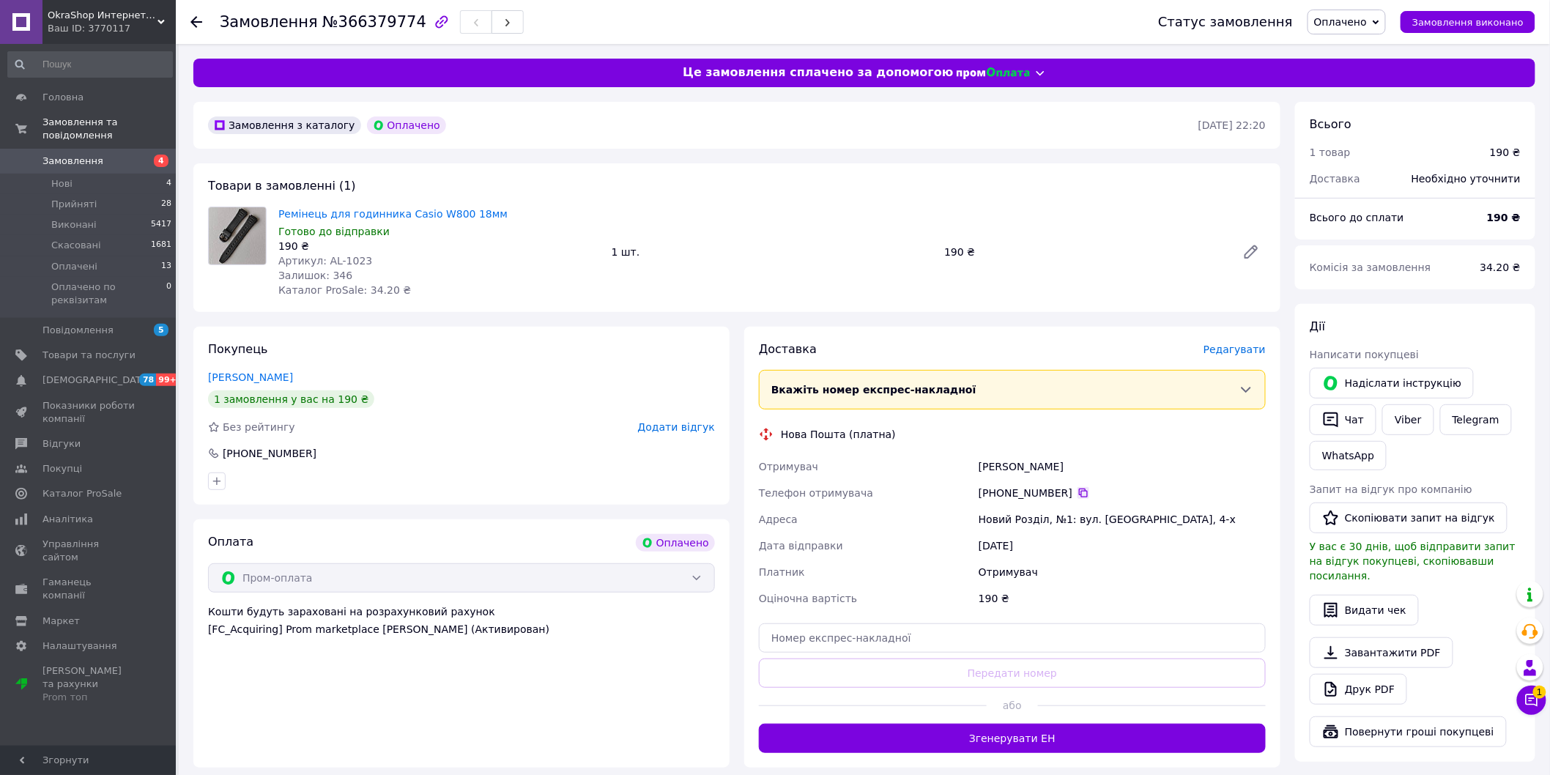
click at [1079, 489] on icon at bounding box center [1083, 493] width 9 height 9
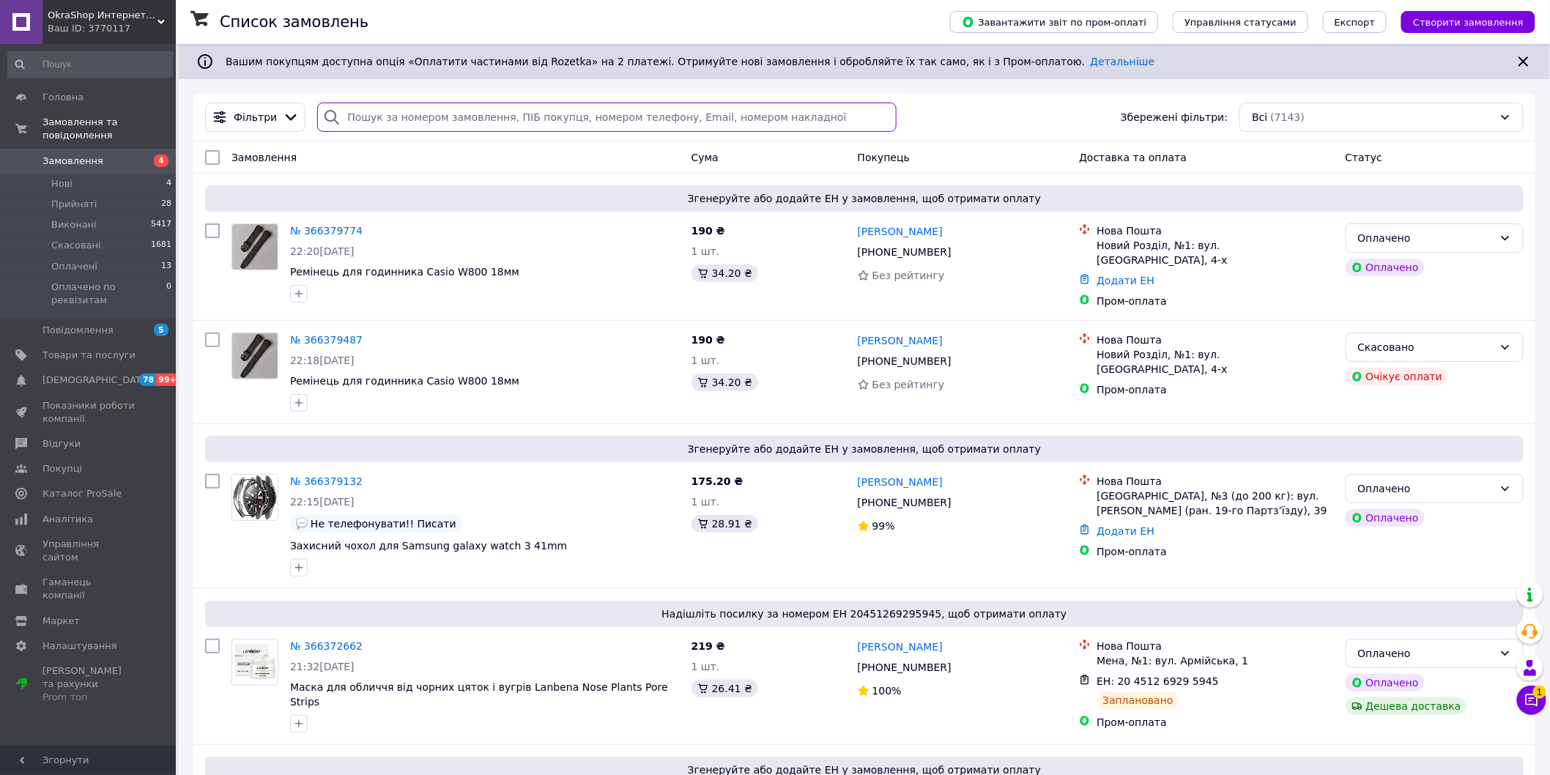
click at [420, 118] on input "search" at bounding box center [607, 117] width 580 height 29
paste input "+380989452311"
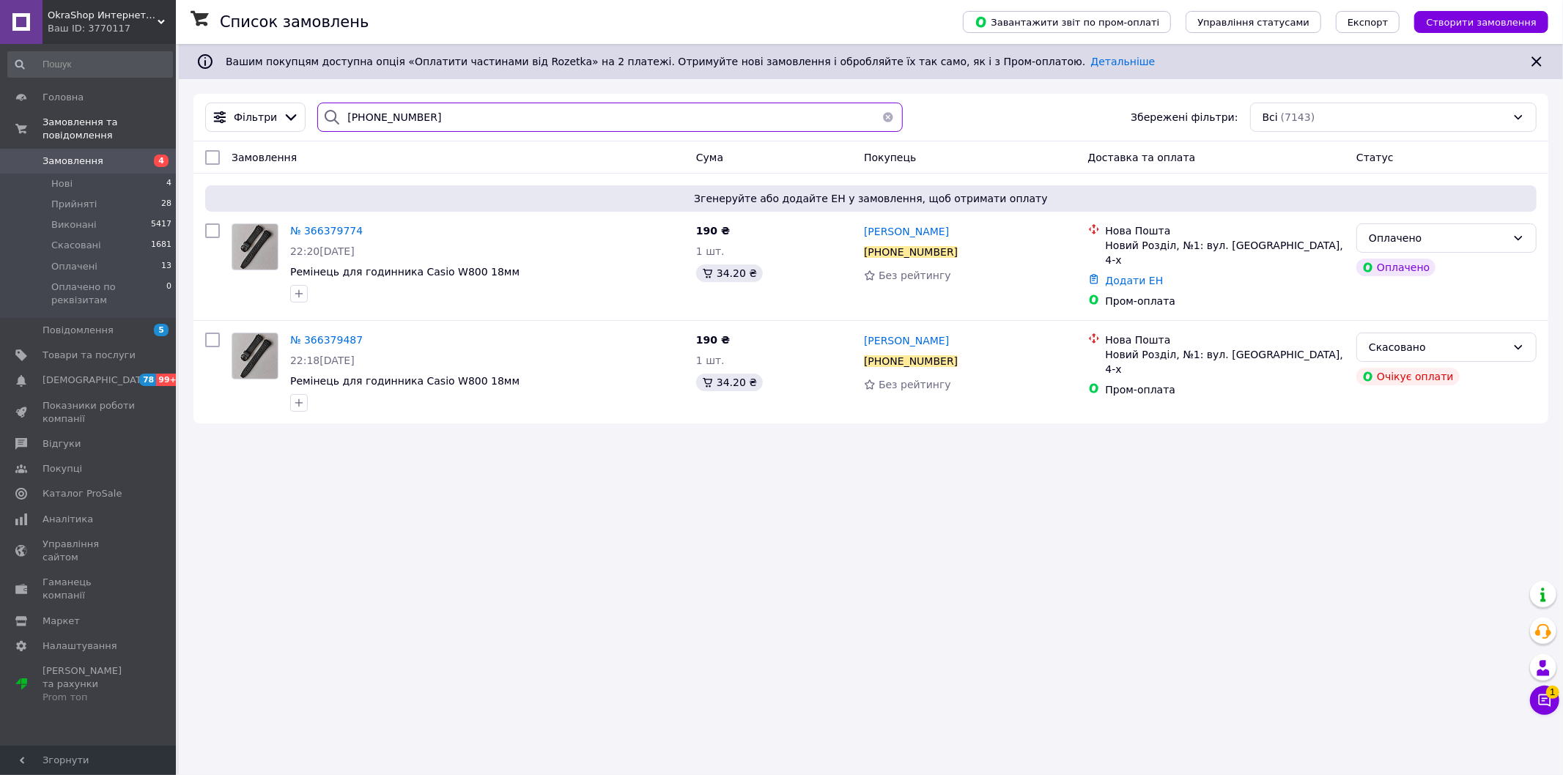
type input "+380989452311"
click at [319, 232] on span "№ 366379774" at bounding box center [326, 231] width 73 height 12
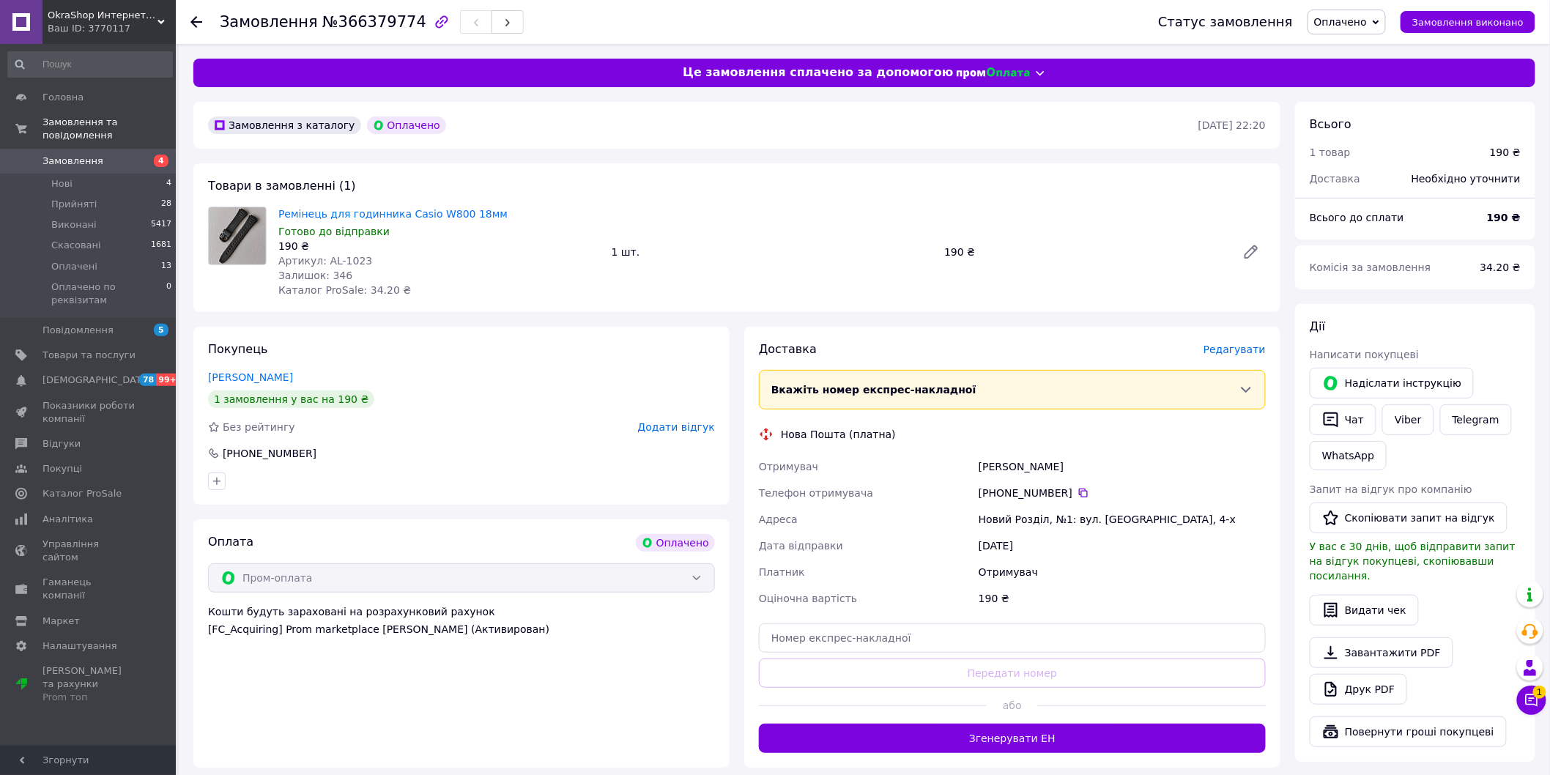
click at [1235, 349] on span "Редагувати" at bounding box center [1235, 350] width 62 height 12
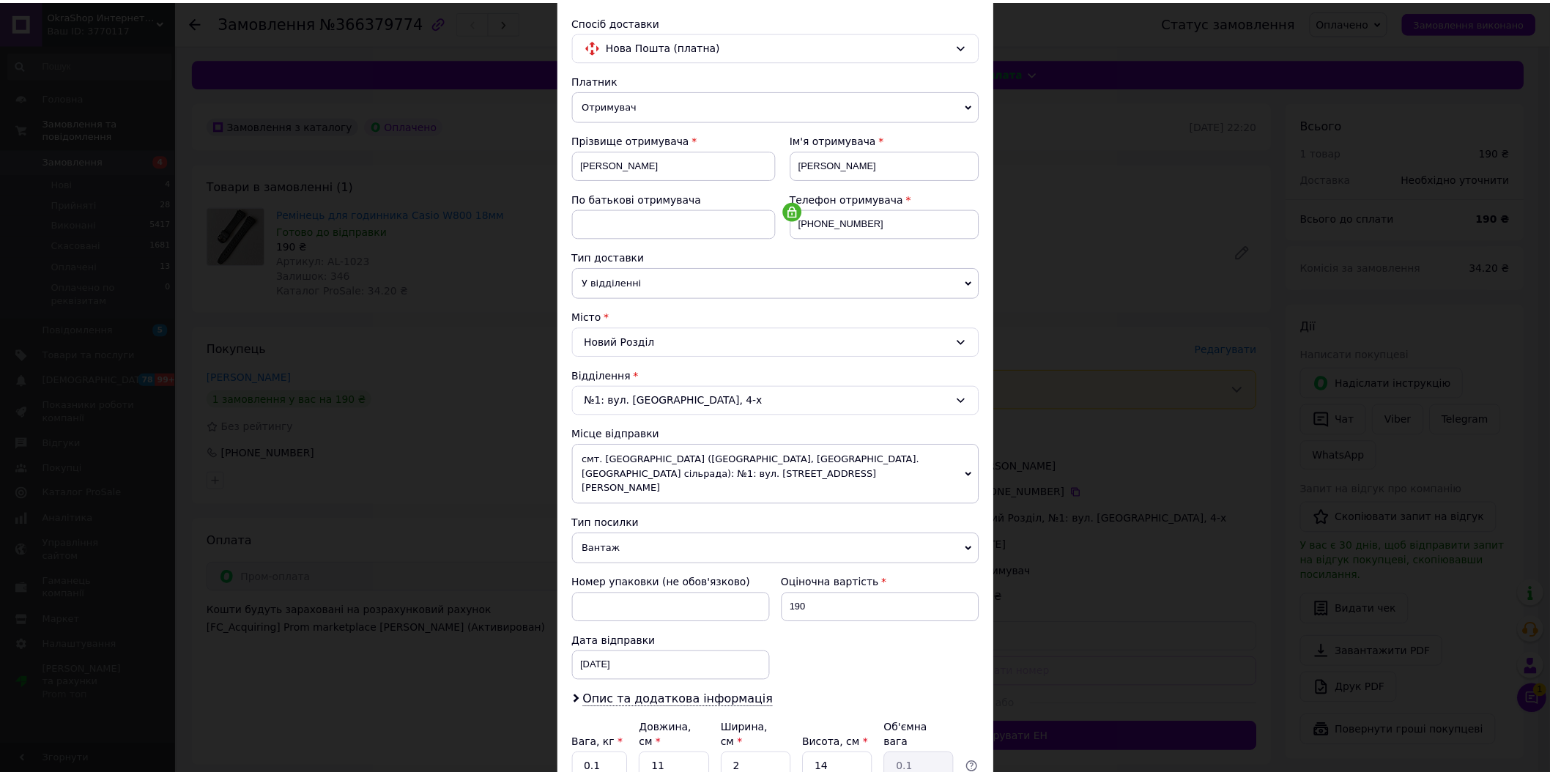
scroll to position [213, 0]
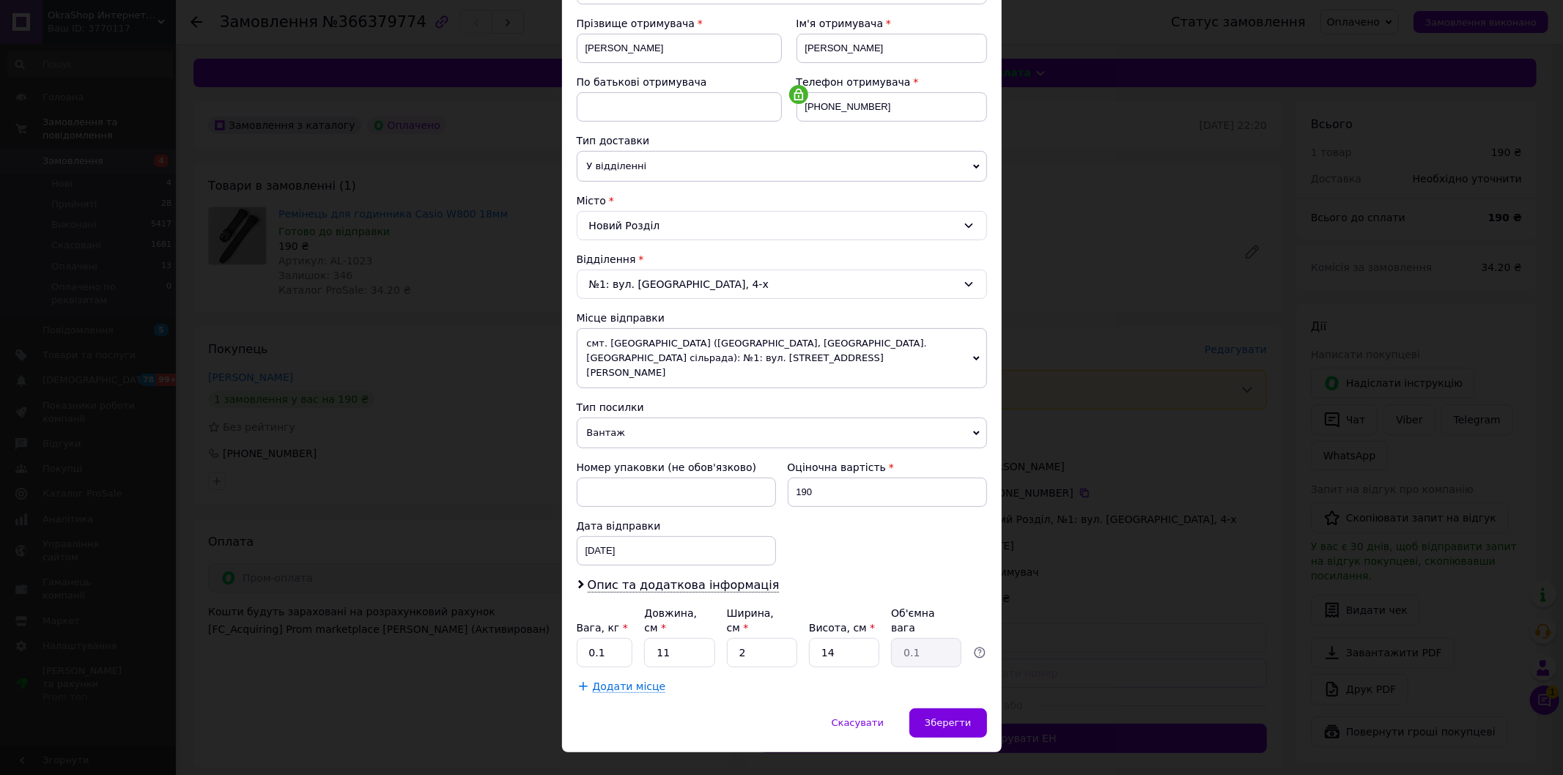
click at [1224, 413] on div "× Редагування доставки Спосіб доставки Нова Пошта (платна) Платник Отримувач Ві…" at bounding box center [781, 387] width 1563 height 775
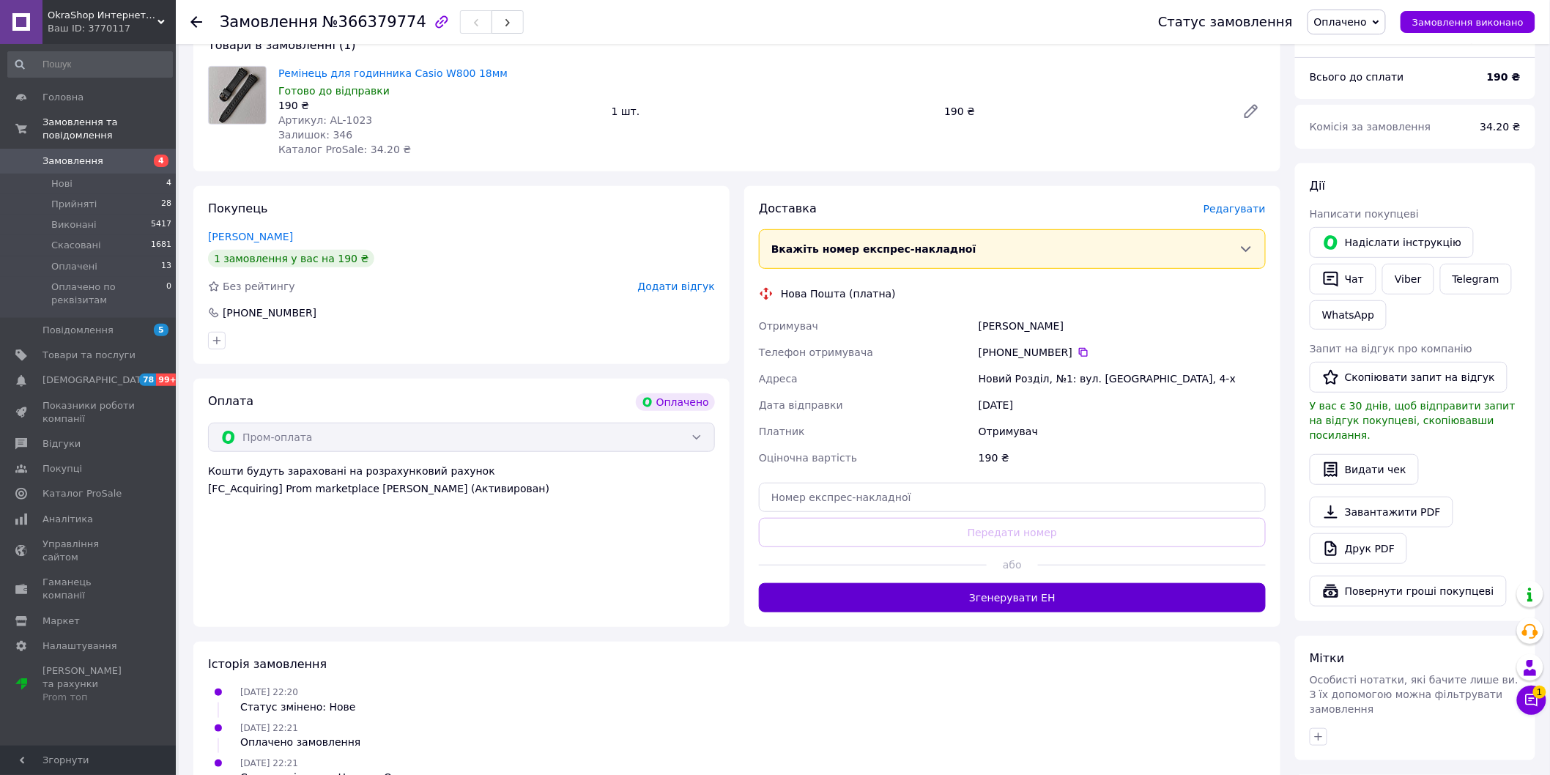
scroll to position [320, 0]
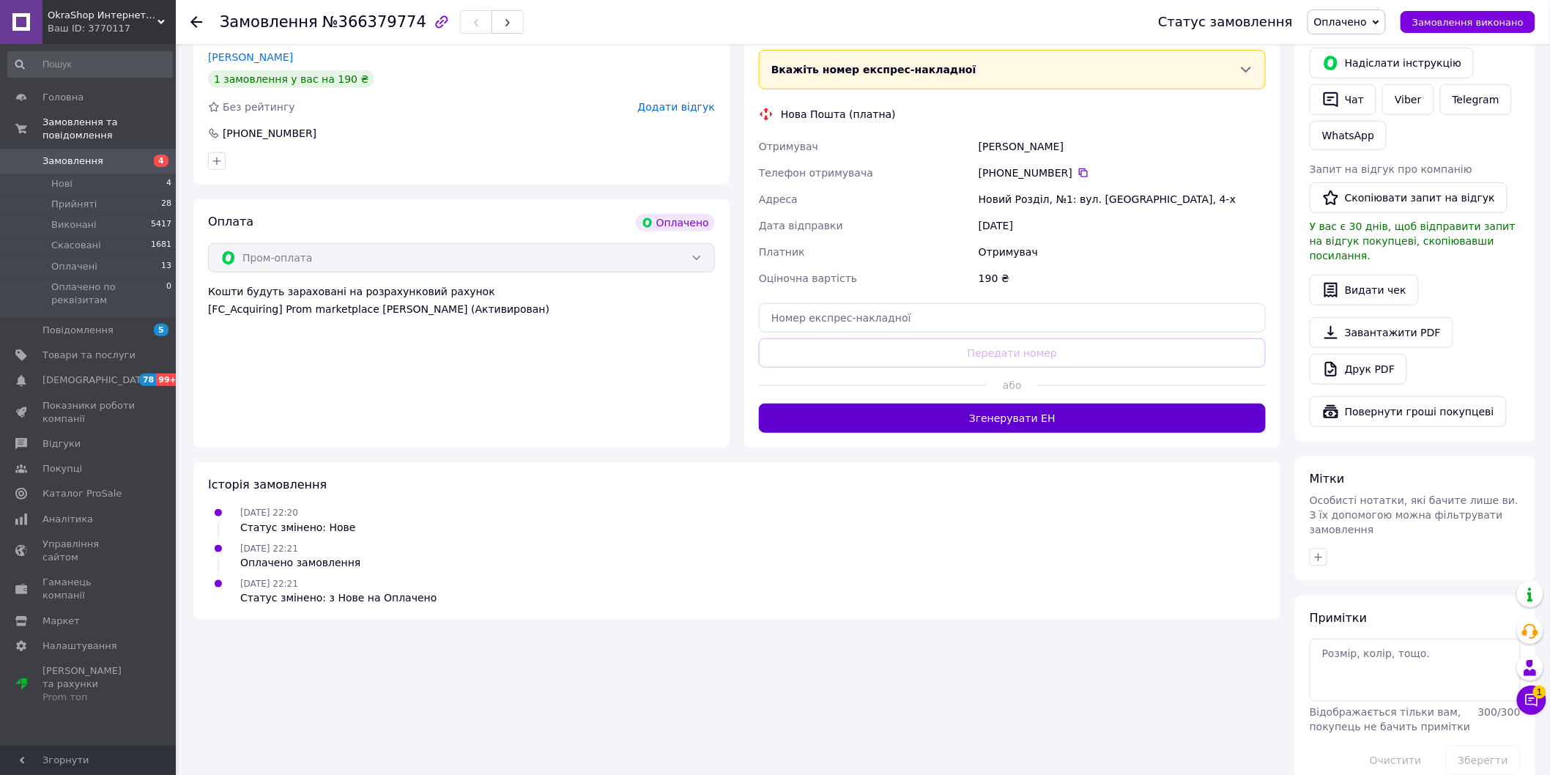
click at [1031, 421] on button "Згенерувати ЕН" at bounding box center [1012, 418] width 507 height 29
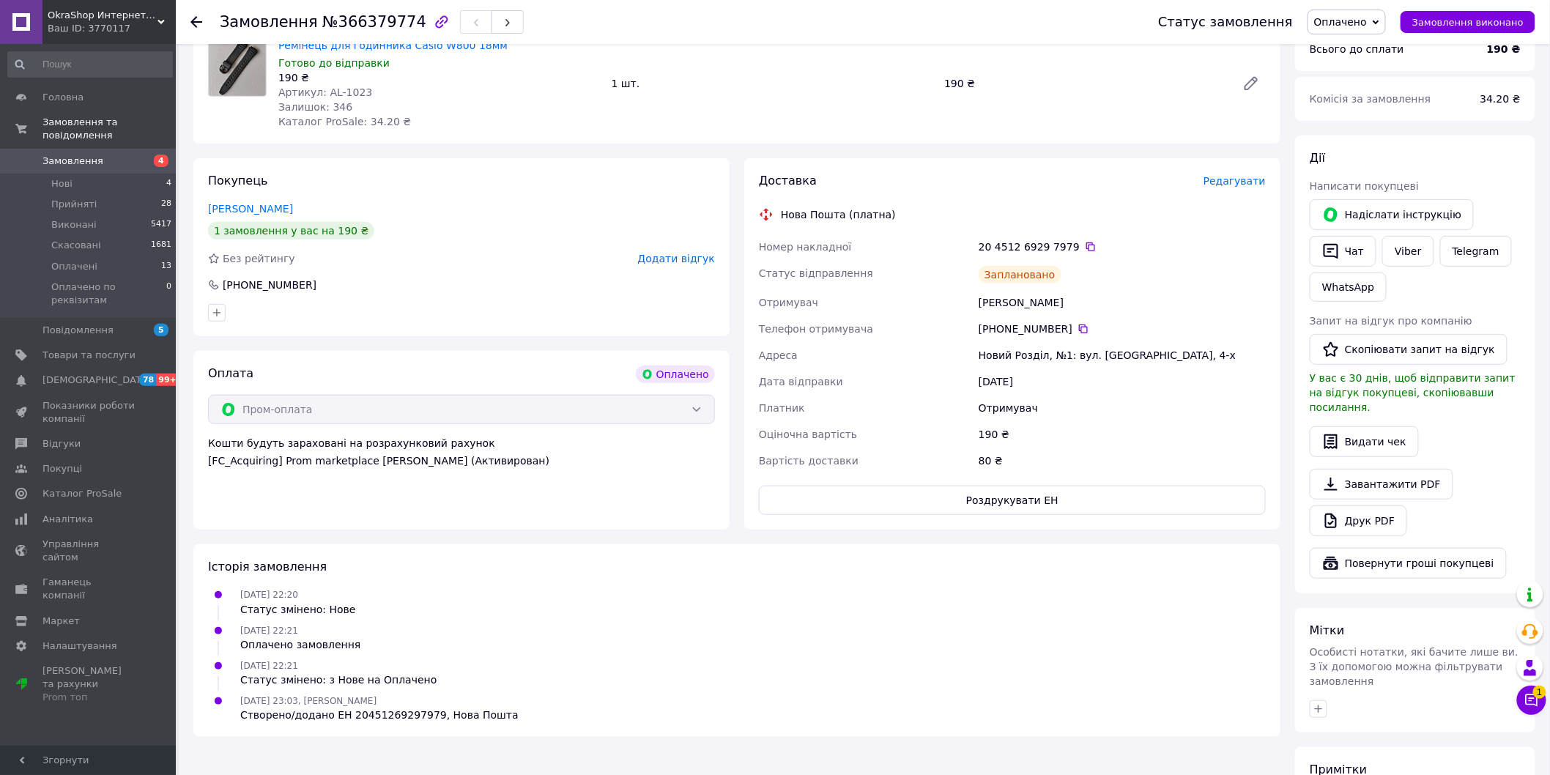
scroll to position [0, 0]
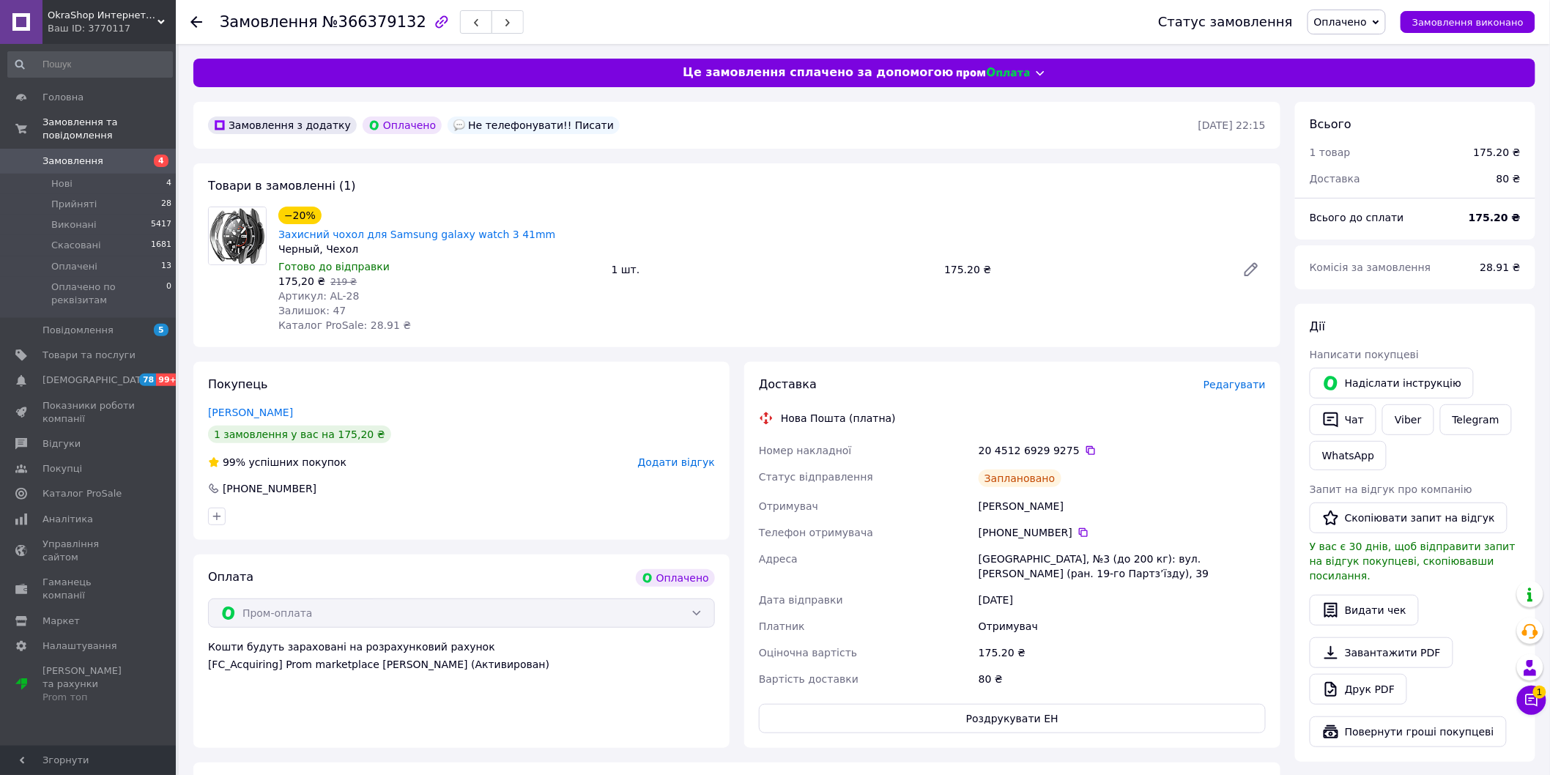
click at [97, 155] on span "Замовлення" at bounding box center [88, 161] width 93 height 13
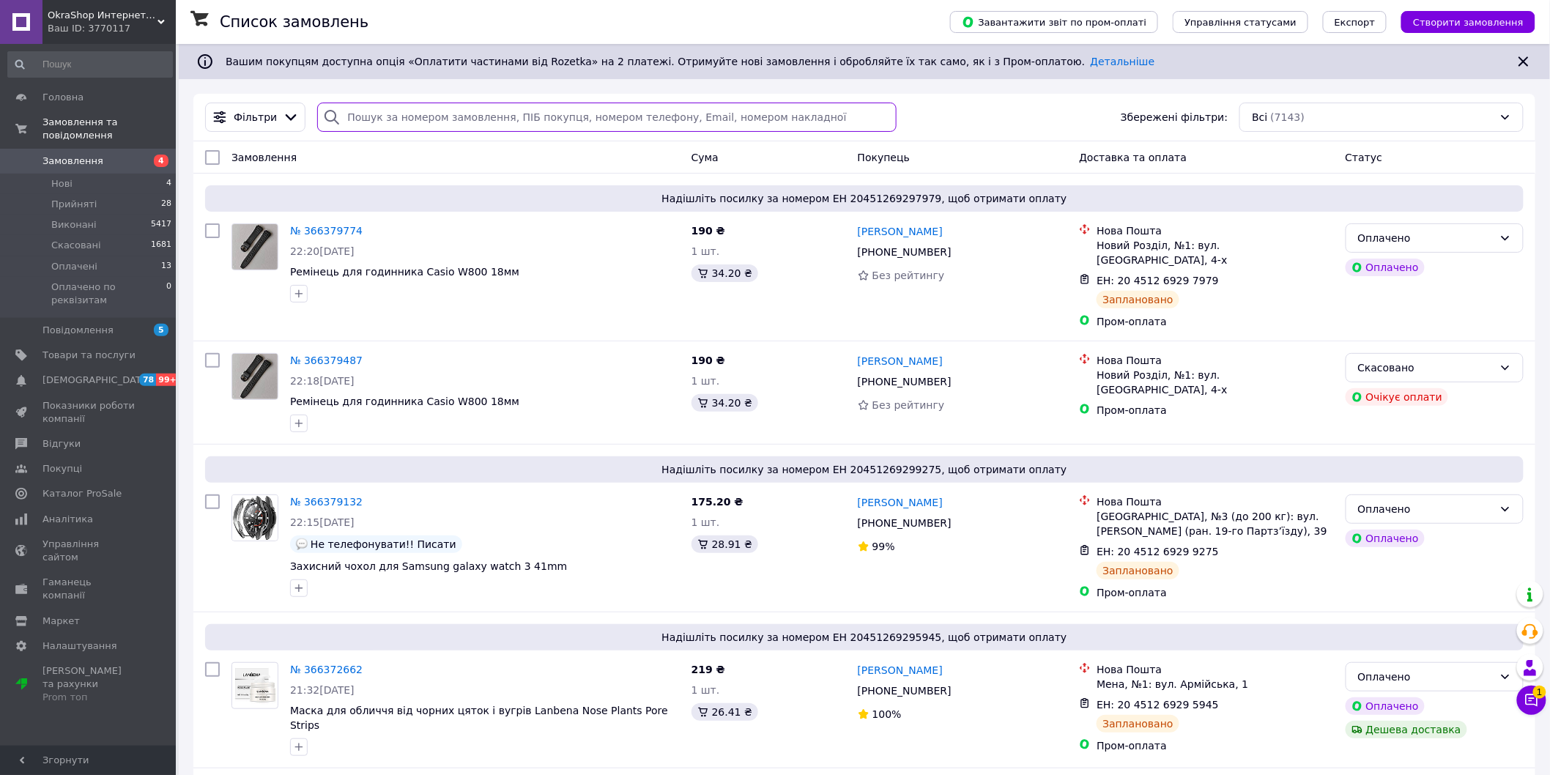
click at [460, 116] on input "search" at bounding box center [607, 117] width 580 height 29
paste input "380934505742"
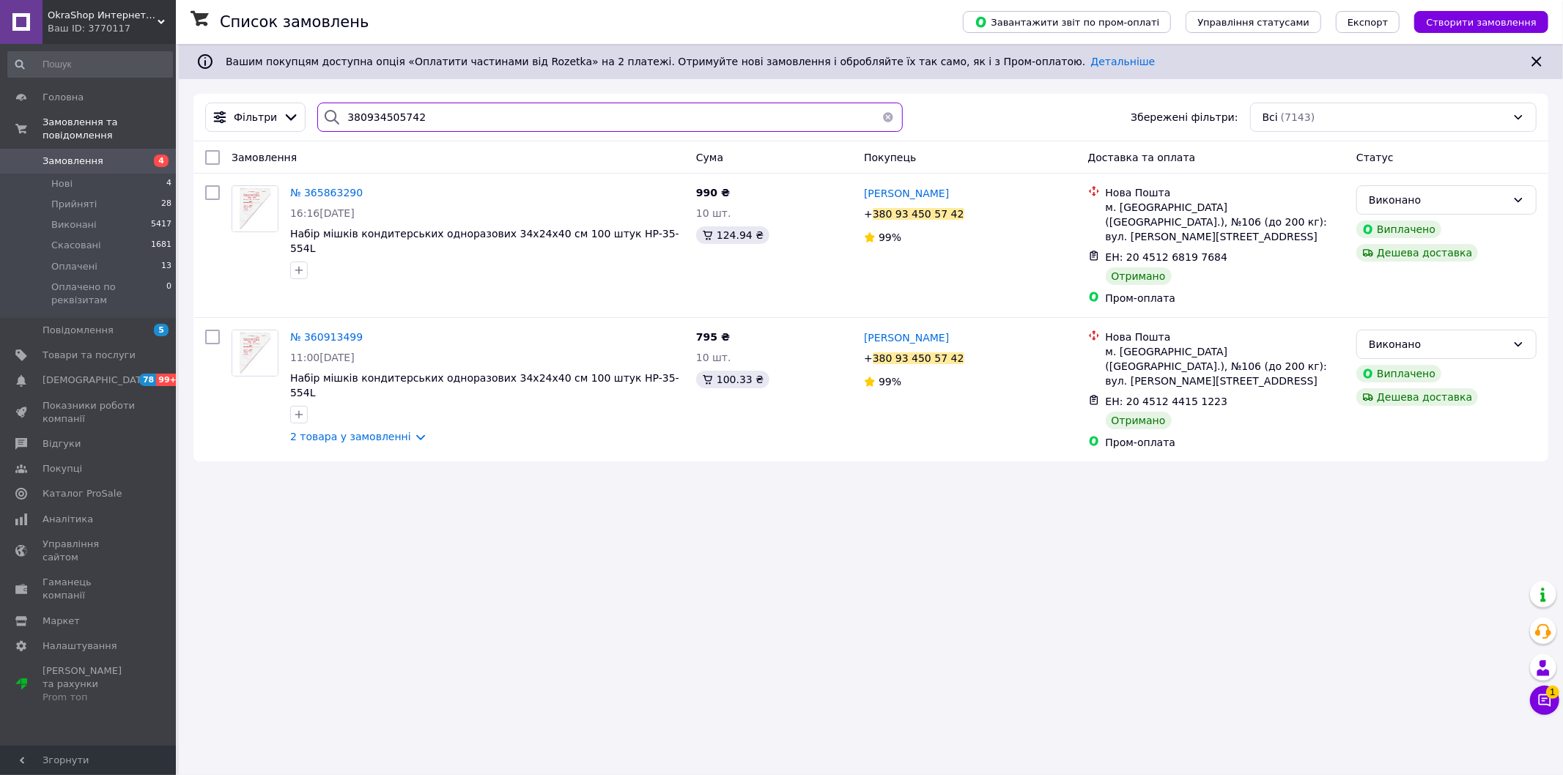
type input "380934505742"
click at [61, 155] on span "Замовлення" at bounding box center [72, 161] width 61 height 13
